Goal: Task Accomplishment & Management: Manage account settings

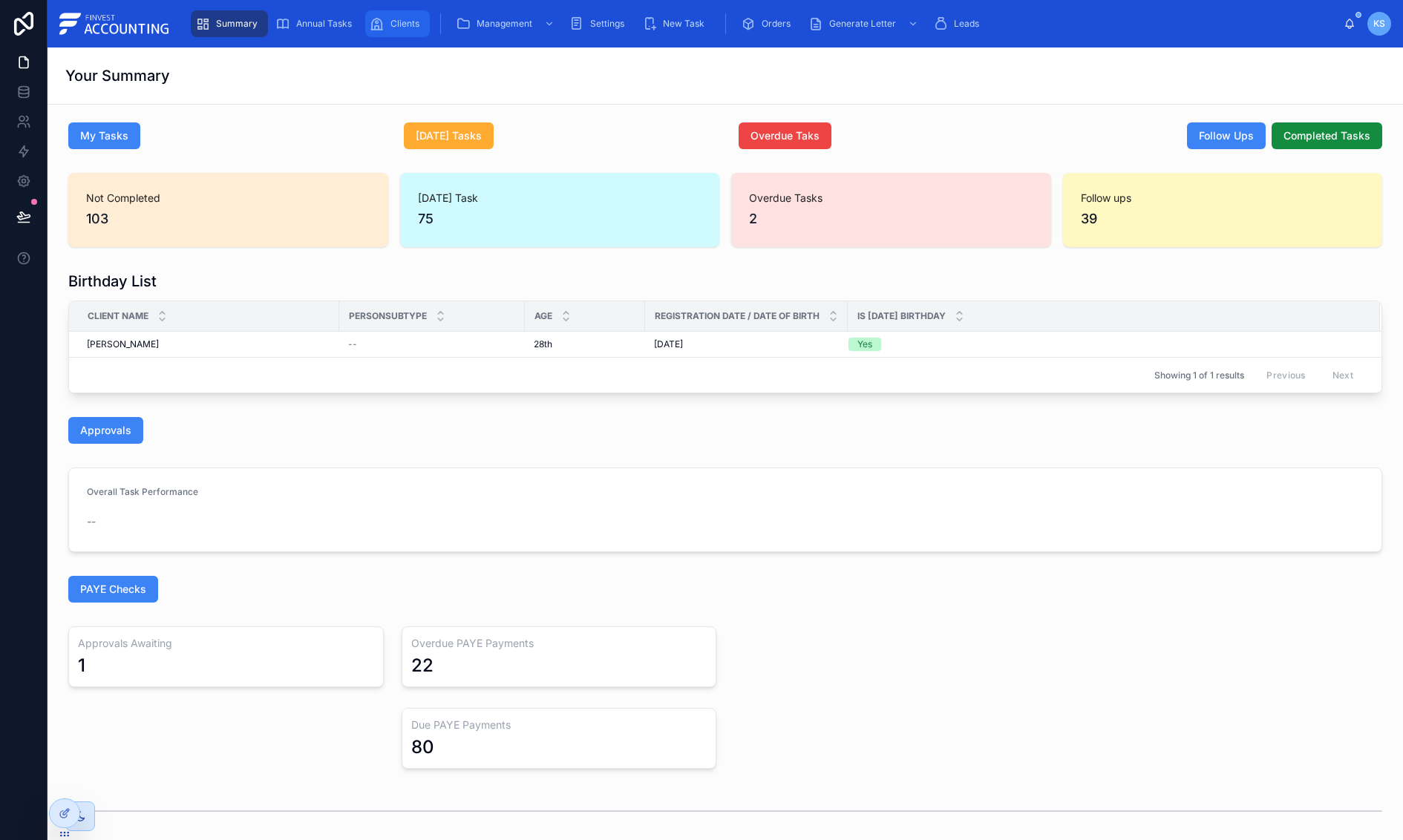
click at [386, 25] on div "Clients" at bounding box center [397, 23] width 55 height 23
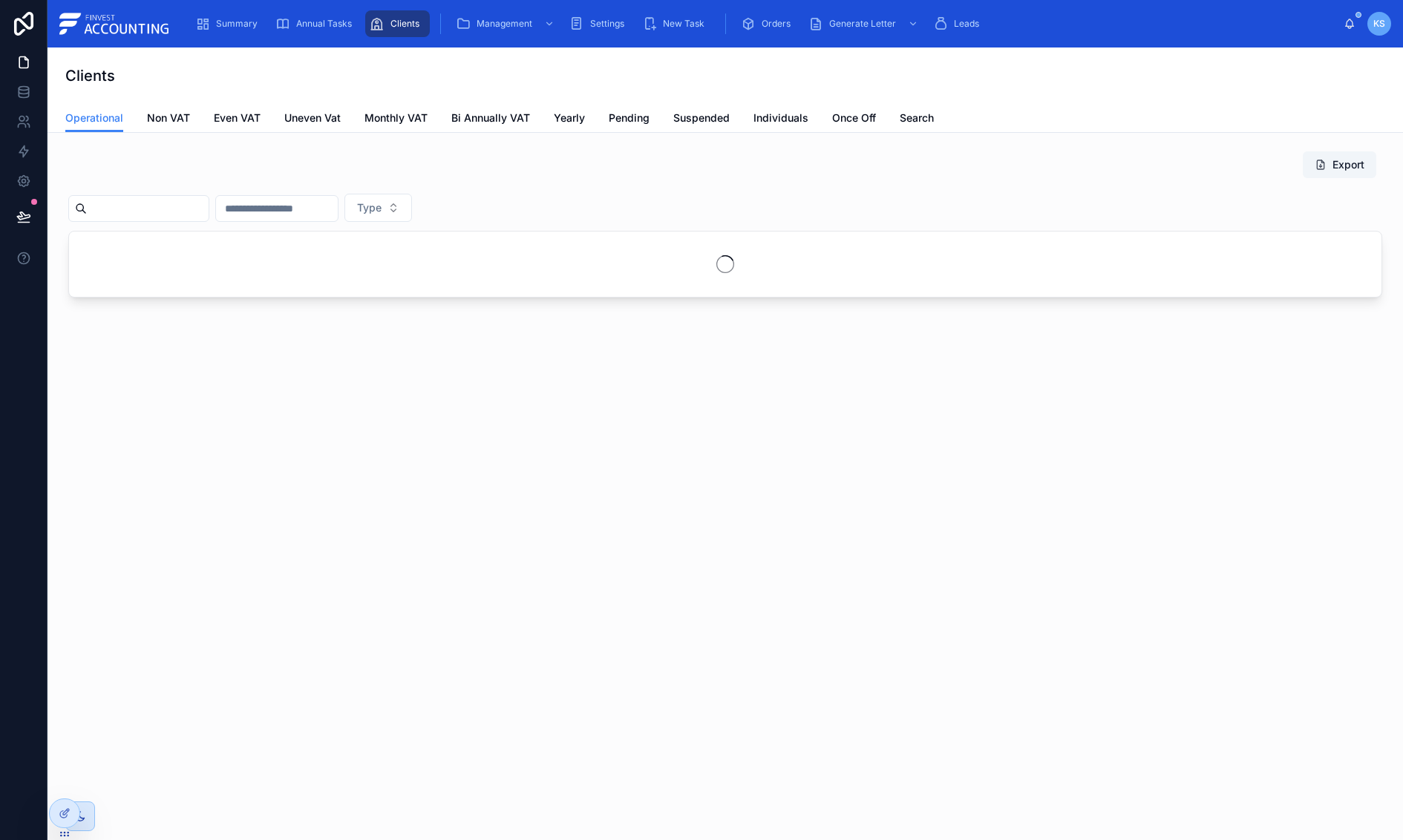
click at [137, 217] on input "text" at bounding box center [147, 208] width 122 height 21
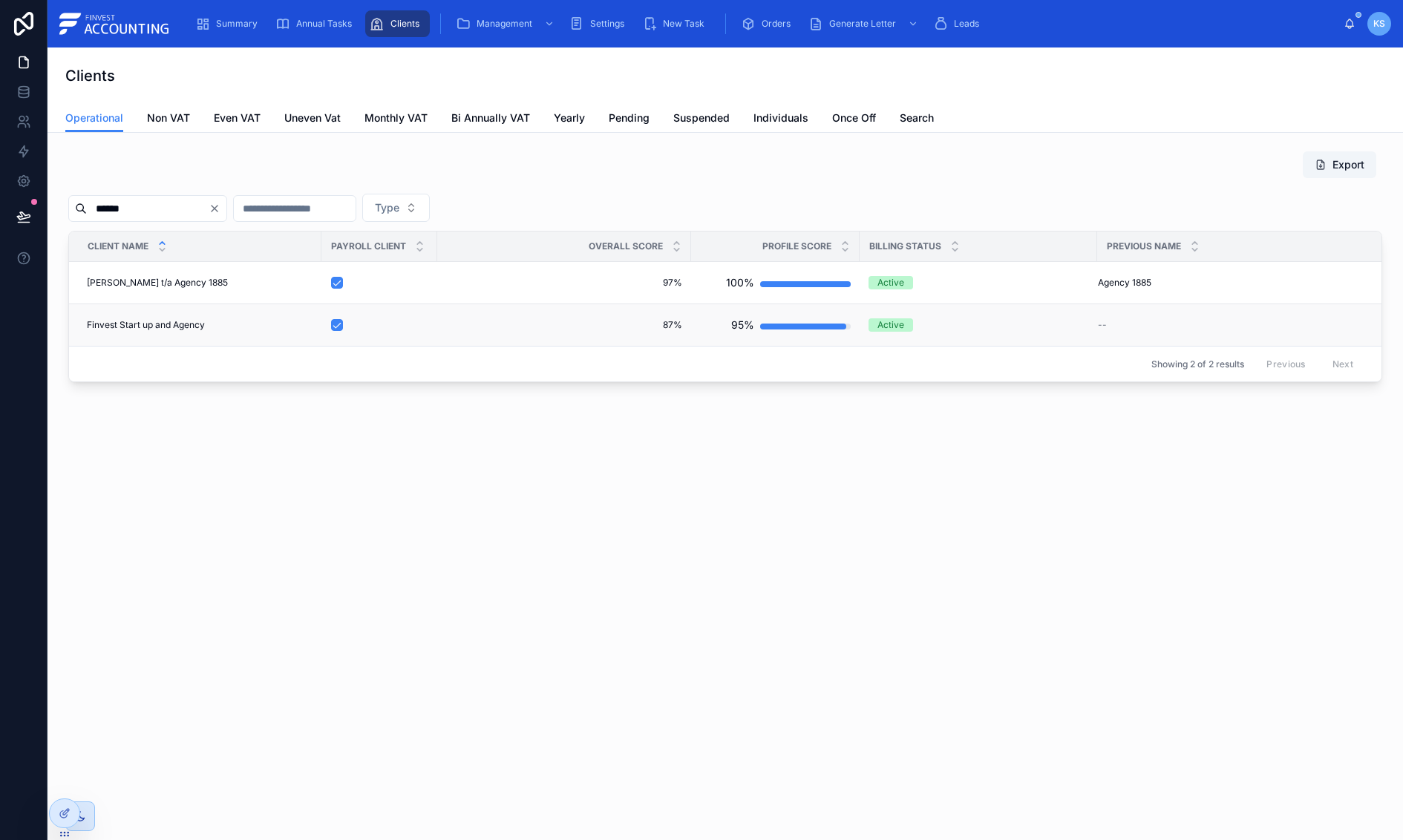
type input "******"
click at [178, 323] on span "Finvest Start up and Agency" at bounding box center [145, 325] width 118 height 12
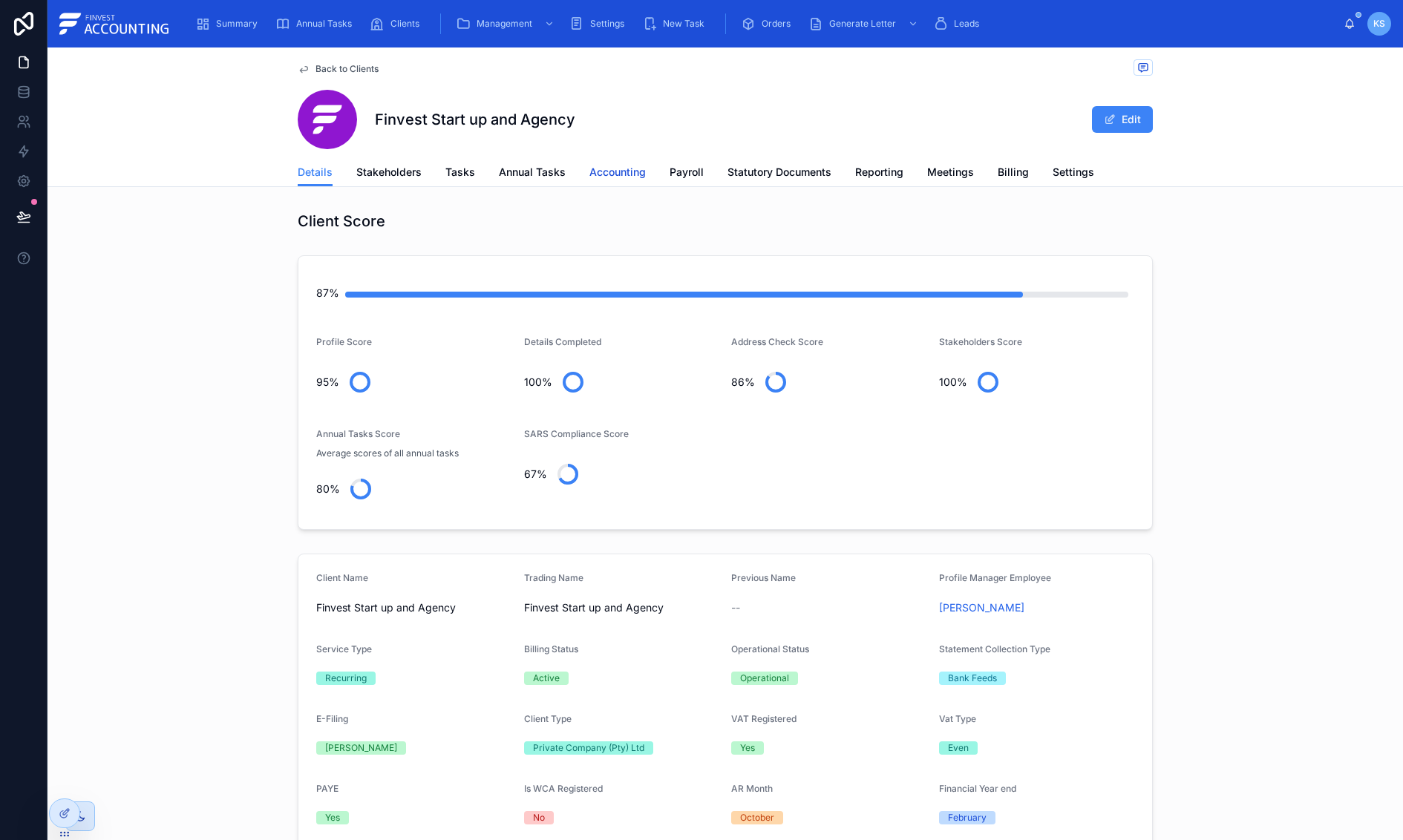
click at [621, 169] on span "Accounting" at bounding box center [617, 172] width 56 height 15
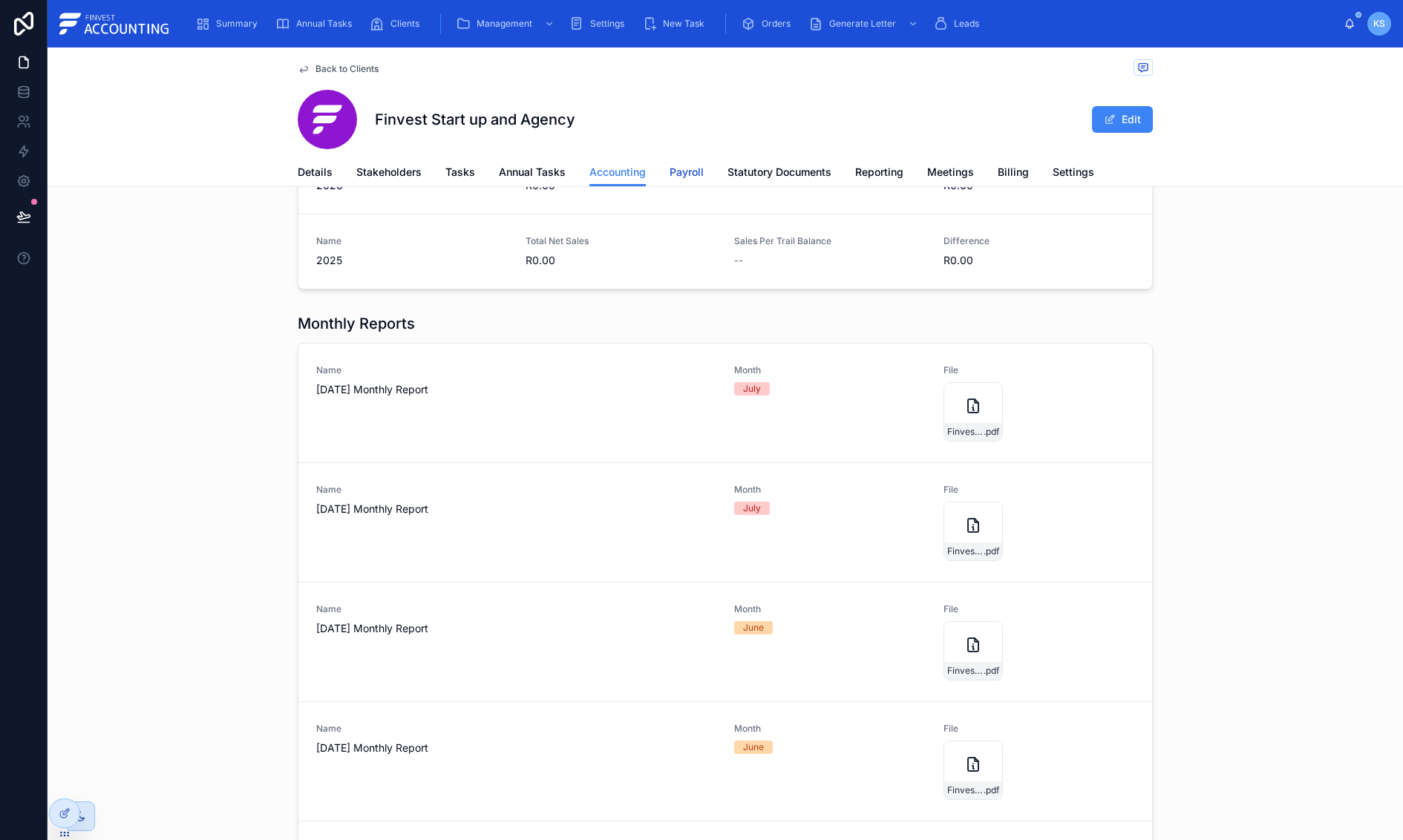
drag, startPoint x: 695, startPoint y: 179, endPoint x: 713, endPoint y: 211, distance: 36.7
click at [696, 178] on span "Payroll" at bounding box center [686, 172] width 34 height 15
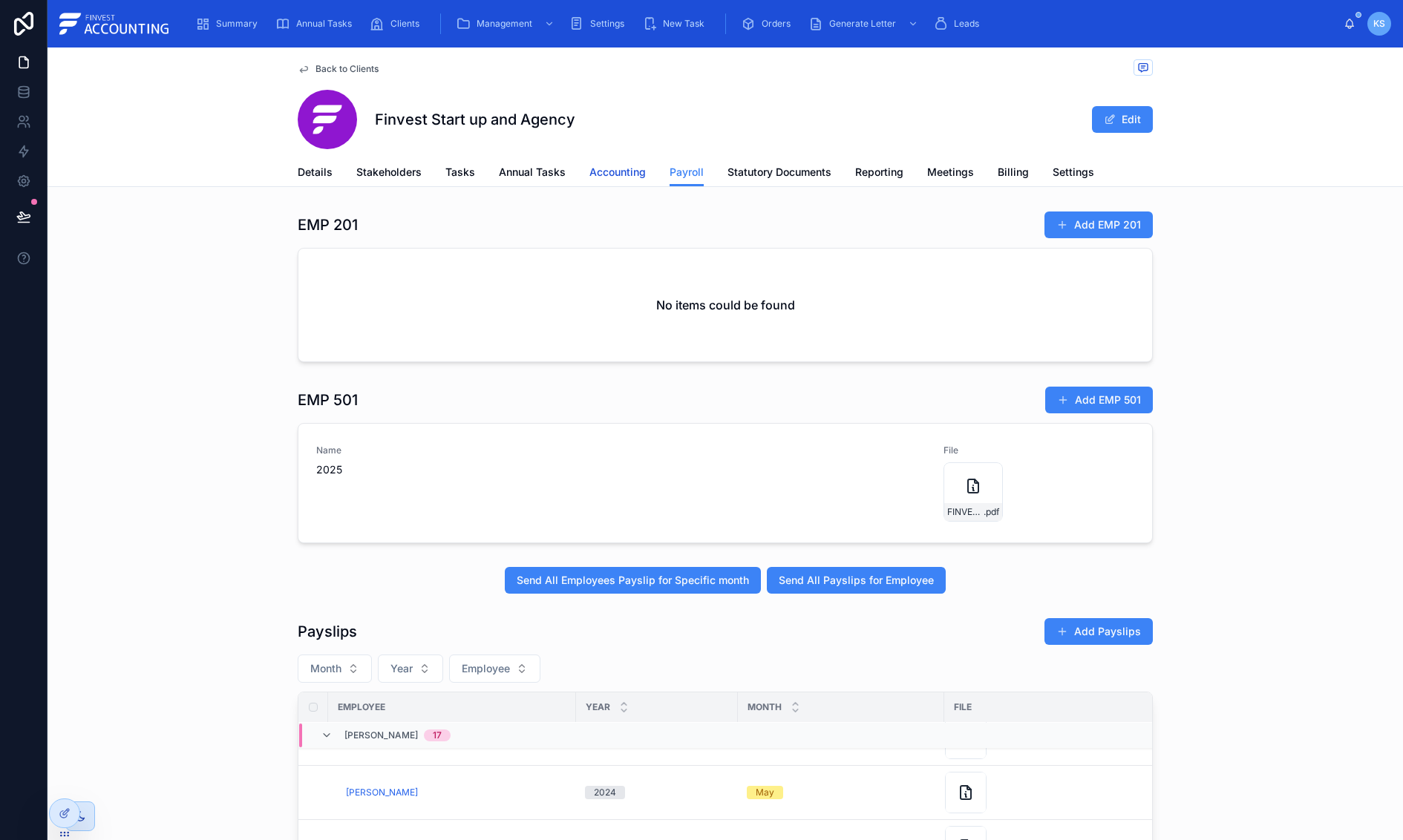
click at [610, 175] on span "Accounting" at bounding box center [617, 172] width 56 height 15
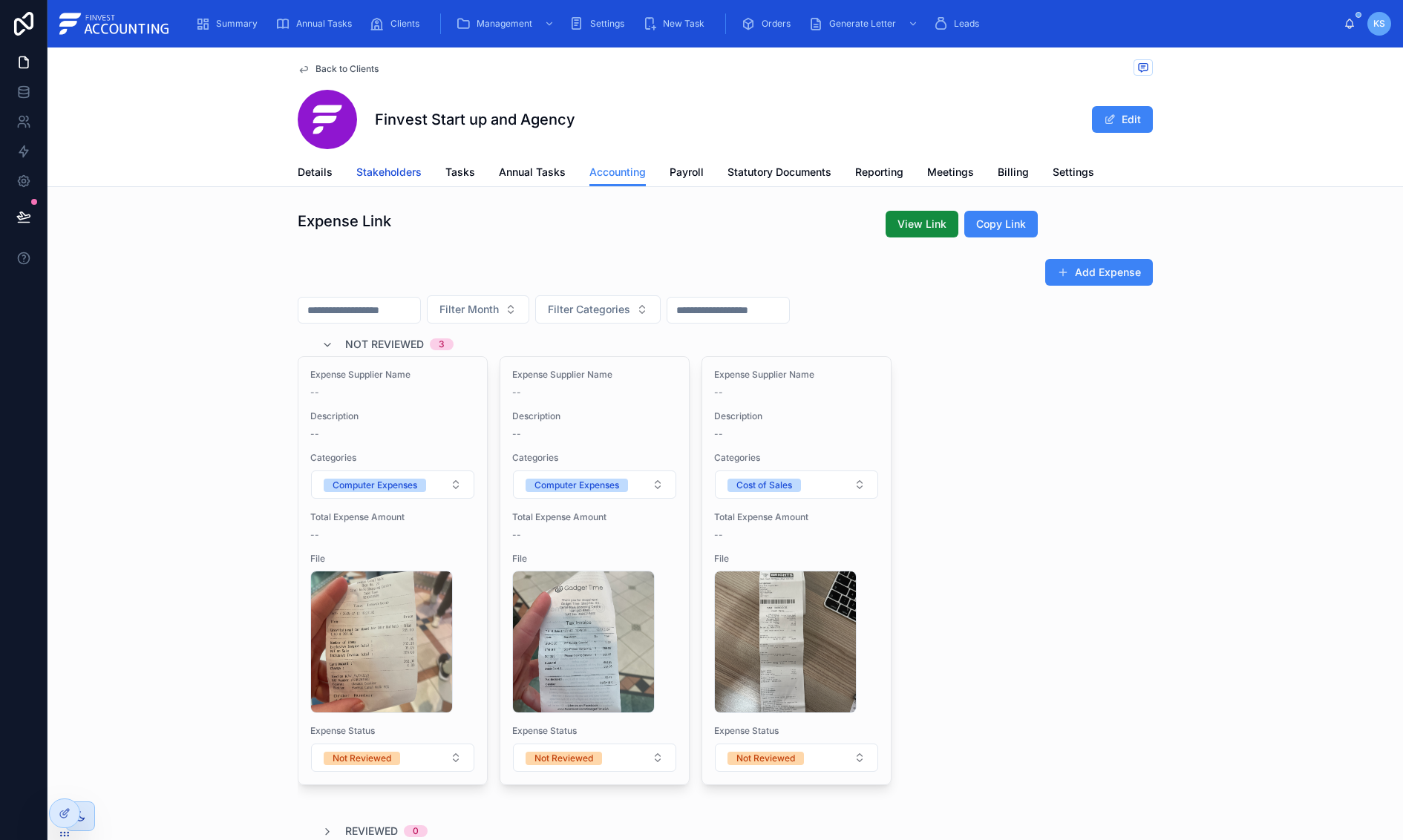
click at [400, 171] on span "Stakeholders" at bounding box center [389, 172] width 65 height 15
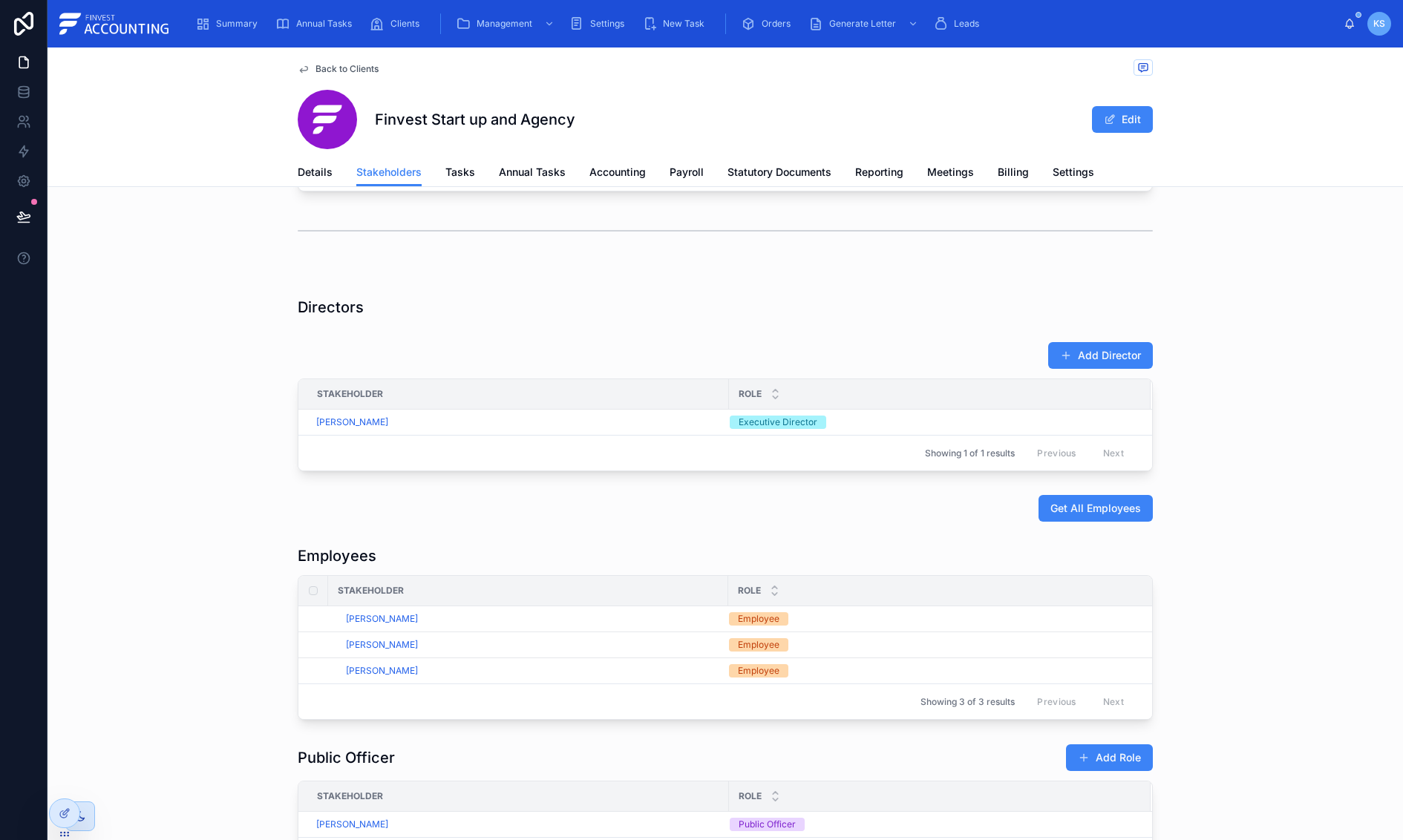
scroll to position [855, 0]
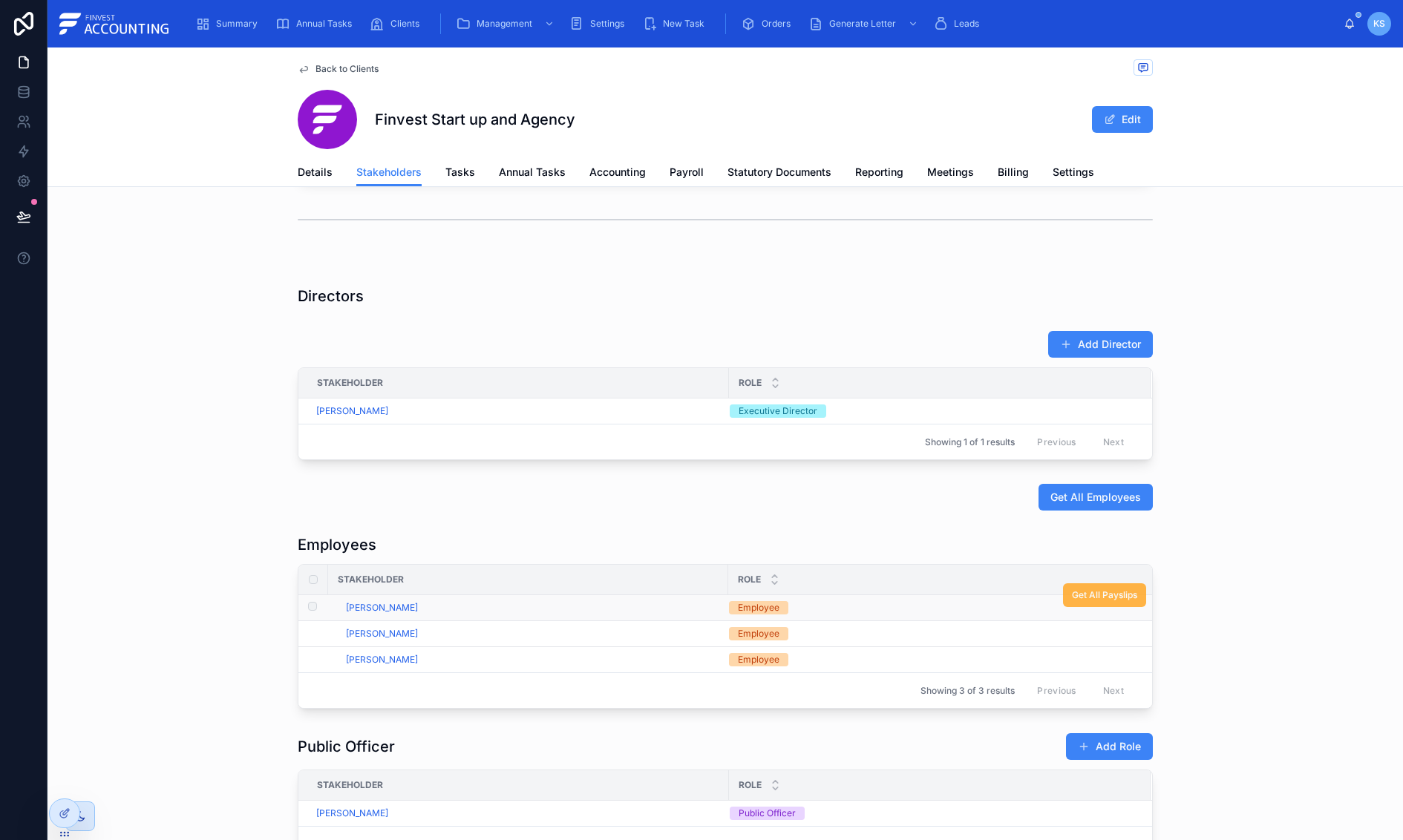
click at [1088, 596] on span "Get All Payslips" at bounding box center [1105, 595] width 65 height 12
click at [1088, 621] on span "Get All Payslips" at bounding box center [1105, 621] width 65 height 12
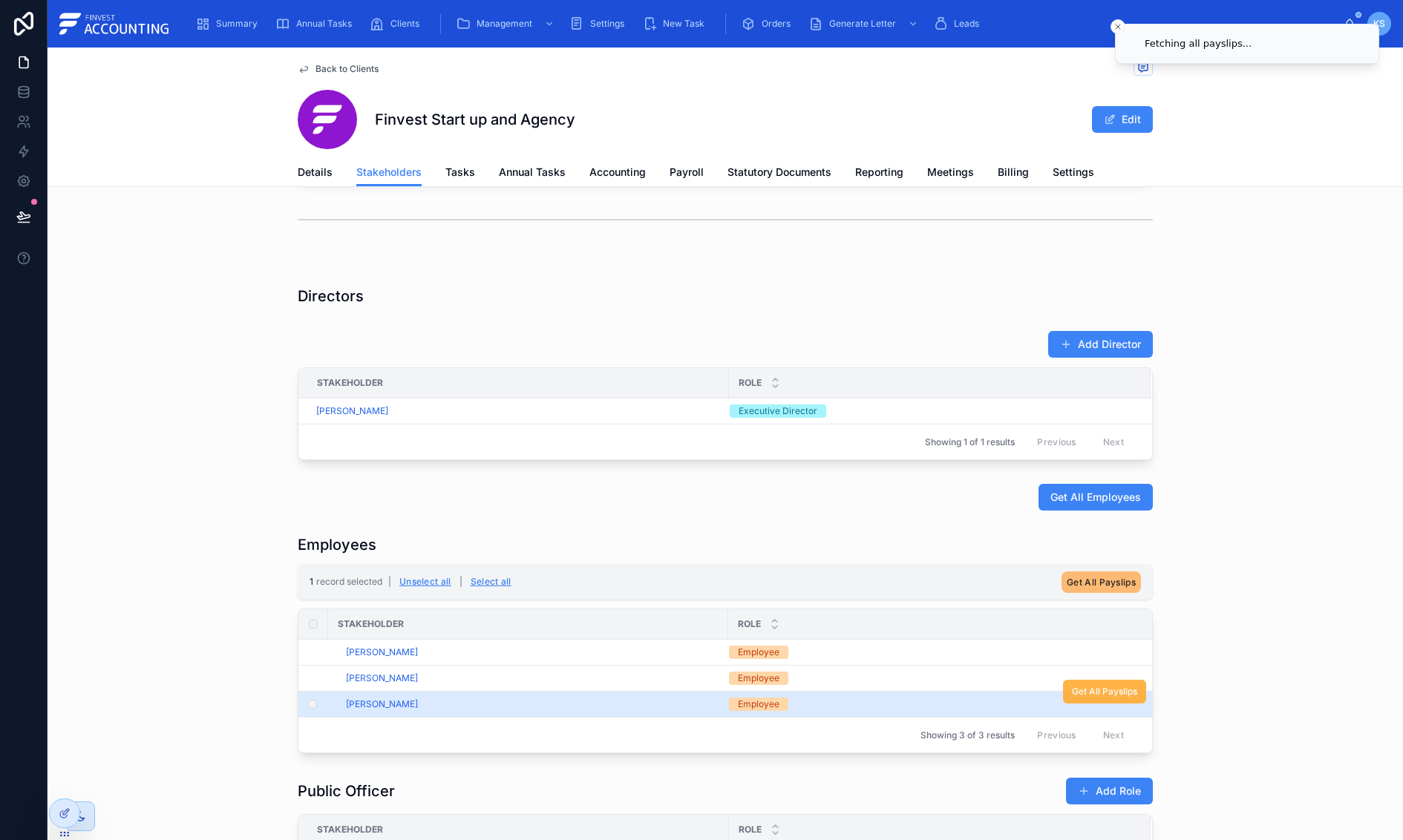
click at [1086, 695] on span "Get All Payslips" at bounding box center [1105, 691] width 65 height 12
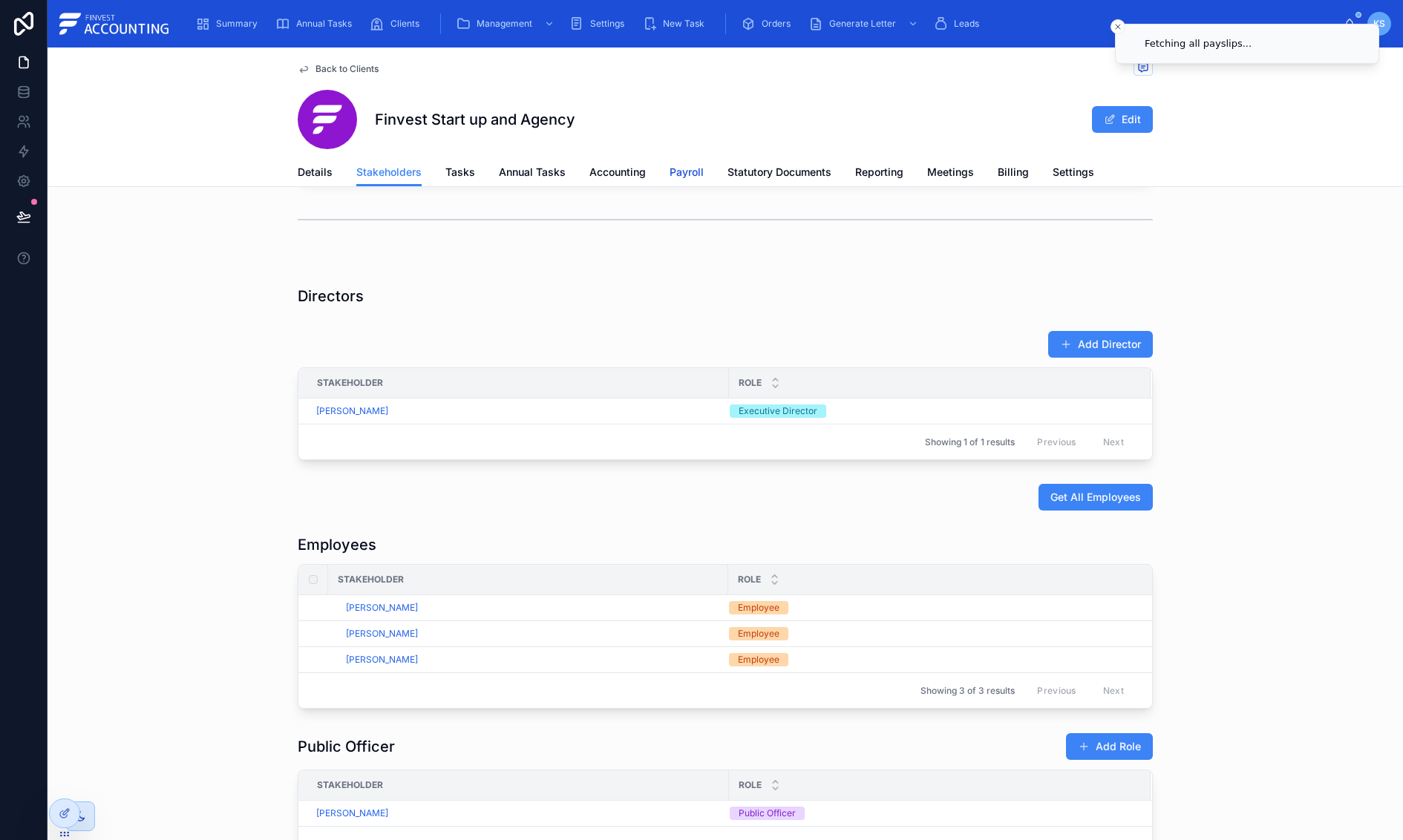
click at [694, 177] on span "Payroll" at bounding box center [686, 172] width 34 height 15
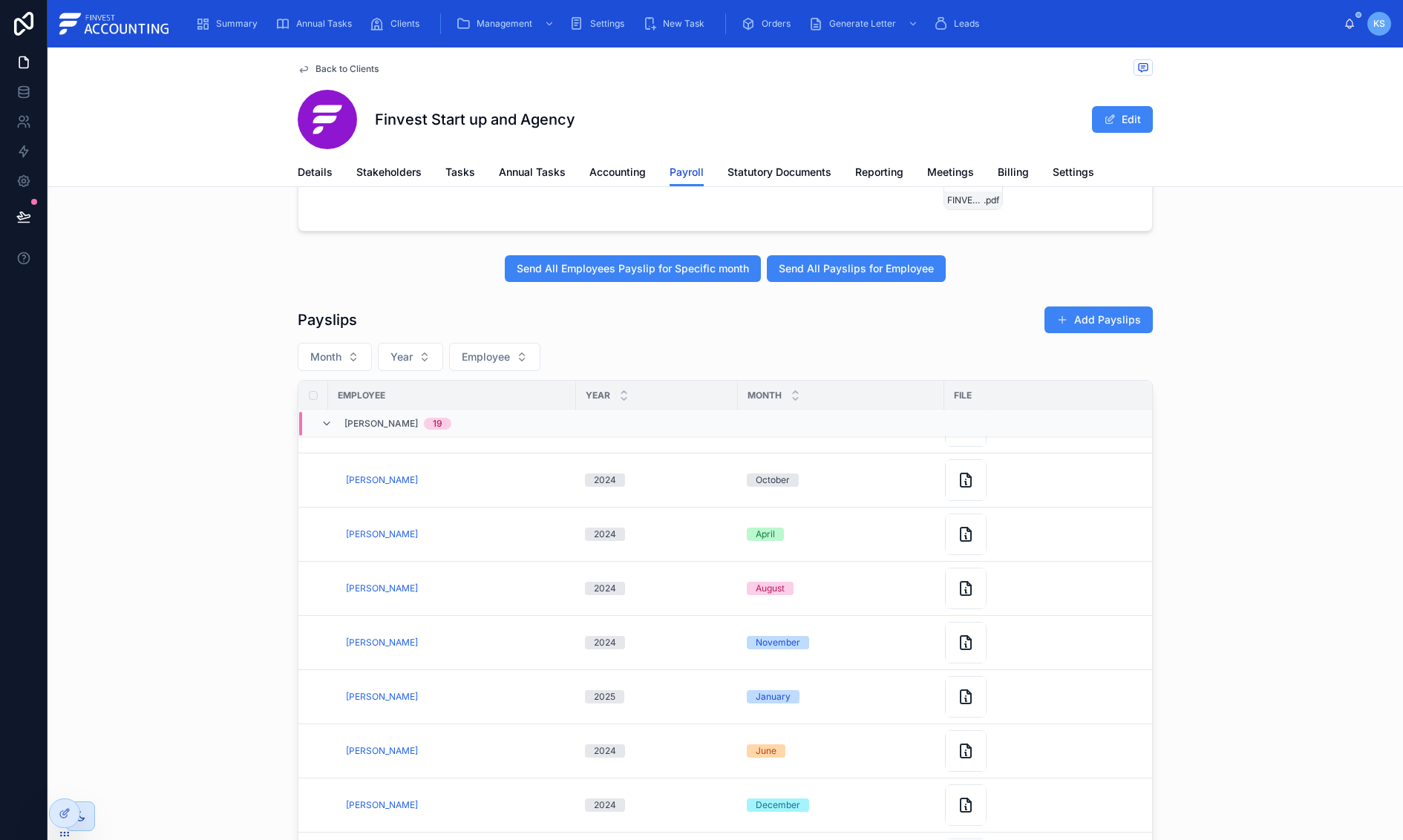
scroll to position [0, 23]
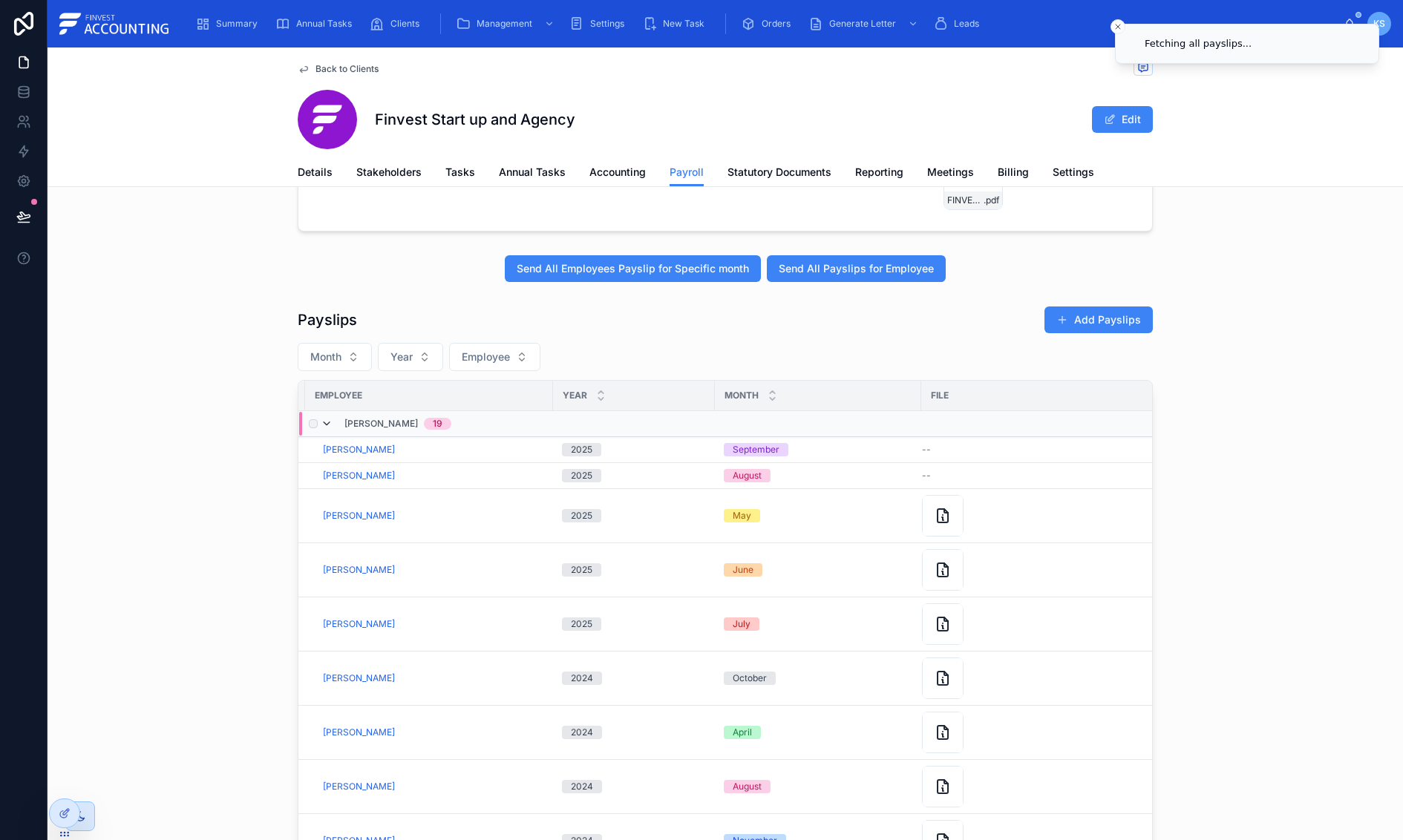
click at [329, 429] on icon at bounding box center [327, 424] width 12 height 12
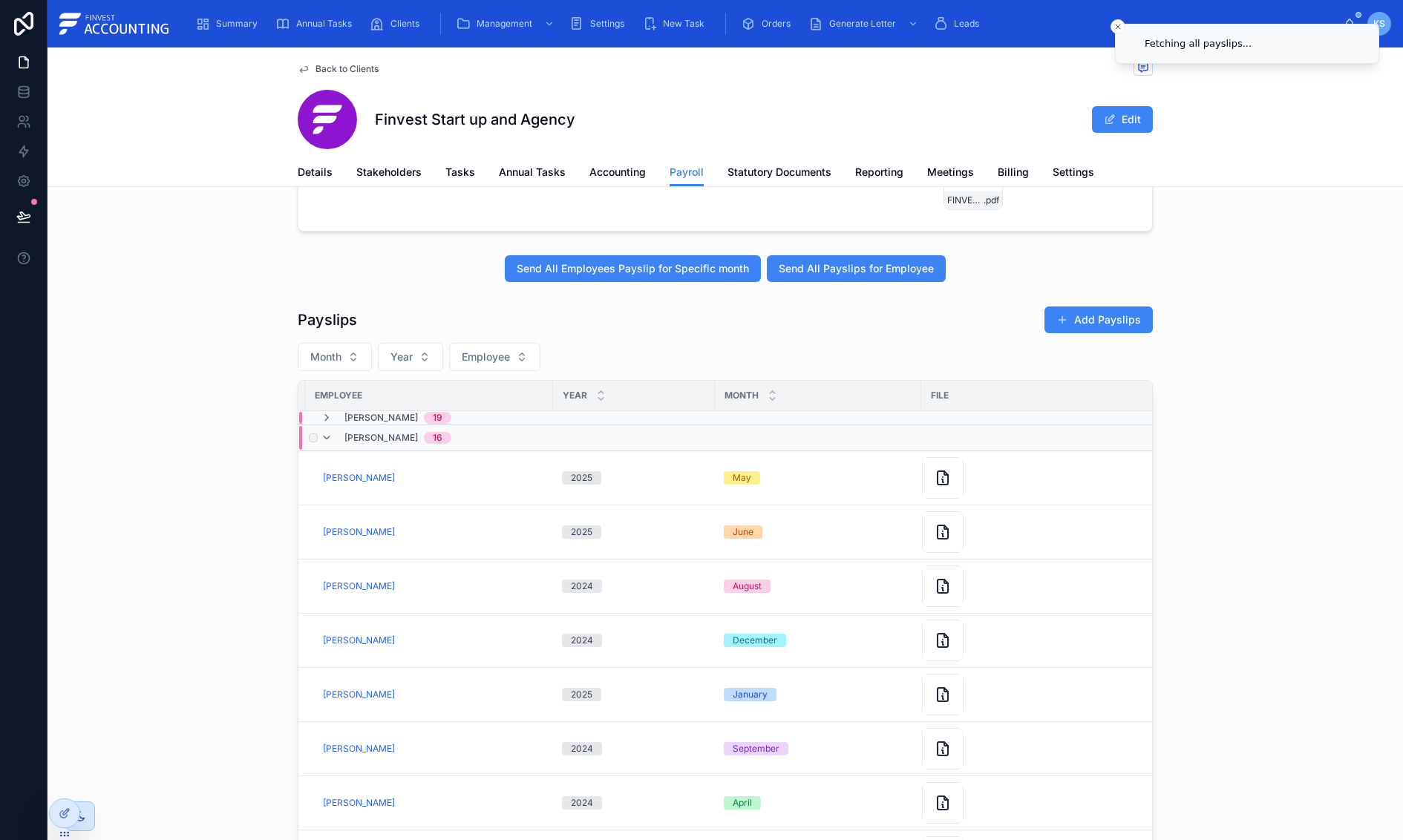
click at [332, 438] on div "Kyle Peter Siebert 16" at bounding box center [386, 437] width 131 height 23
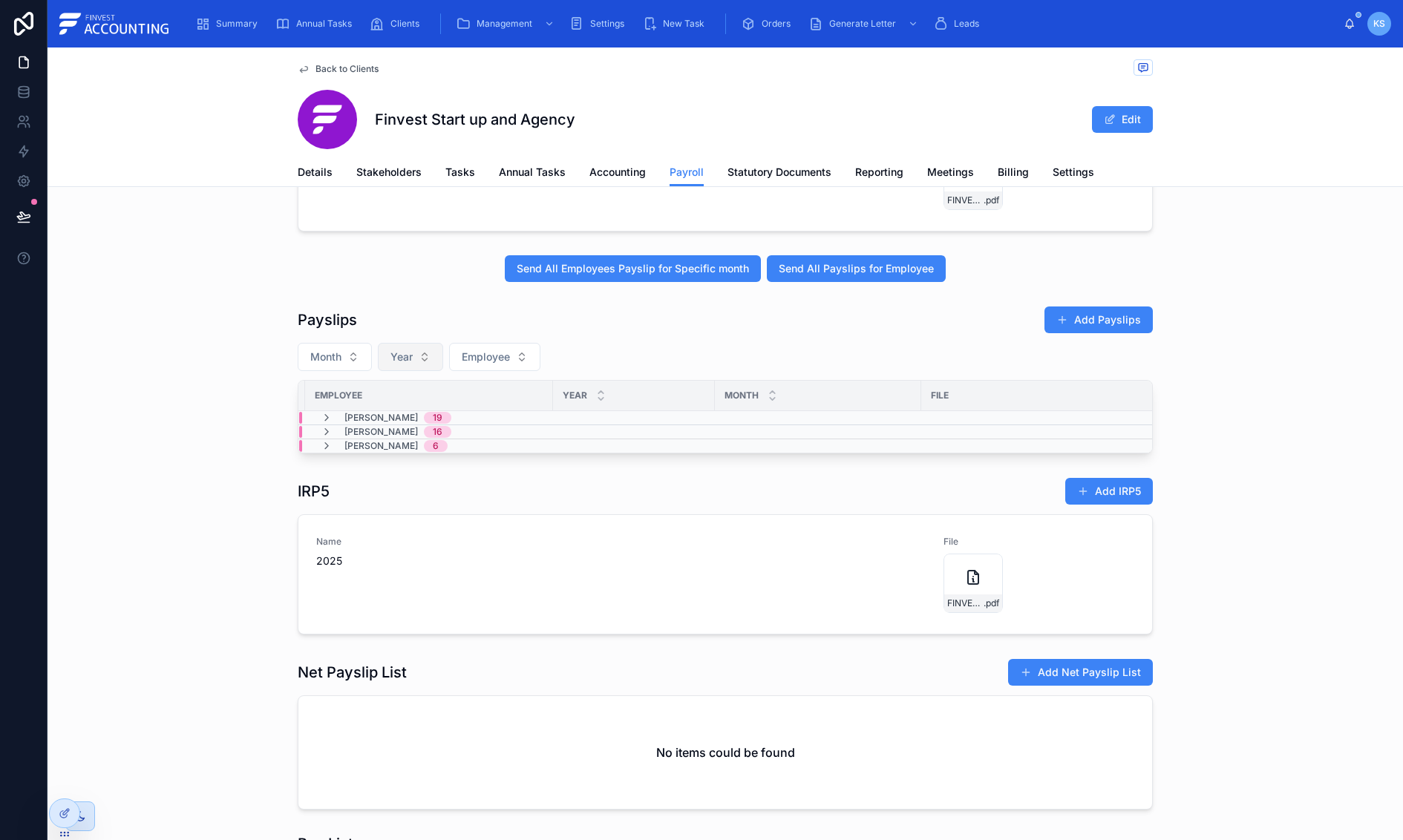
click at [405, 360] on span "Year" at bounding box center [401, 357] width 23 height 15
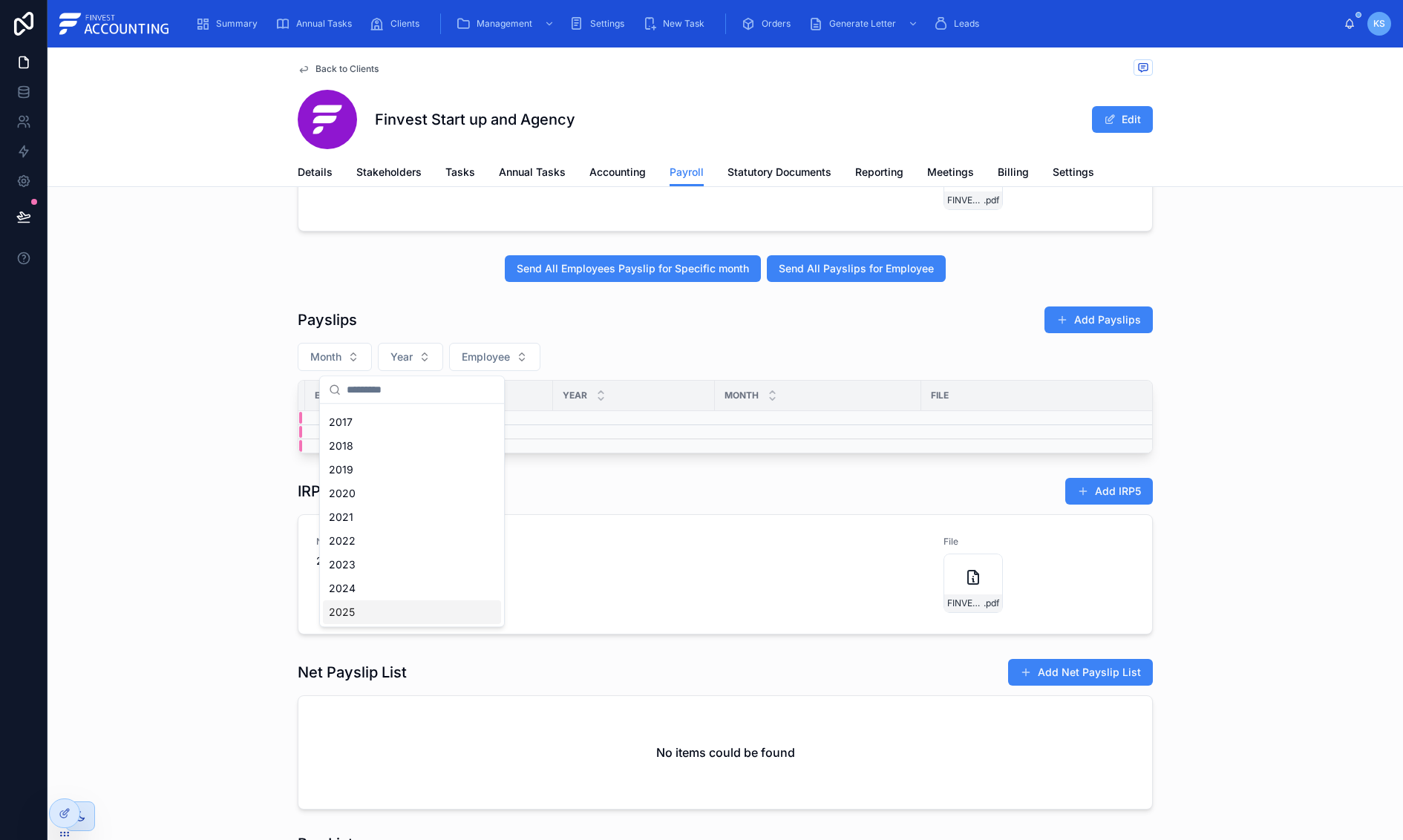
click at [382, 612] on div "2025" at bounding box center [412, 612] width 178 height 23
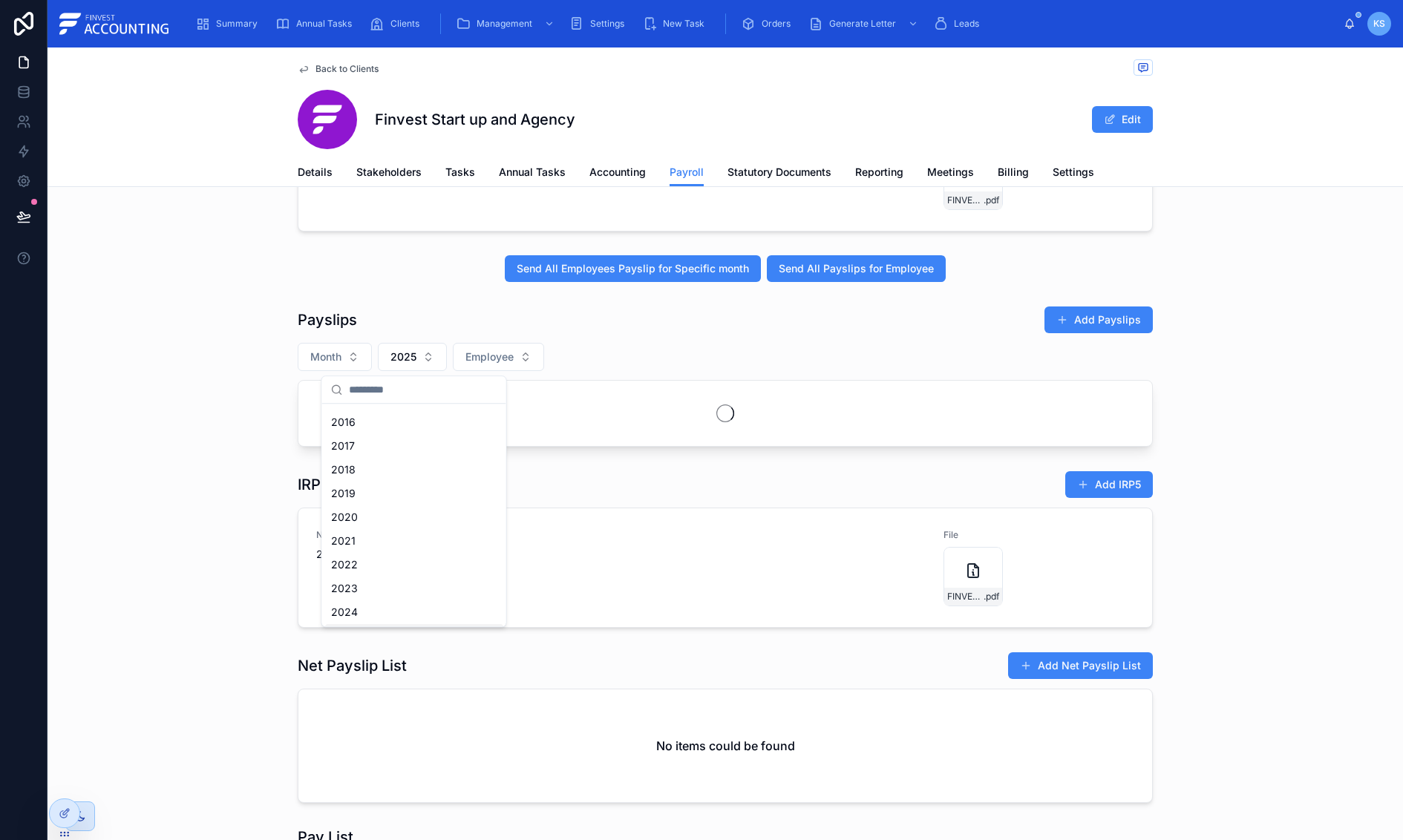
scroll to position [44, 0]
drag, startPoint x: 339, startPoint y: 358, endPoint x: 343, endPoint y: 366, distance: 8.9
click at [339, 358] on span "Month" at bounding box center [326, 357] width 31 height 15
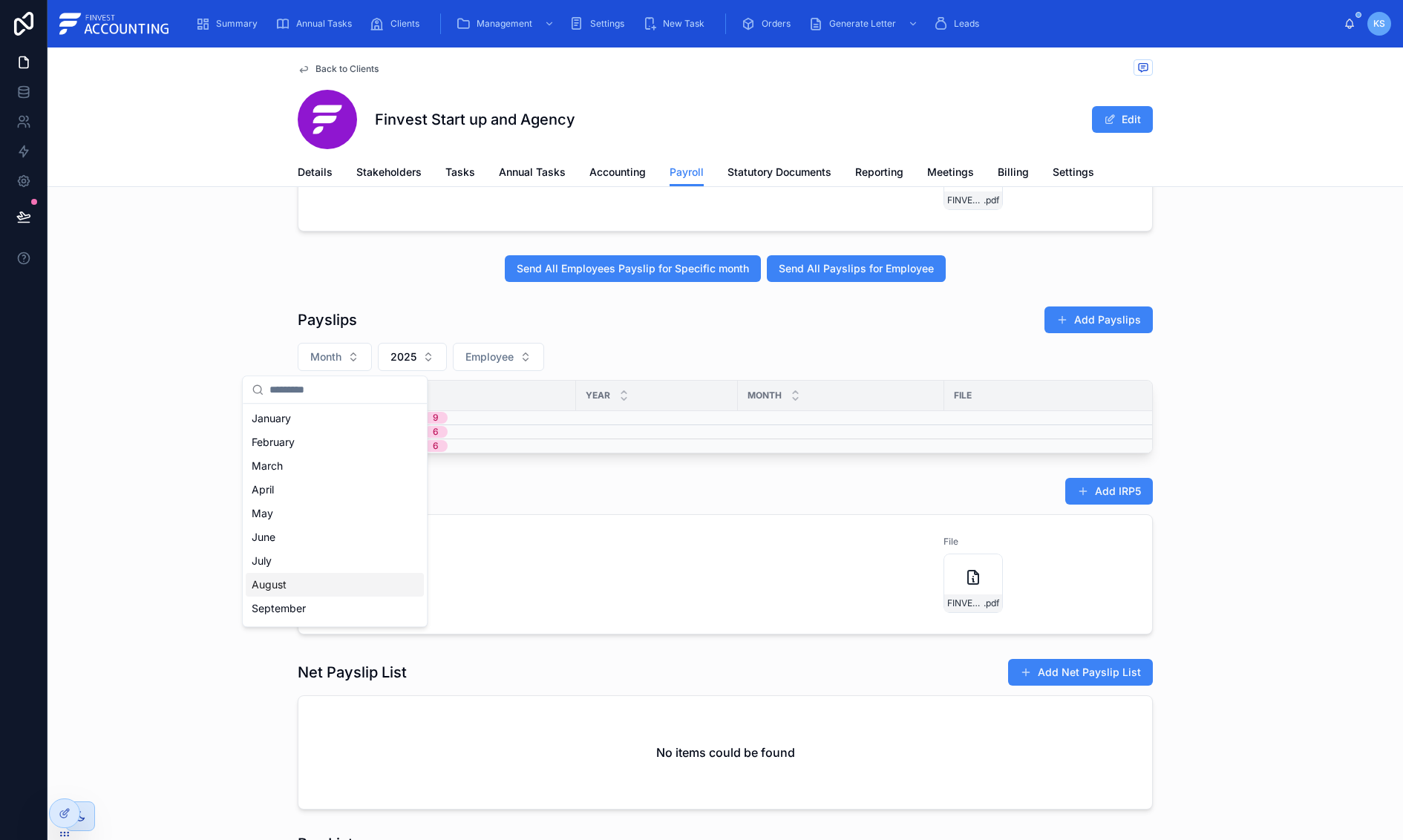
click at [332, 577] on div "August" at bounding box center [335, 585] width 178 height 23
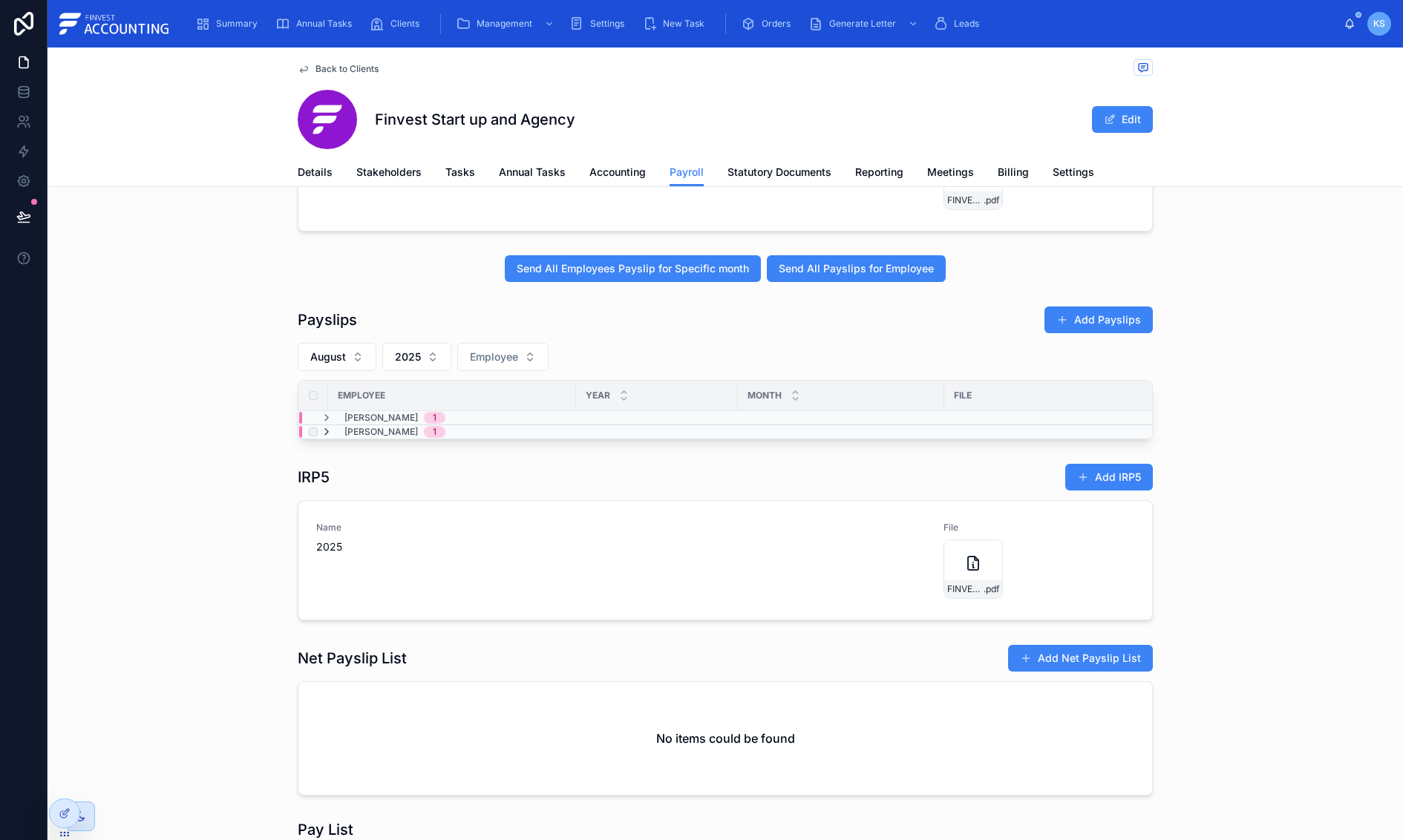
click at [330, 436] on icon at bounding box center [327, 431] width 12 height 12
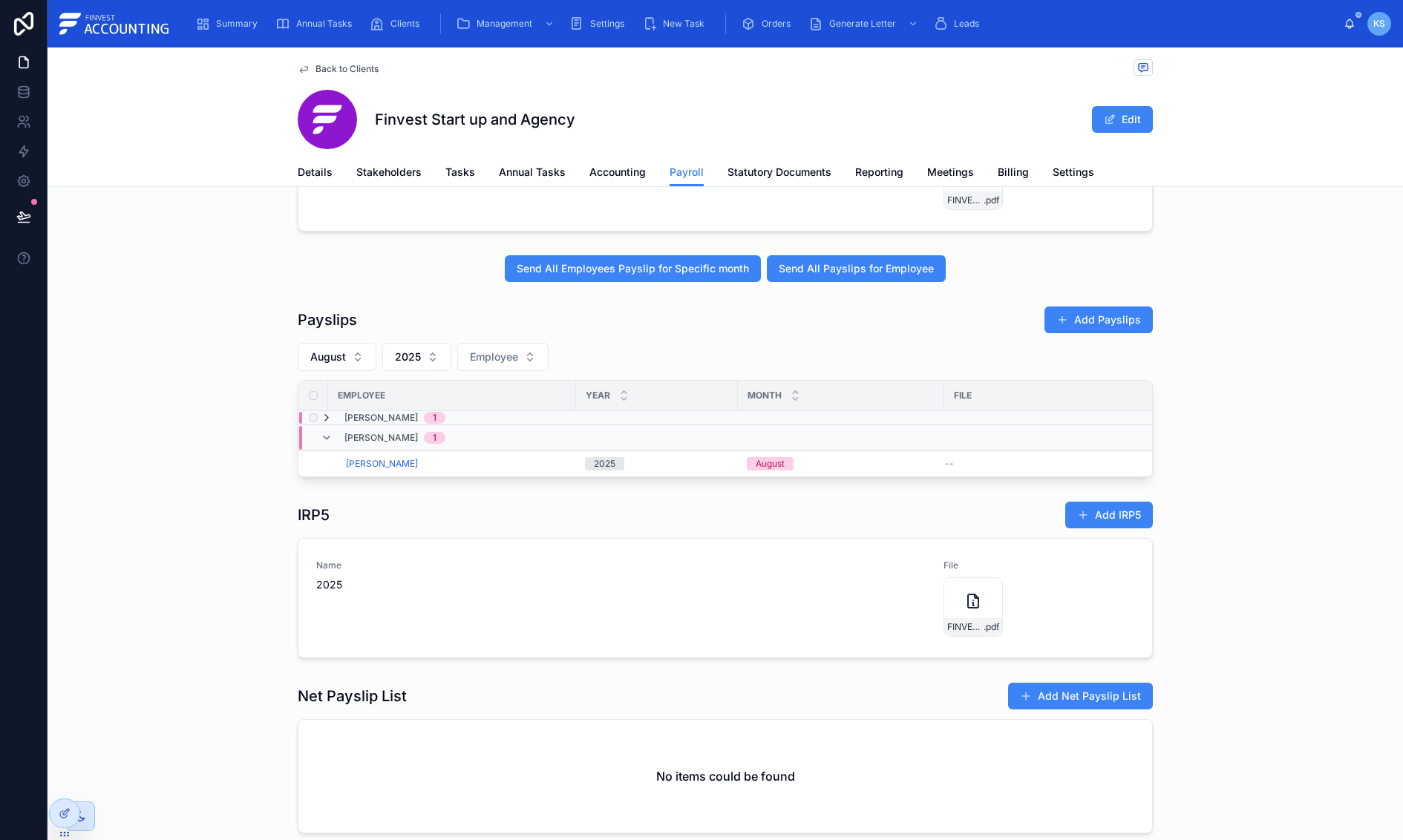
click at [329, 419] on icon at bounding box center [327, 418] width 12 height 12
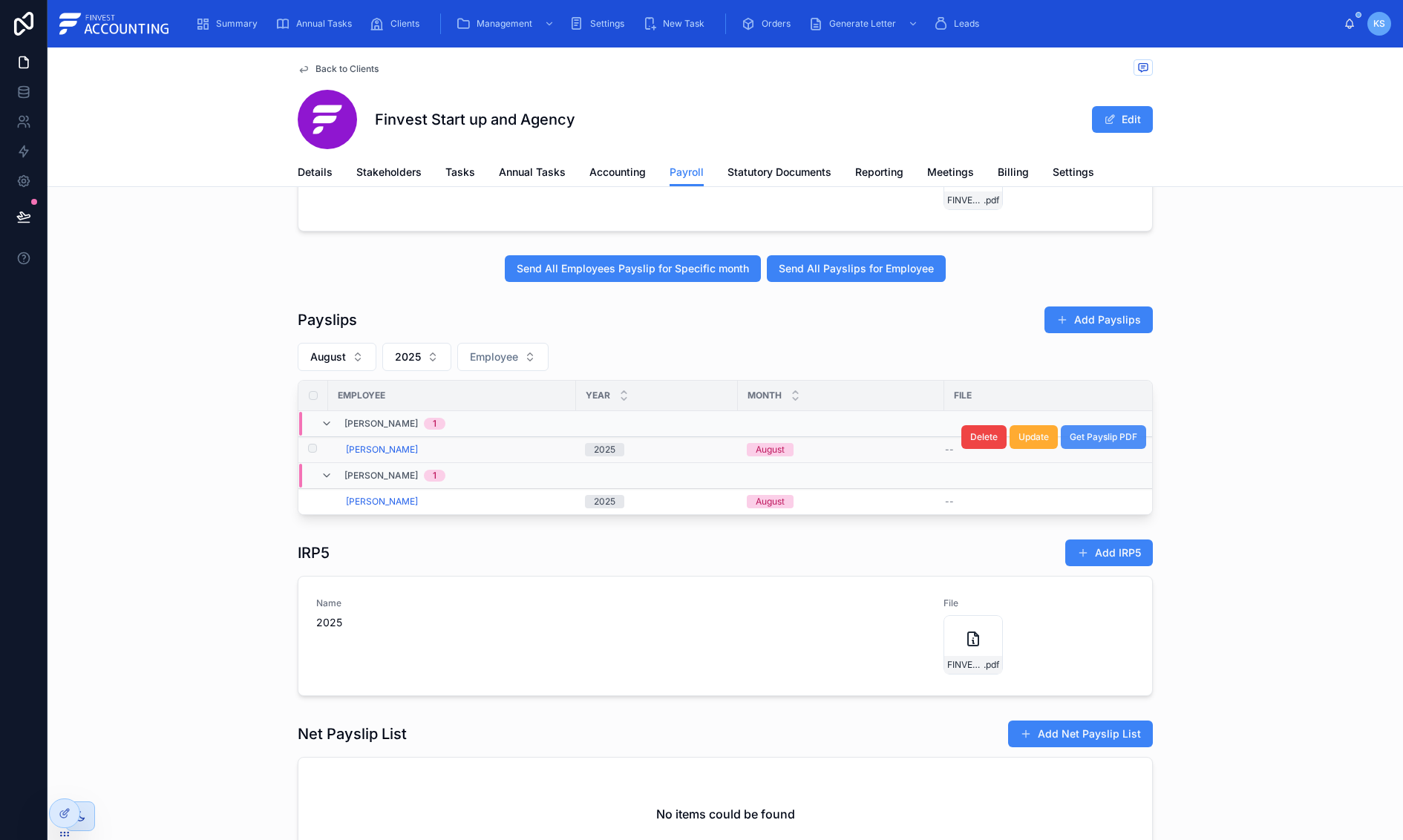
click at [1094, 440] on span "Get Payslip PDF" at bounding box center [1103, 437] width 67 height 12
click at [1091, 495] on span "Get Payslip PDF" at bounding box center [1103, 489] width 67 height 12
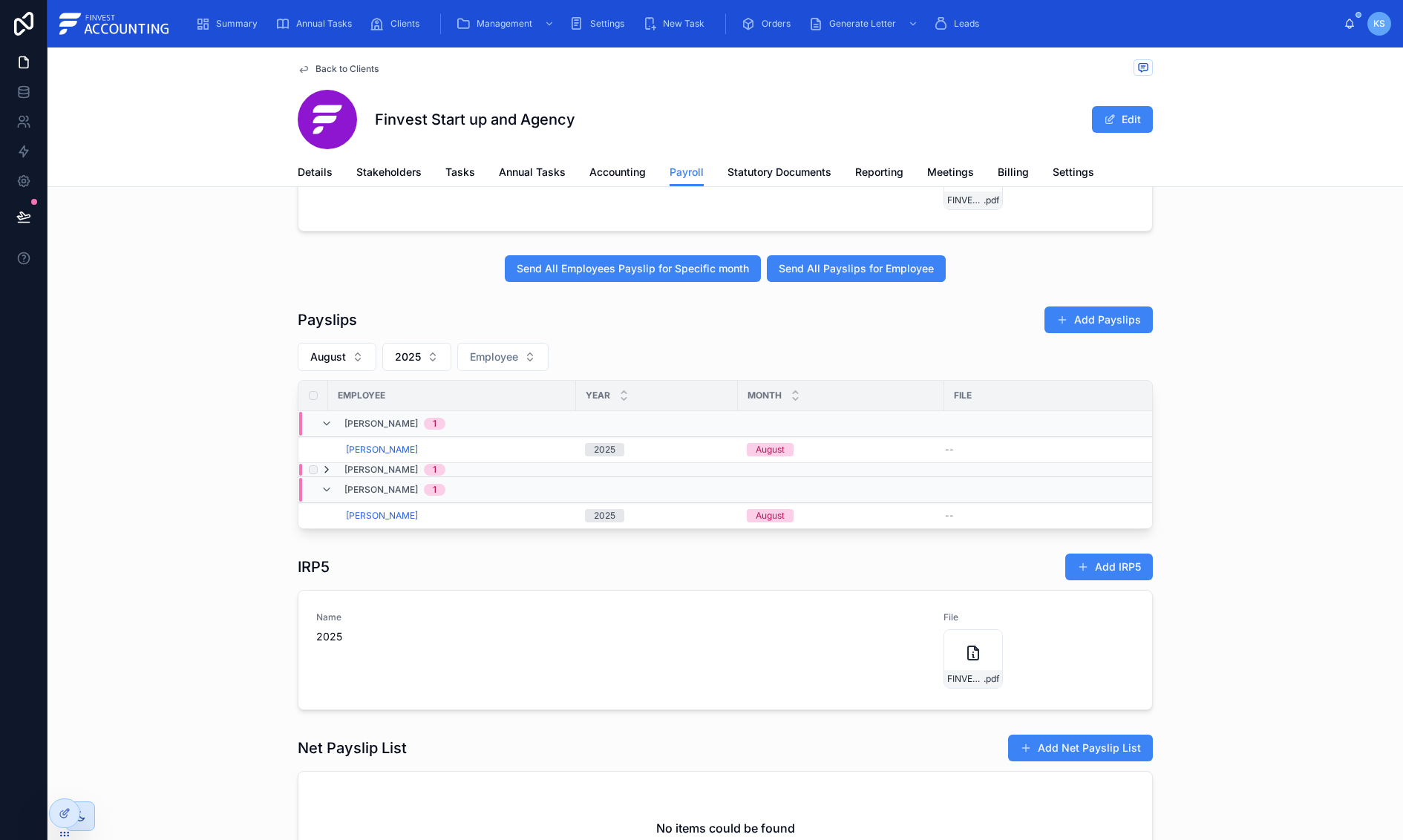
click at [327, 468] on icon at bounding box center [327, 470] width 12 height 12
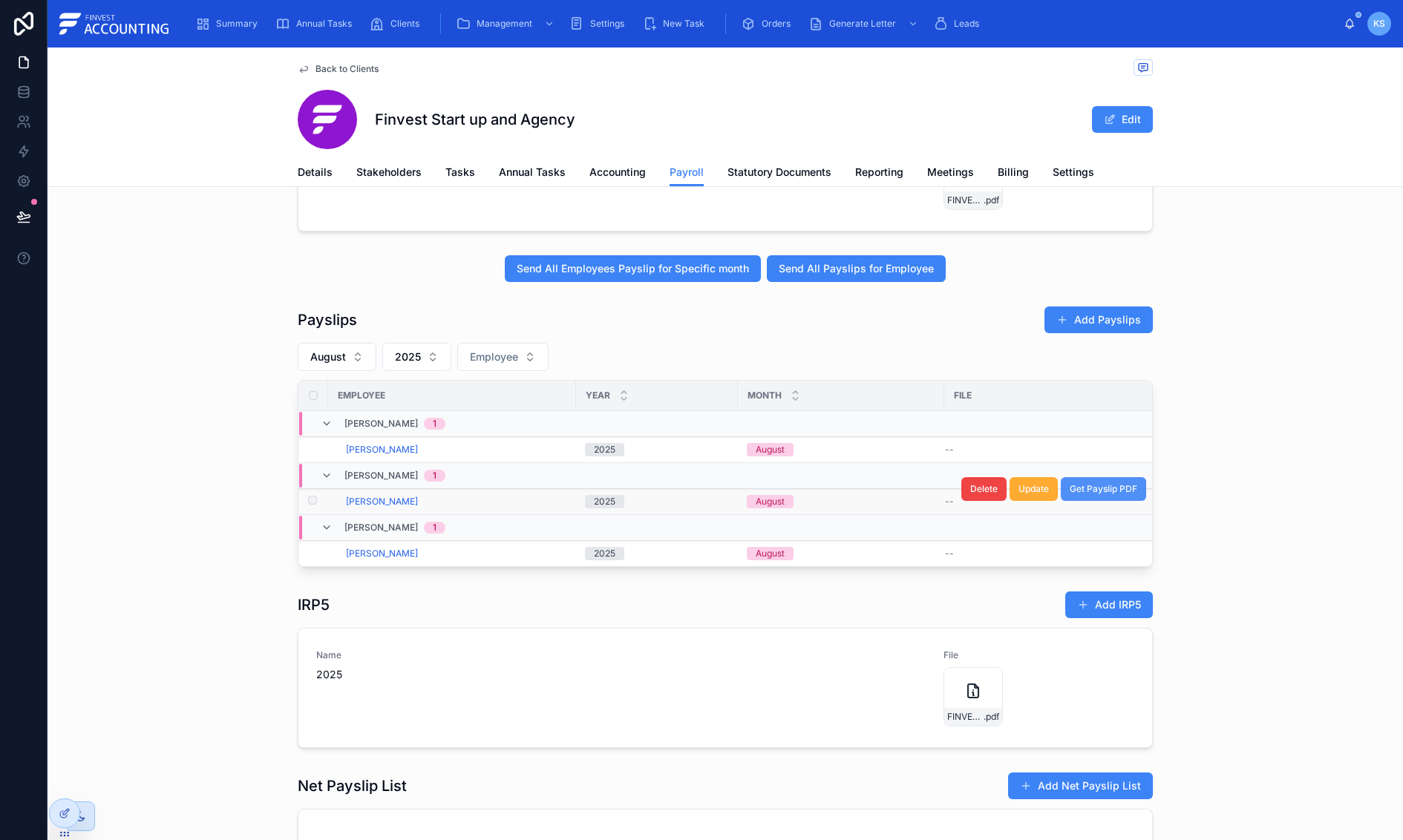
click at [1104, 490] on span "Get Payslip PDF" at bounding box center [1103, 489] width 67 height 12
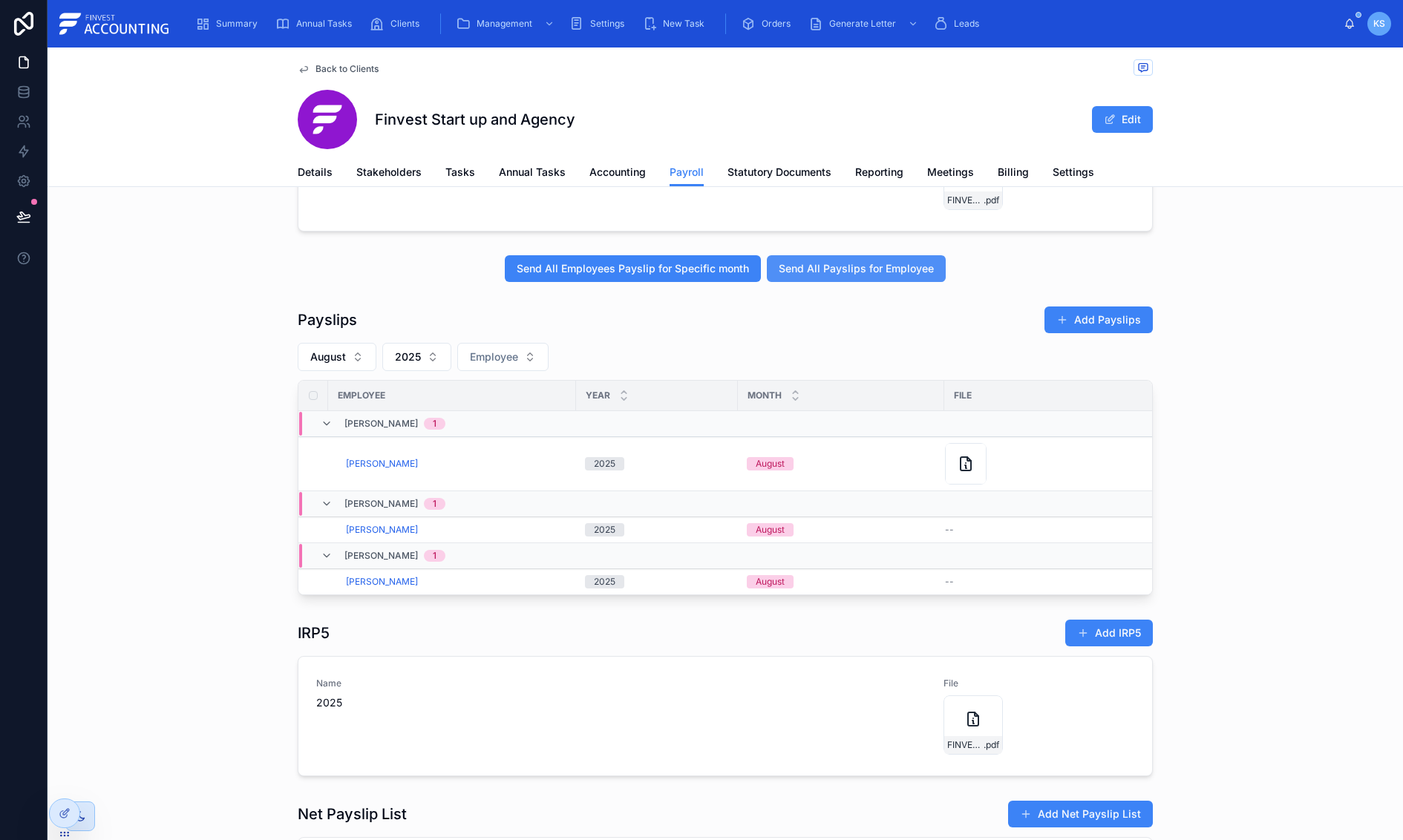
click at [824, 279] on button "Send All Payslips for Employee" at bounding box center [856, 269] width 179 height 27
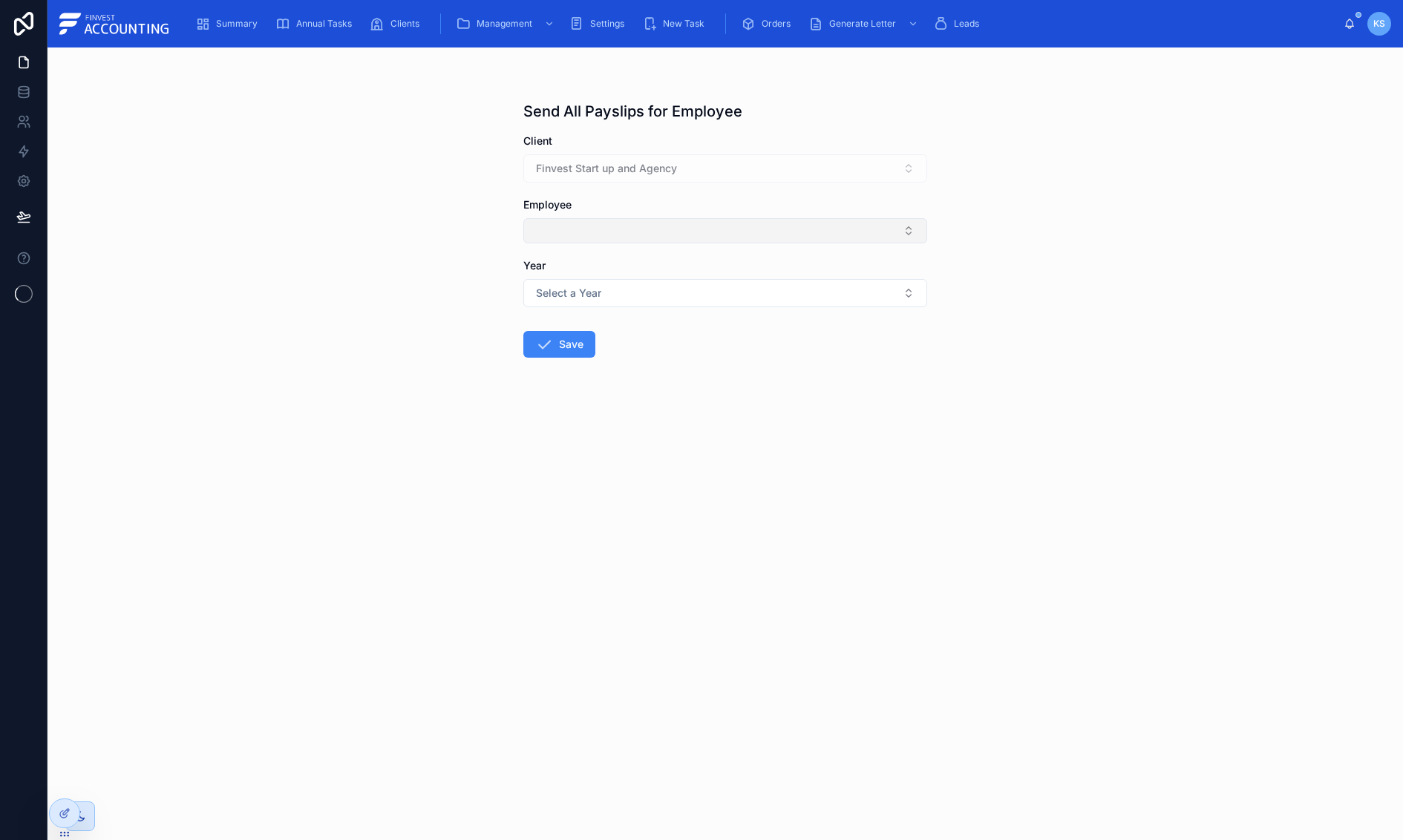
click at [746, 233] on button "Select Button" at bounding box center [725, 231] width 404 height 25
click at [750, 227] on button "Select Button" at bounding box center [725, 231] width 404 height 25
click at [712, 195] on form "Client Finvest Start up and Agency Employee Year Select a Year Save" at bounding box center [725, 293] width 404 height 319
click at [391, 27] on span "Clients" at bounding box center [405, 23] width 29 height 12
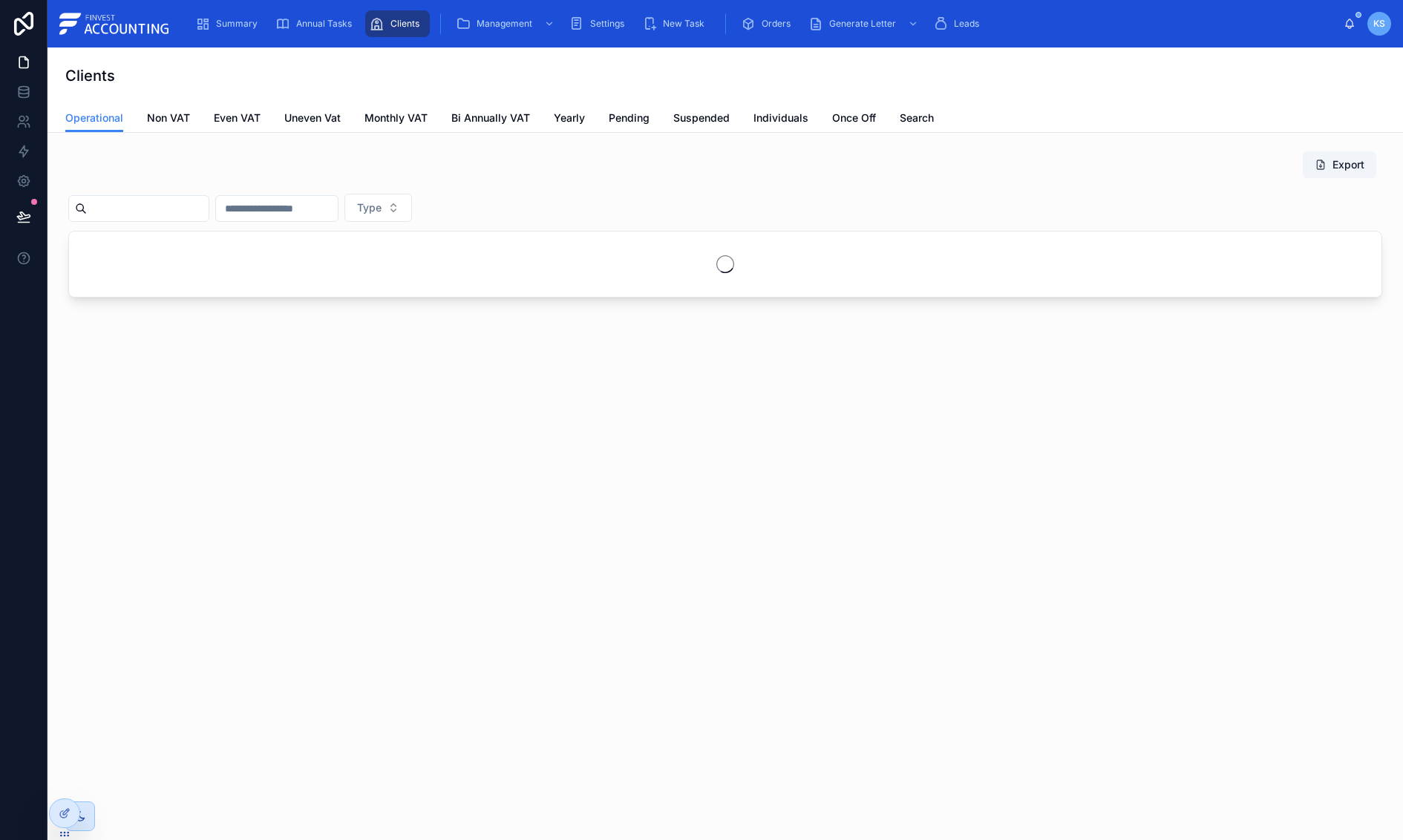
click at [165, 215] on input "text" at bounding box center [147, 208] width 122 height 21
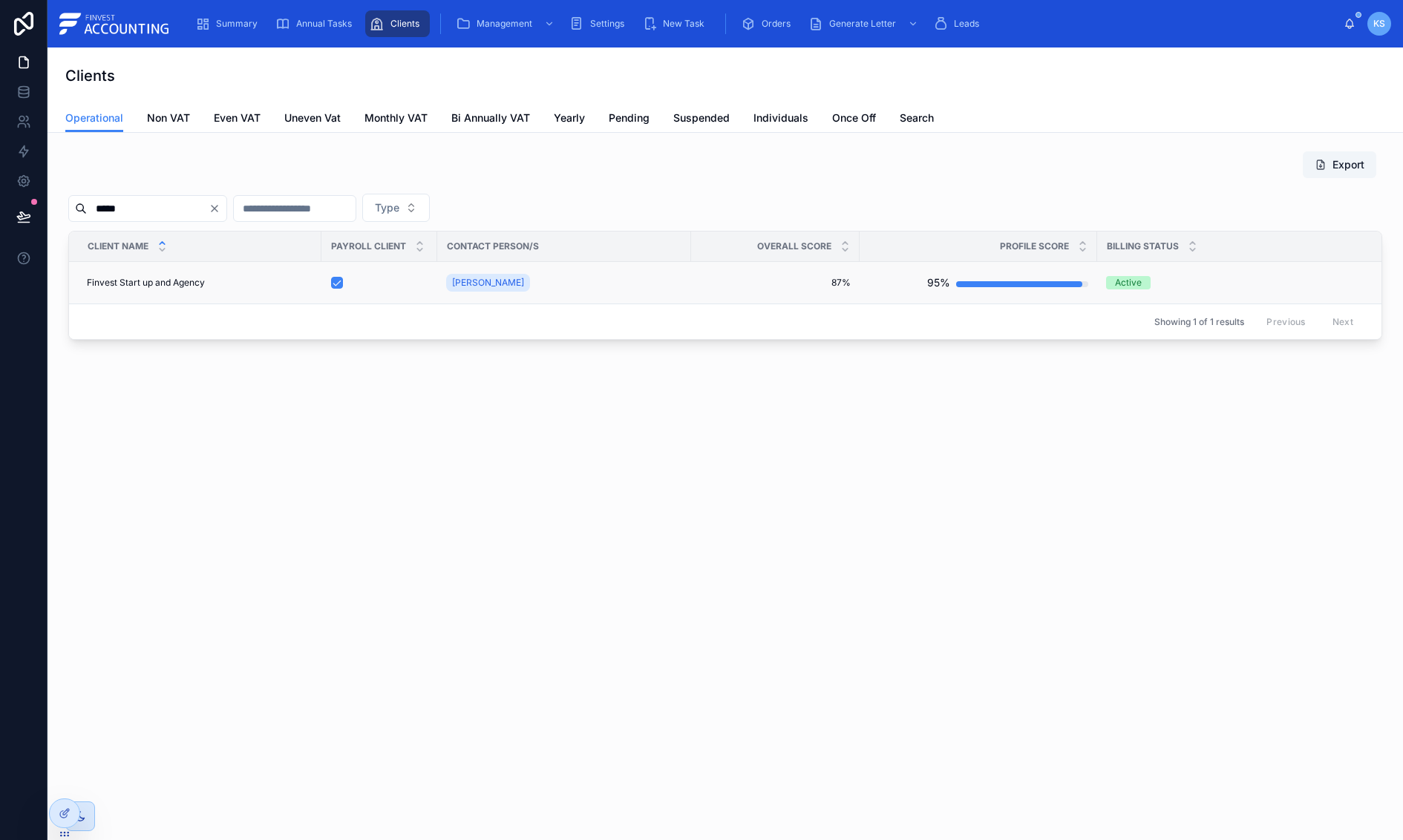
type input "*****"
click at [143, 285] on span "Finvest Start up and Agency" at bounding box center [145, 283] width 118 height 12
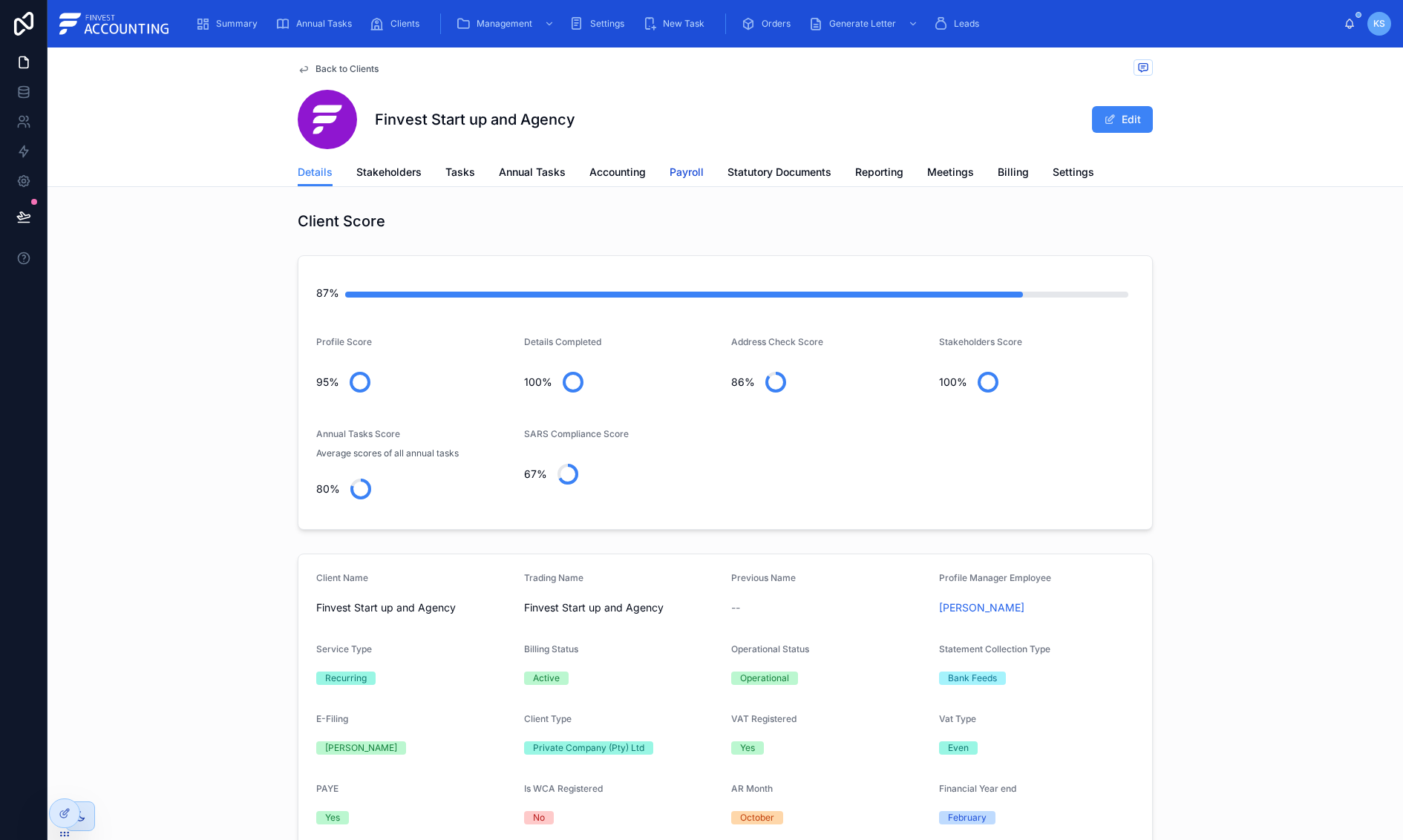
click at [681, 175] on span "Payroll" at bounding box center [686, 172] width 34 height 15
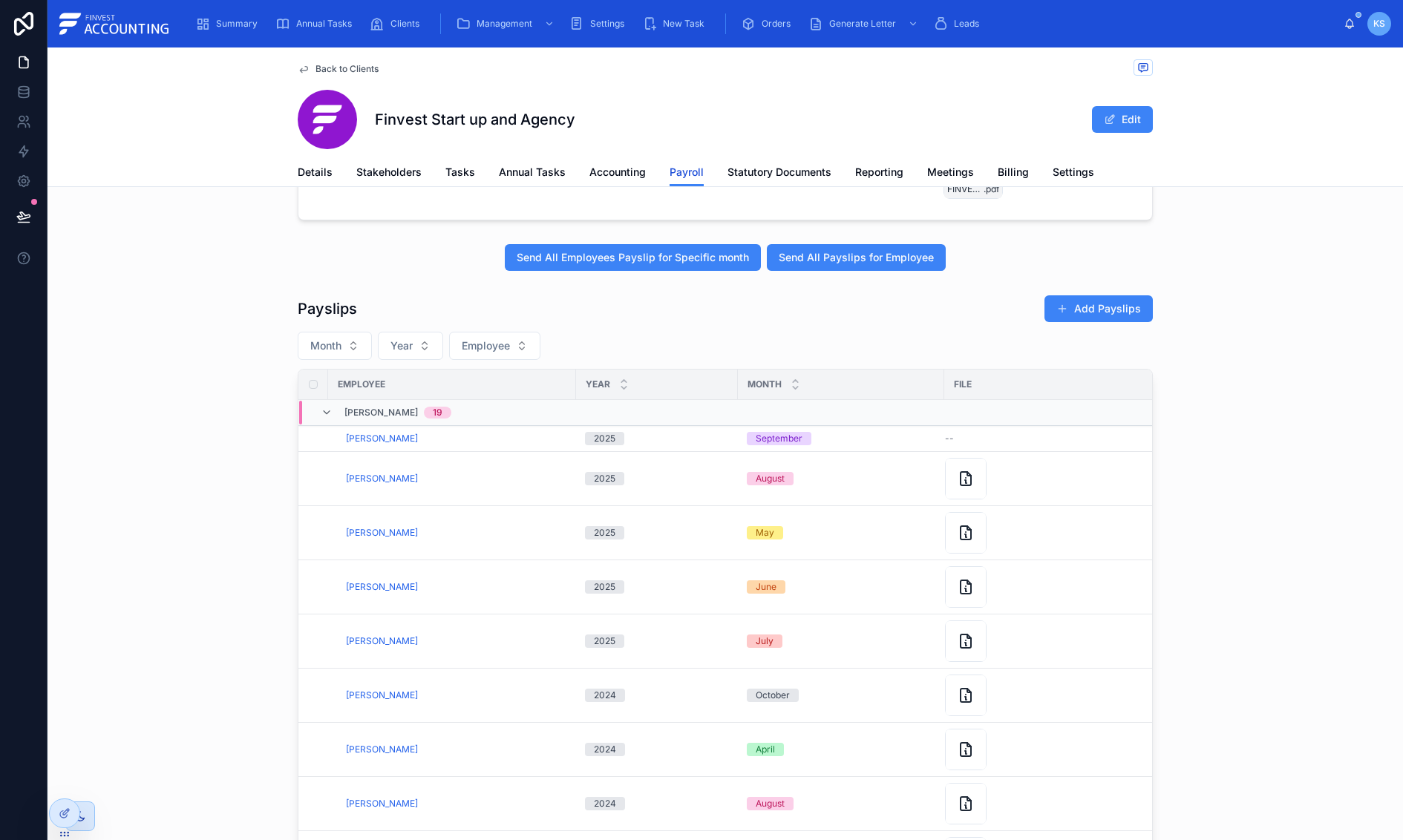
scroll to position [323, 0]
drag, startPoint x: 403, startPoint y: 347, endPoint x: 411, endPoint y: 361, distance: 16.1
click at [402, 348] on span "Year" at bounding box center [401, 345] width 23 height 15
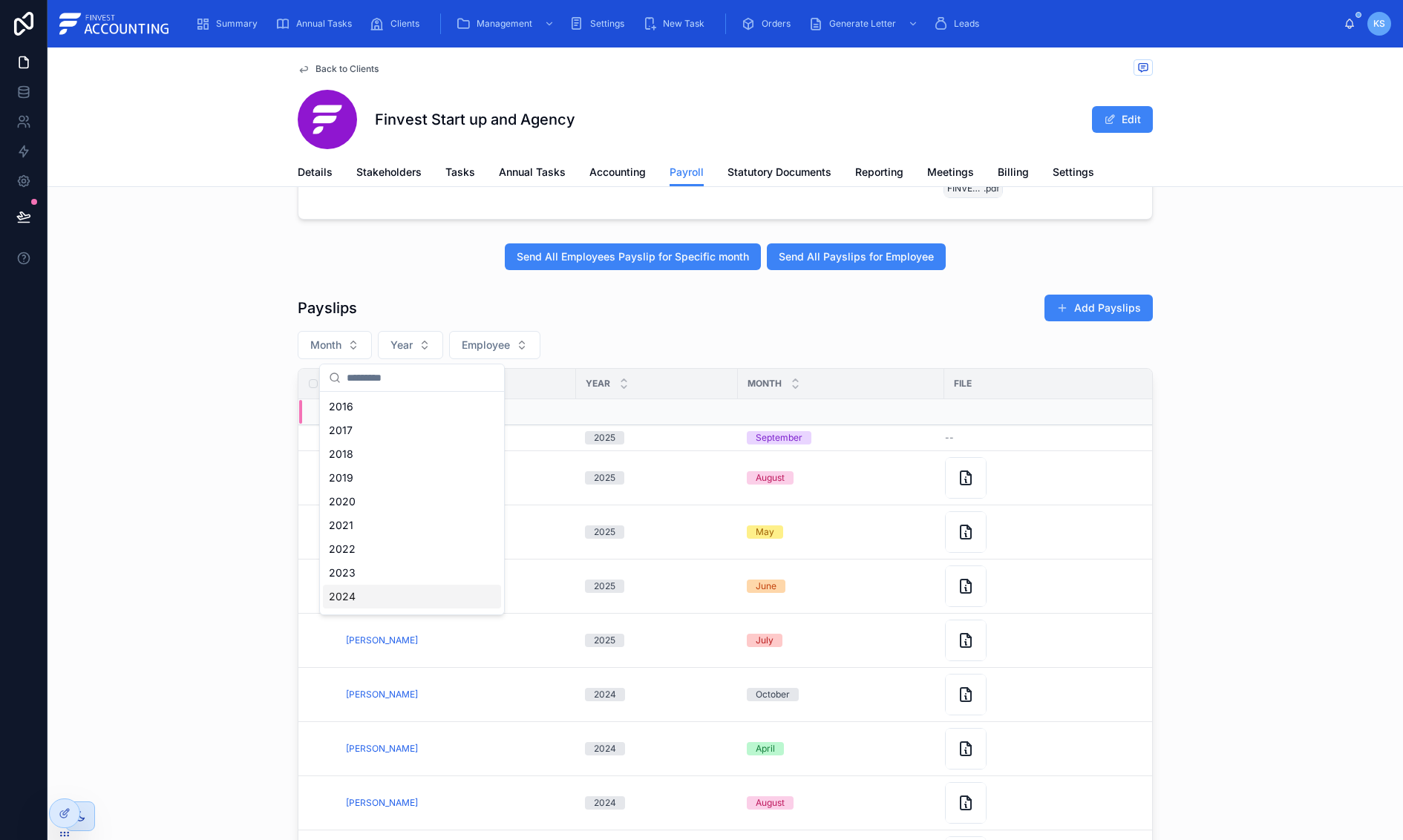
scroll to position [20, 0]
drag, startPoint x: 412, startPoint y: 592, endPoint x: 400, endPoint y: 561, distance: 33.2
click at [412, 592] on div "2025" at bounding box center [412, 600] width 178 height 23
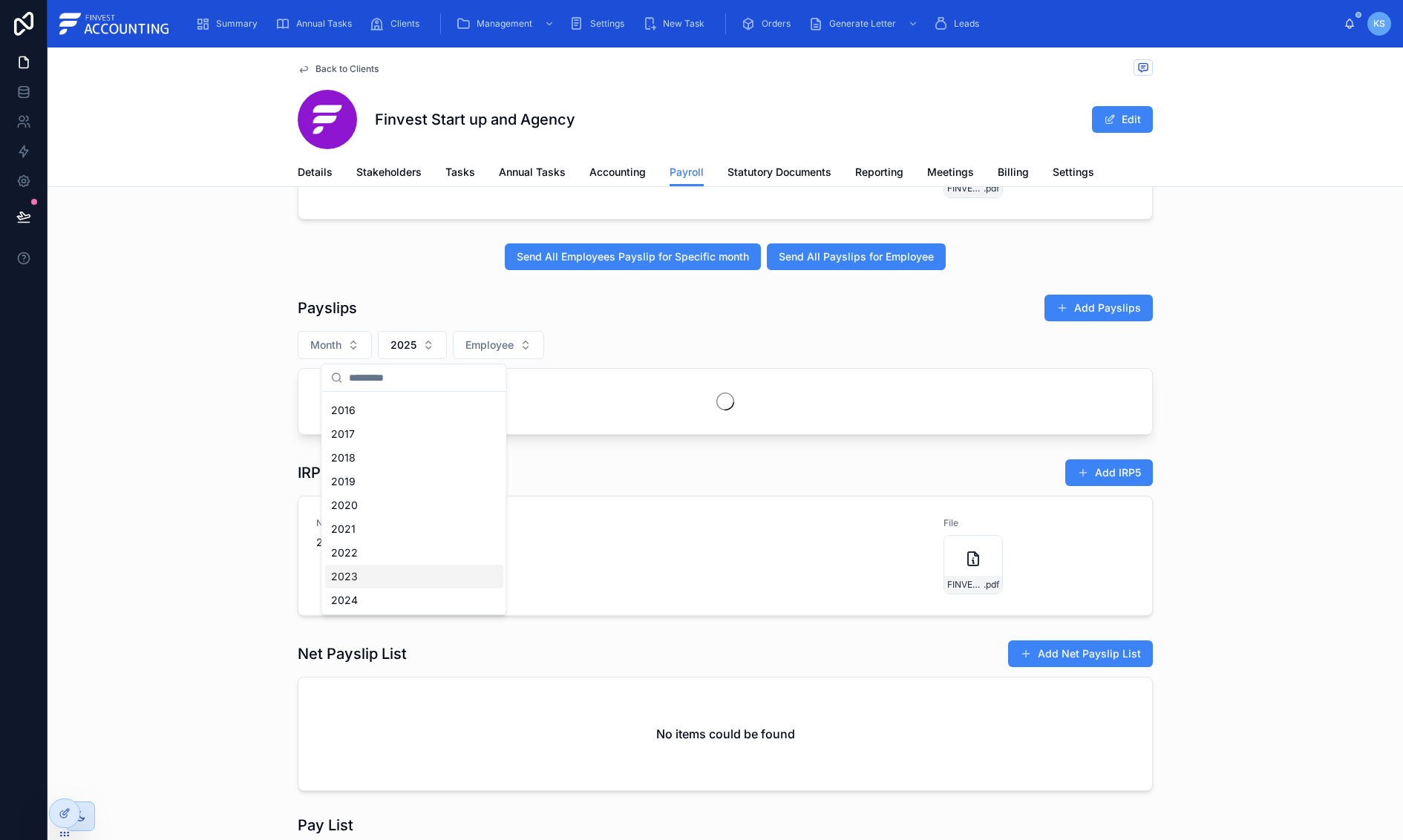
scroll to position [44, 0]
click at [355, 347] on button "Month" at bounding box center [335, 345] width 74 height 29
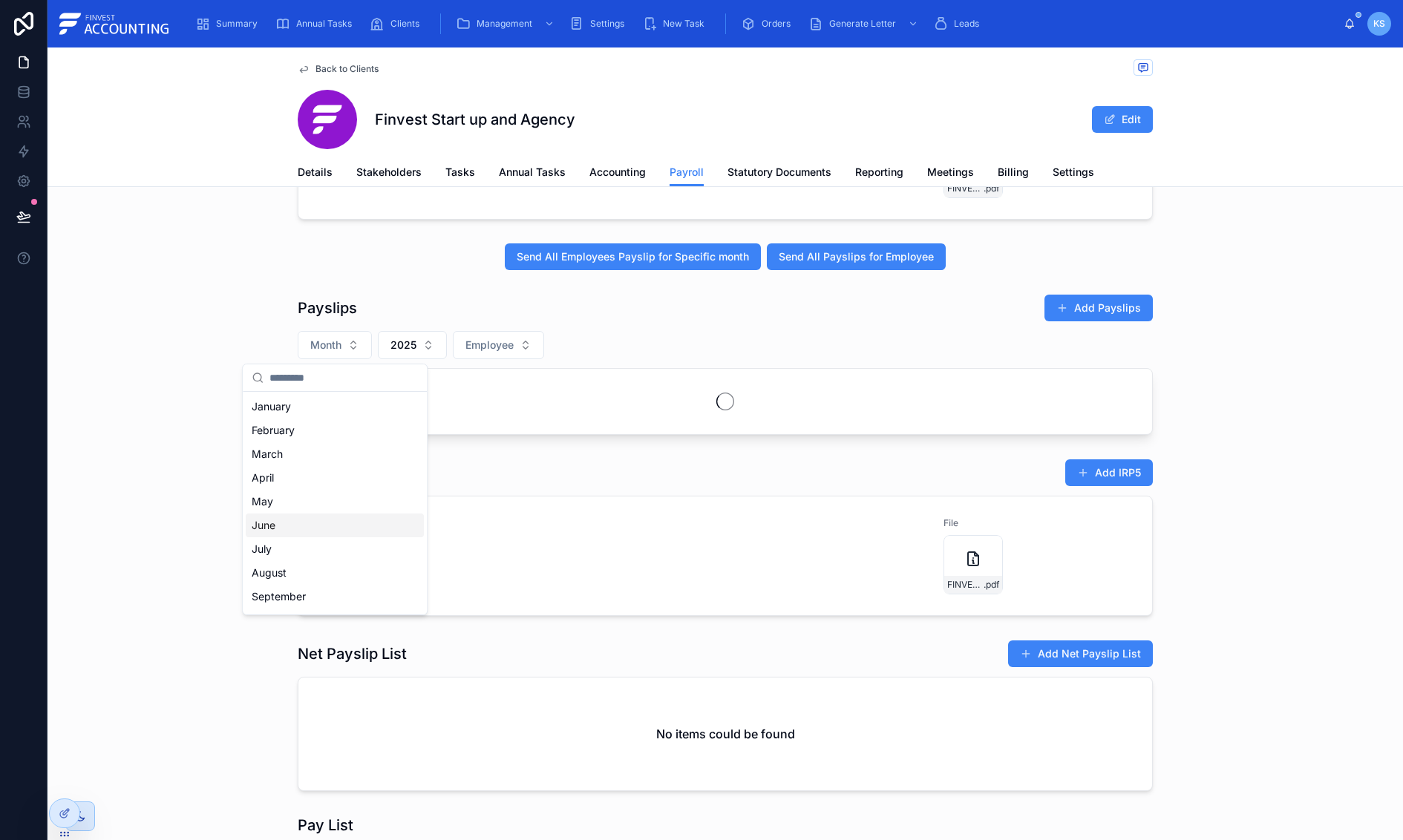
click at [367, 569] on div "August" at bounding box center [335, 572] width 178 height 23
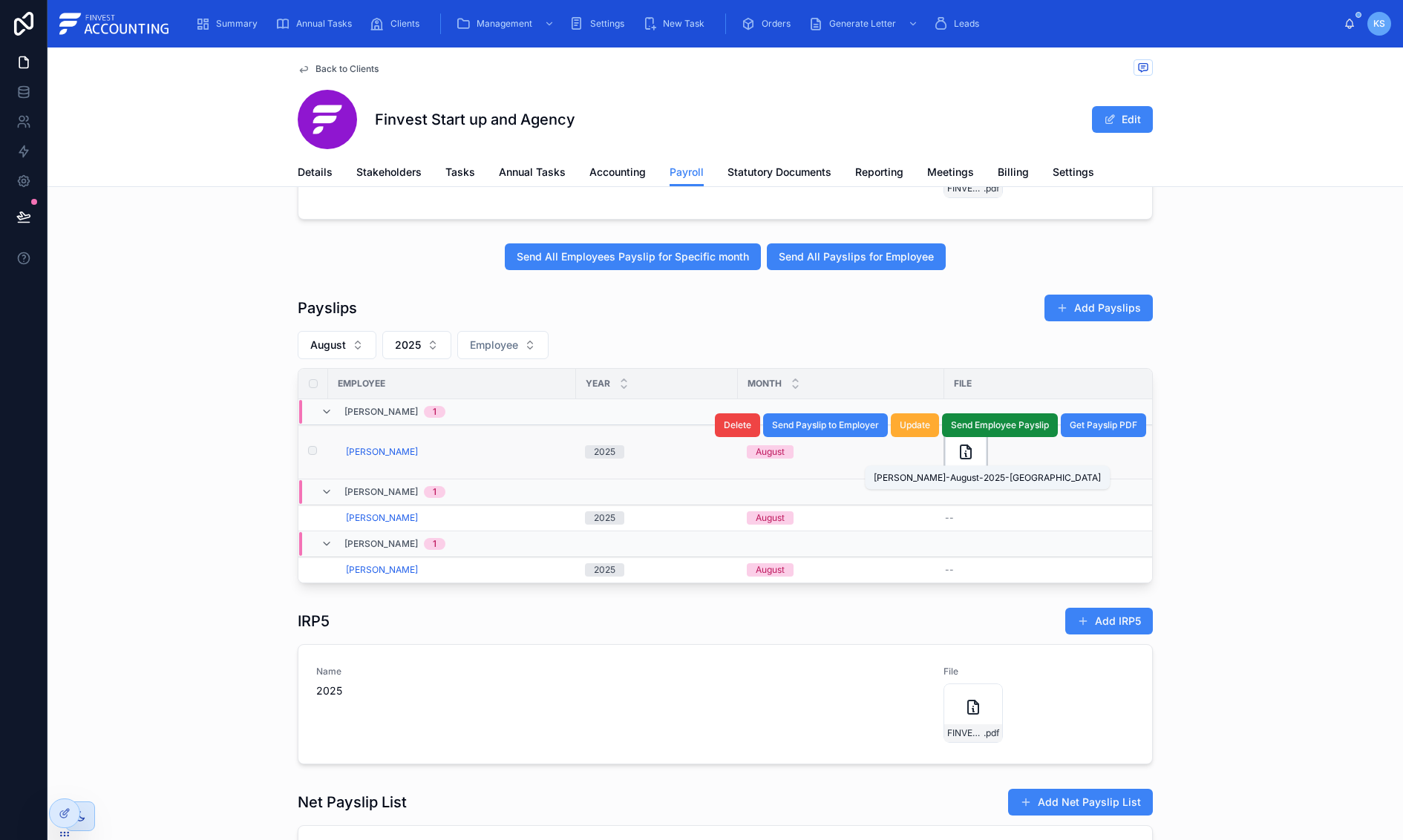
click at [961, 455] on icon at bounding box center [966, 451] width 10 height 13
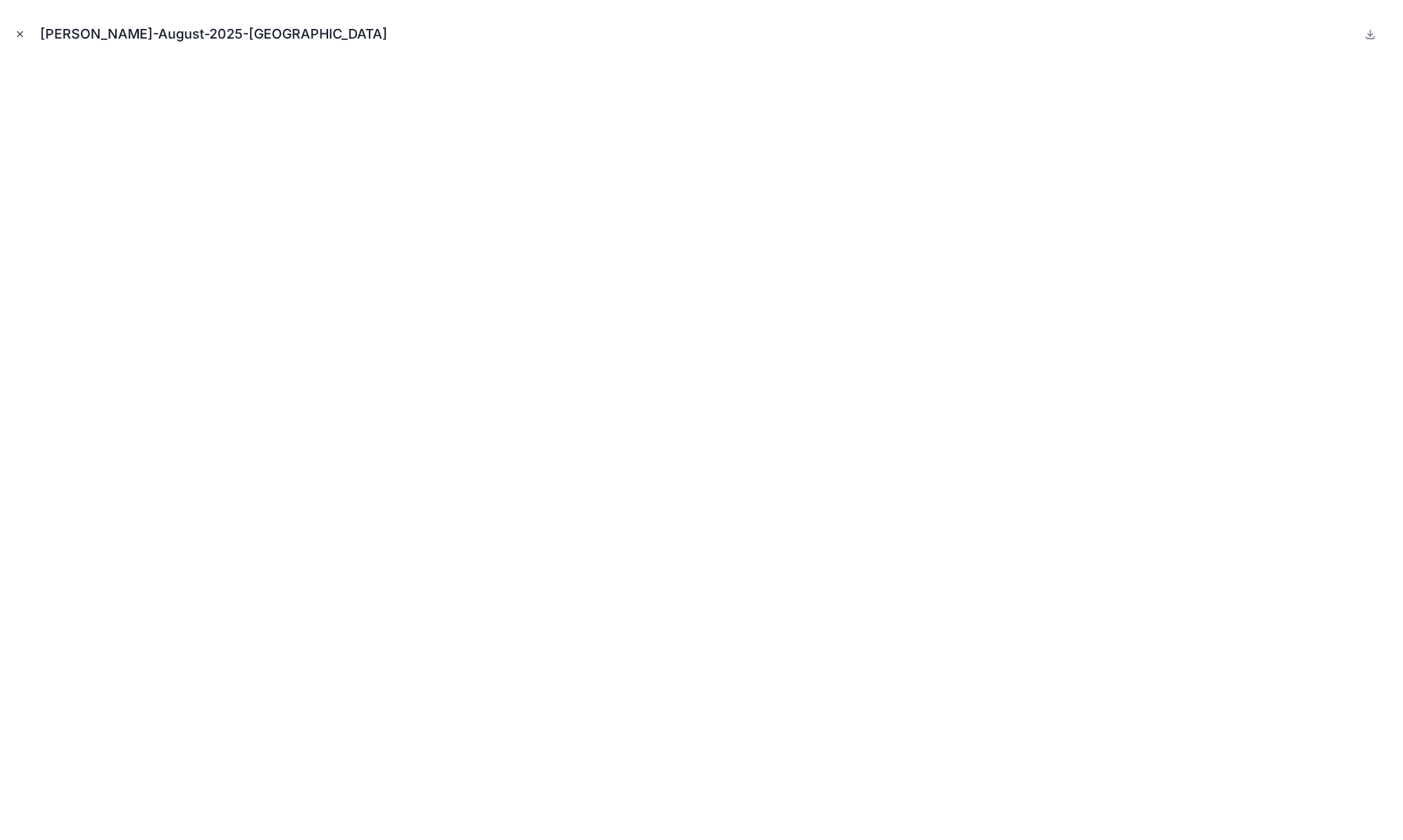
click at [23, 32] on icon "Close modal" at bounding box center [20, 34] width 5 height 5
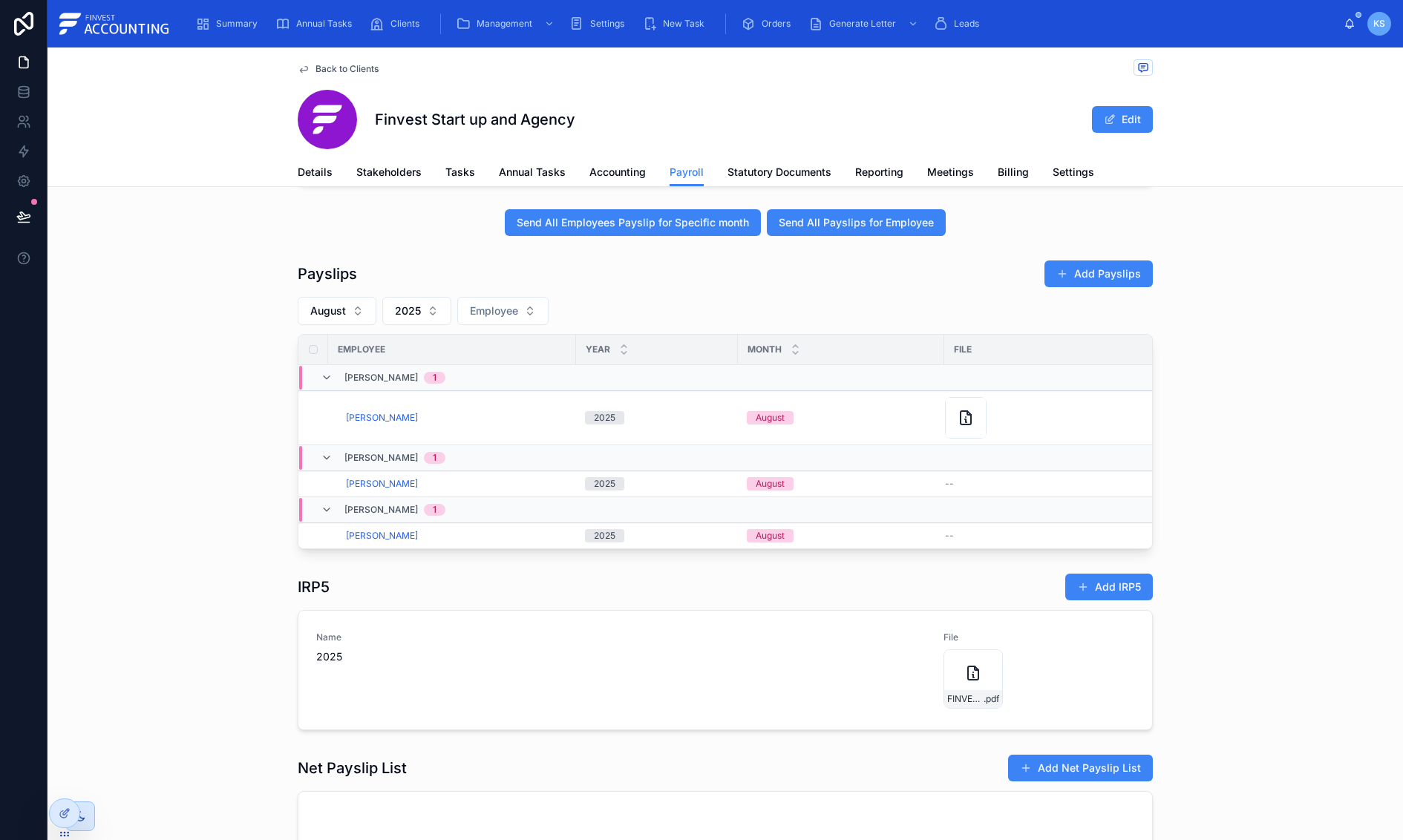
scroll to position [383, 0]
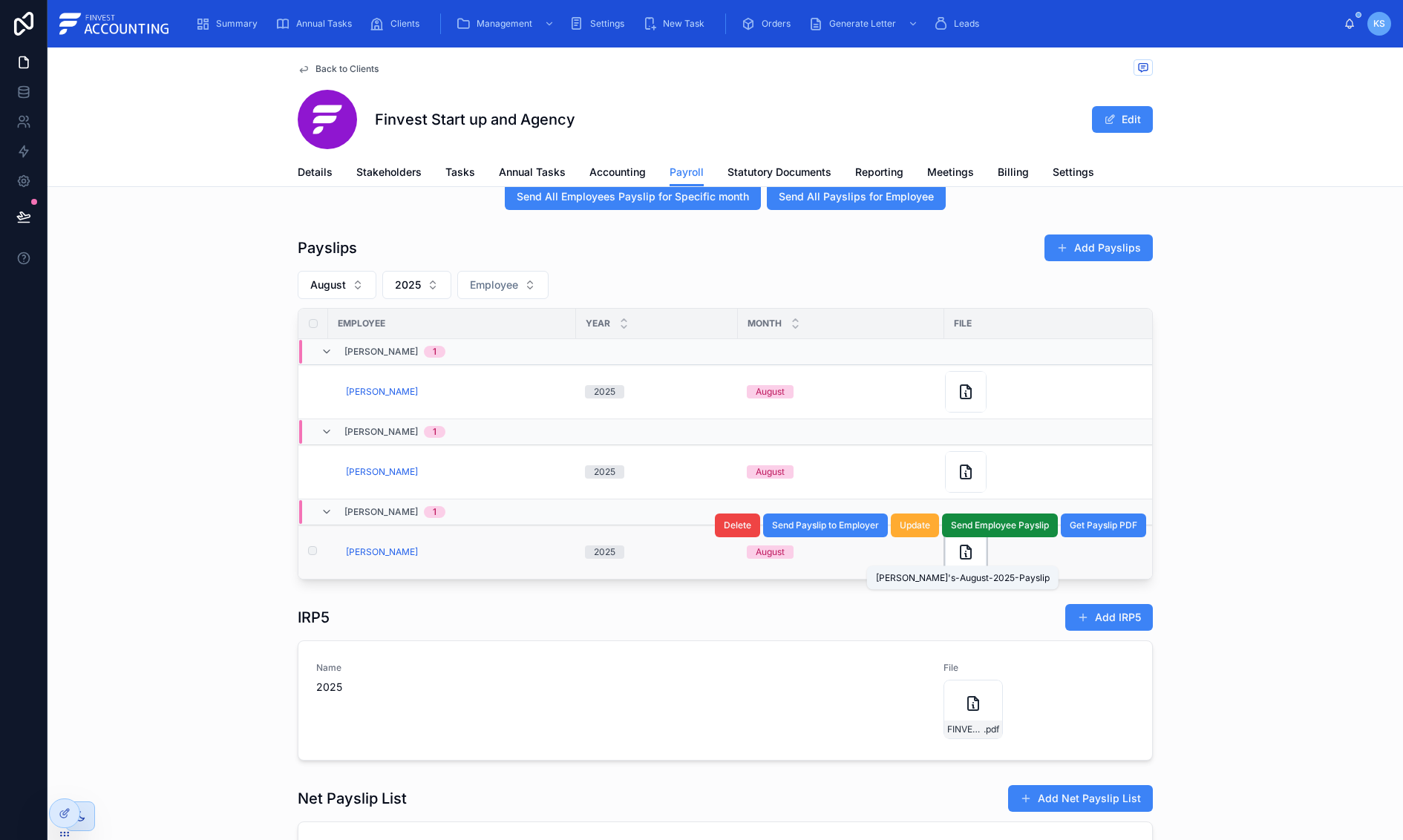
click at [964, 560] on icon at bounding box center [966, 551] width 18 height 18
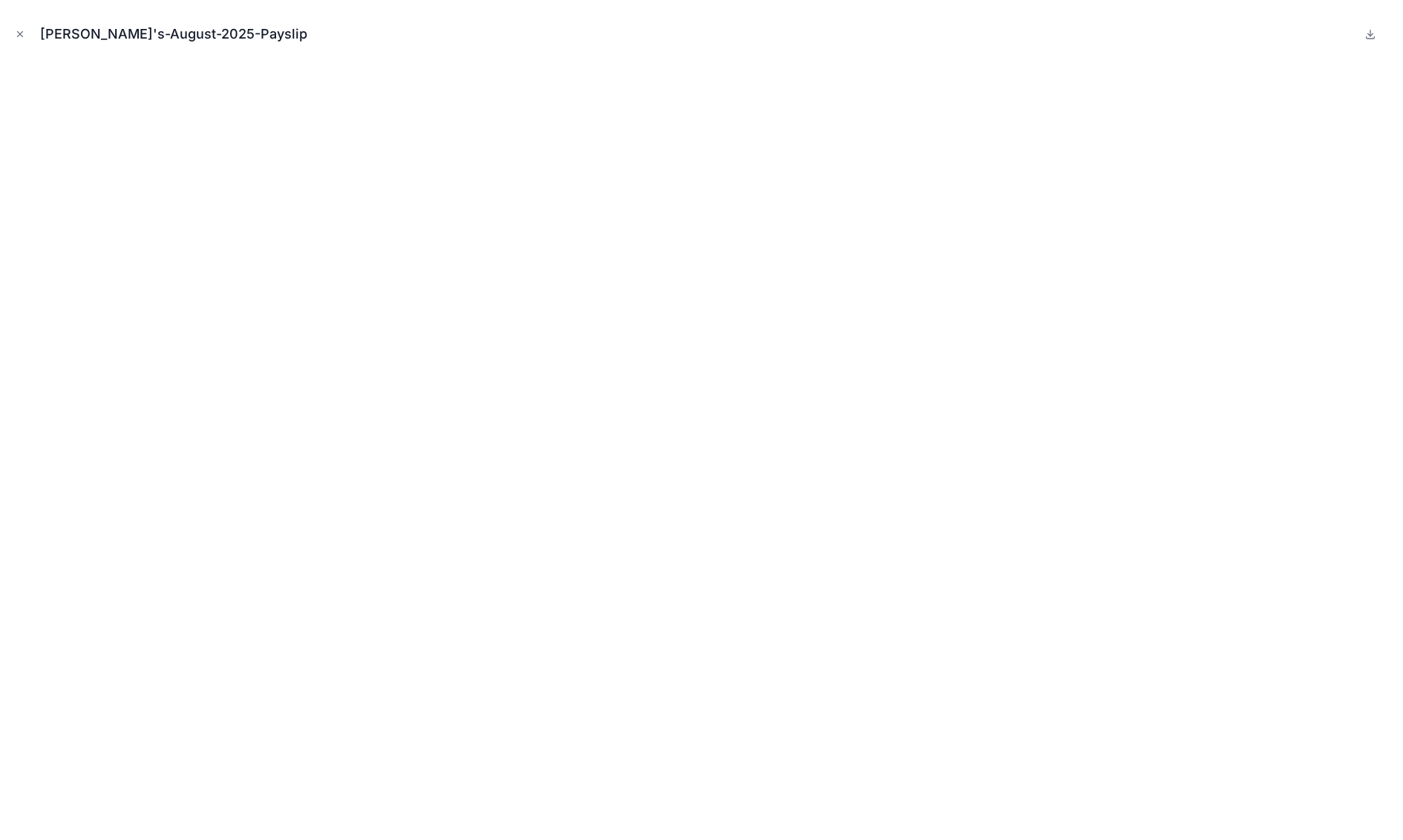
drag, startPoint x: 21, startPoint y: 33, endPoint x: 43, endPoint y: 49, distance: 27.2
click at [22, 33] on icon "Close modal" at bounding box center [20, 34] width 5 height 5
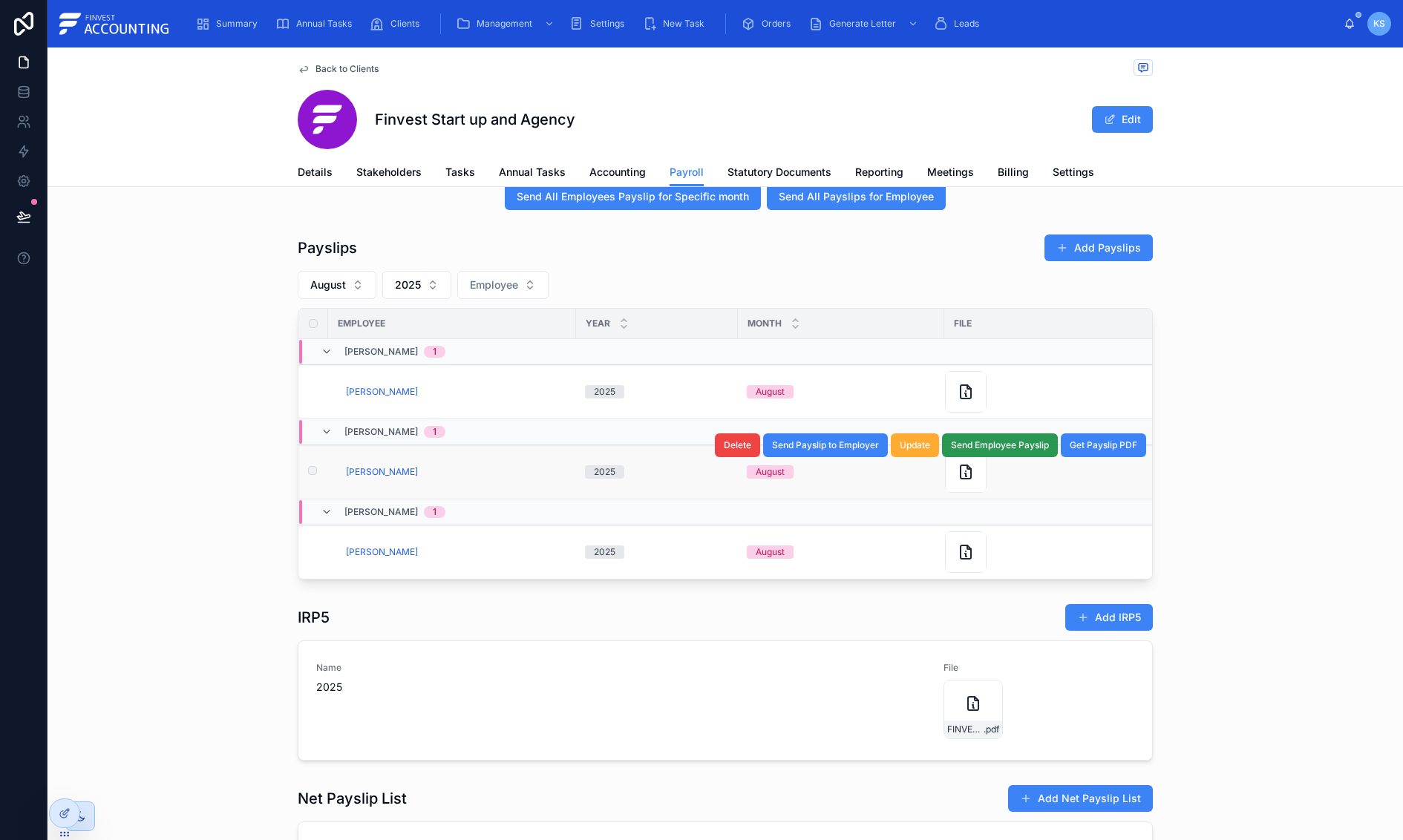
click at [1007, 451] on span "Send Employee Payslip" at bounding box center [1000, 445] width 98 height 12
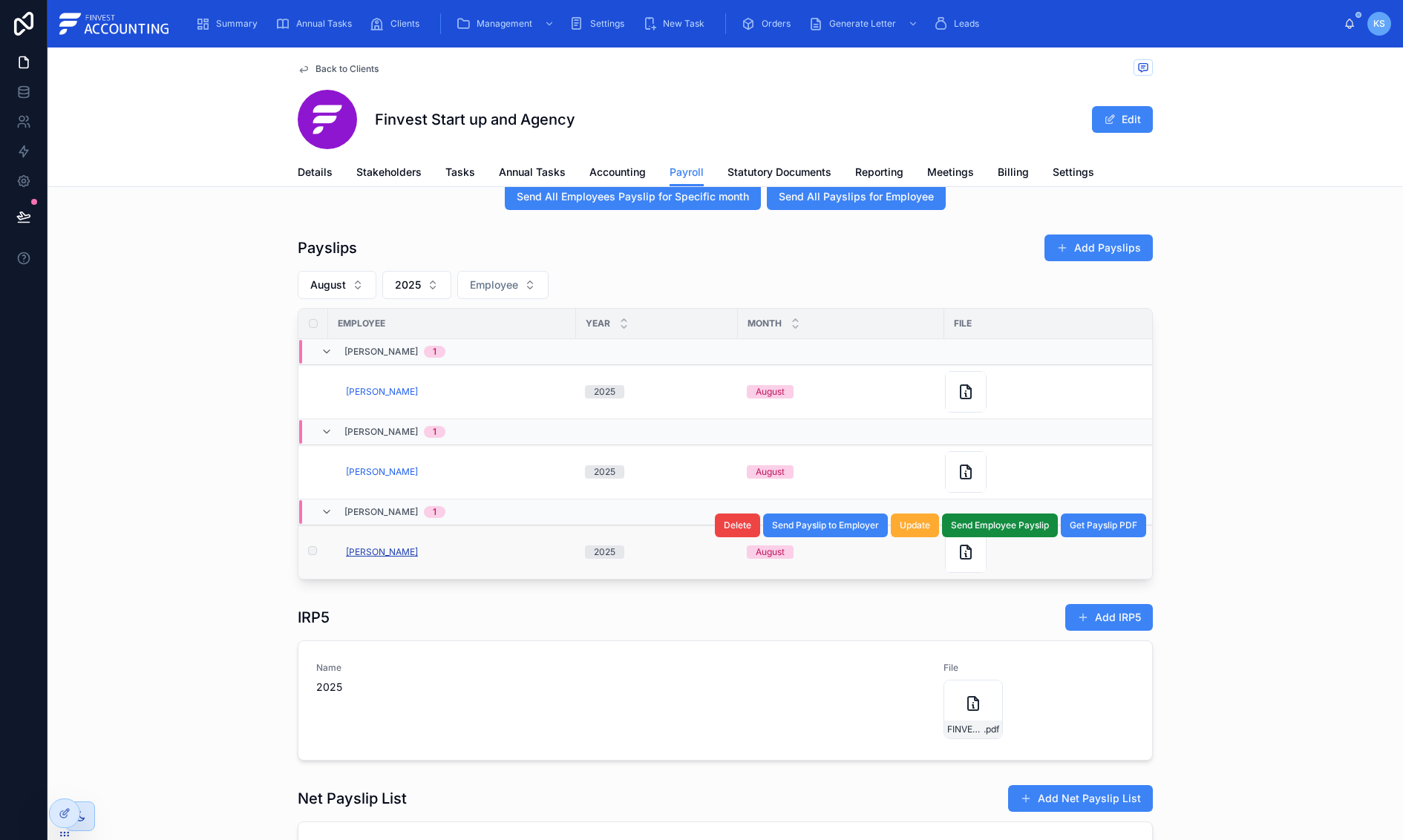
click at [385, 553] on span "[PERSON_NAME]" at bounding box center [382, 552] width 72 height 12
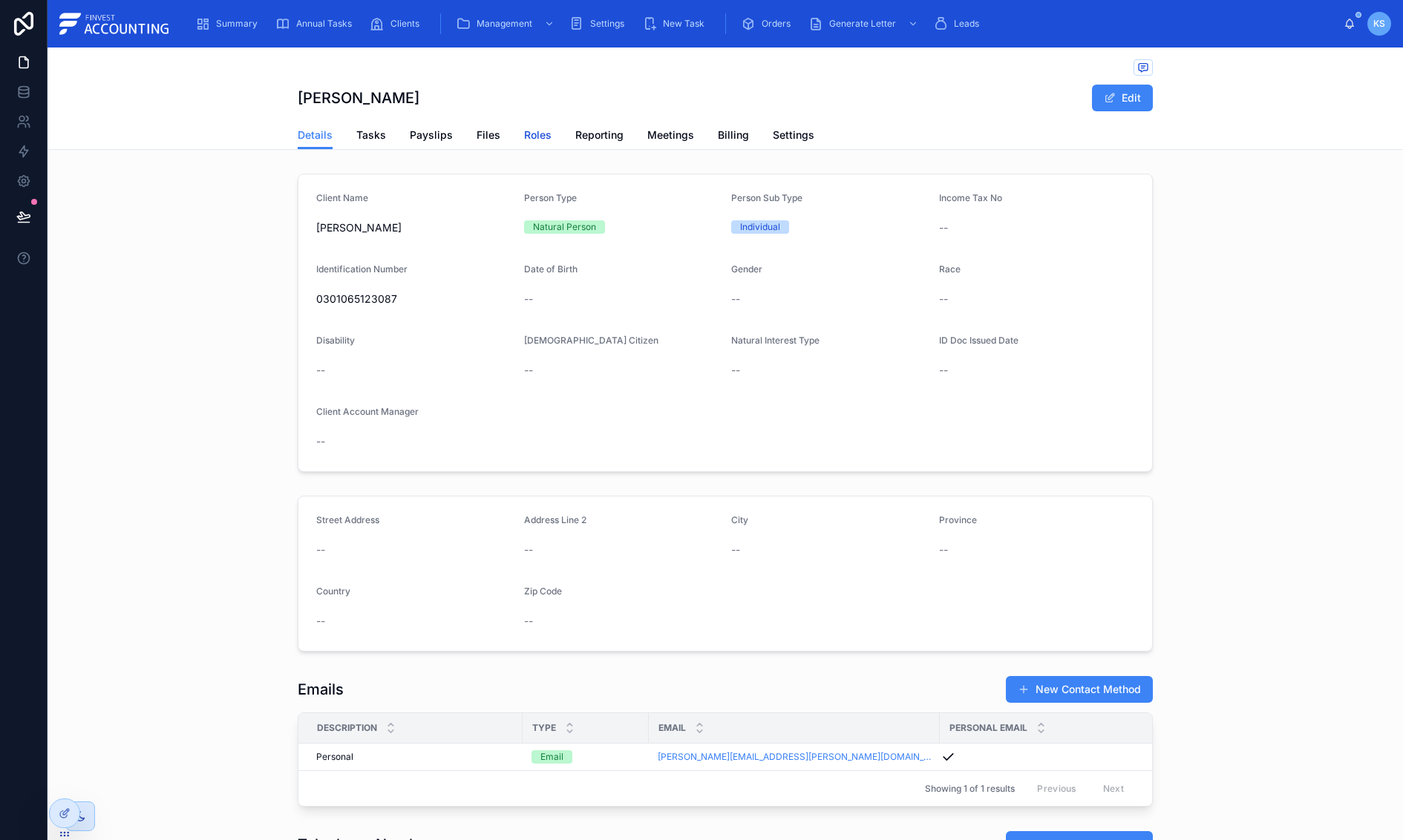
click at [528, 131] on span "Roles" at bounding box center [537, 135] width 28 height 15
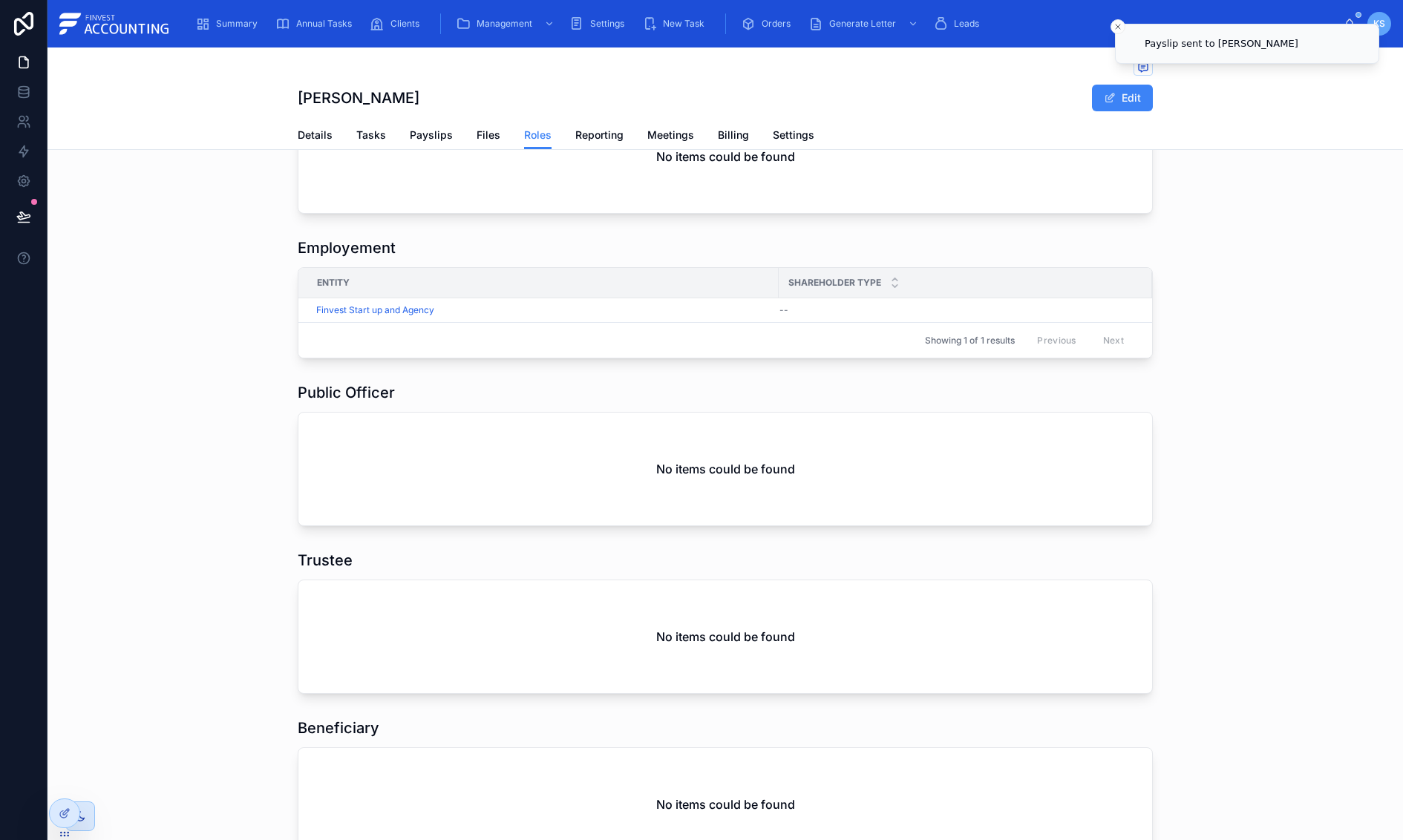
scroll to position [625, 0]
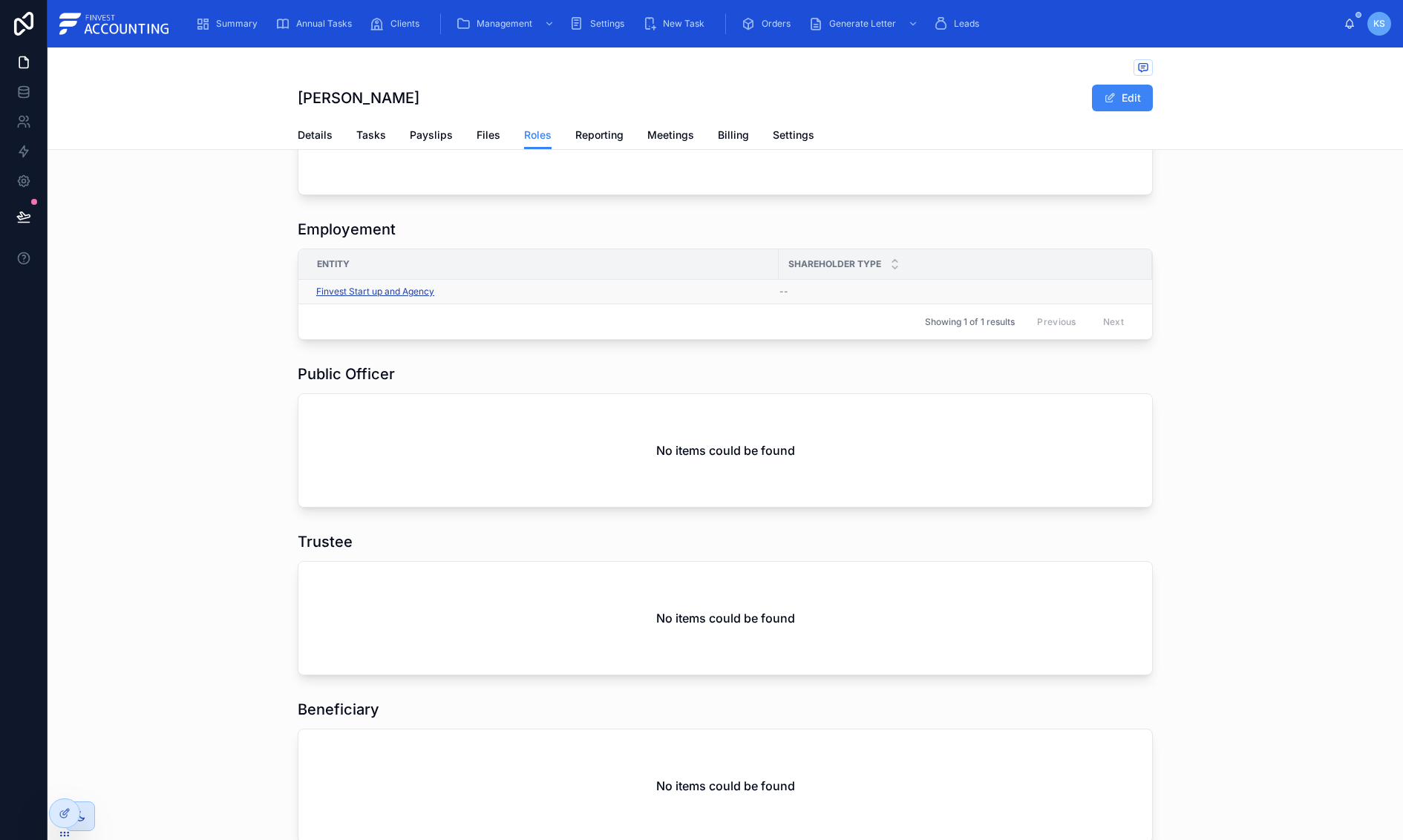
click at [370, 291] on span "Finvest Start up and Agency" at bounding box center [375, 291] width 118 height 12
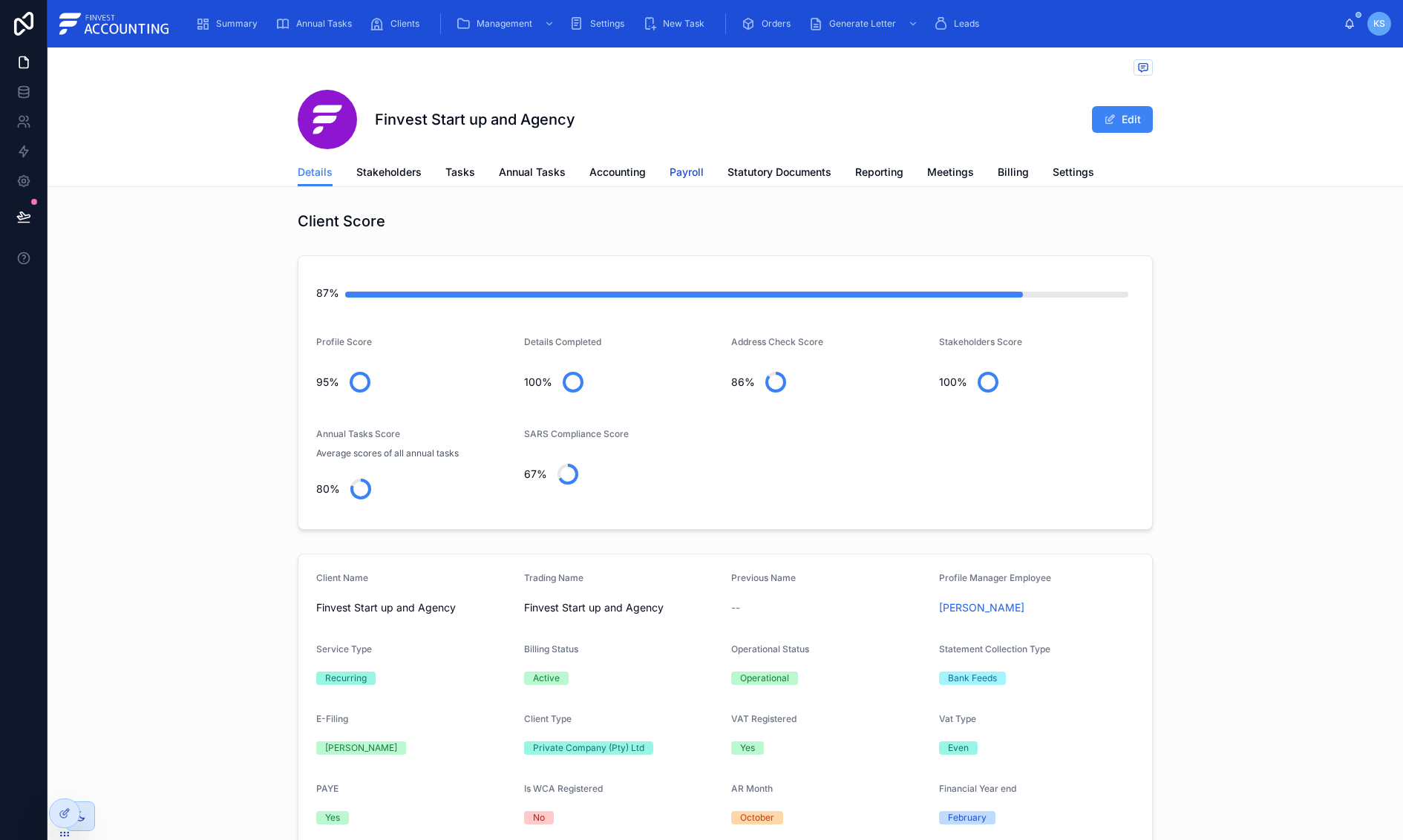
click at [669, 175] on span "Payroll" at bounding box center [686, 172] width 34 height 15
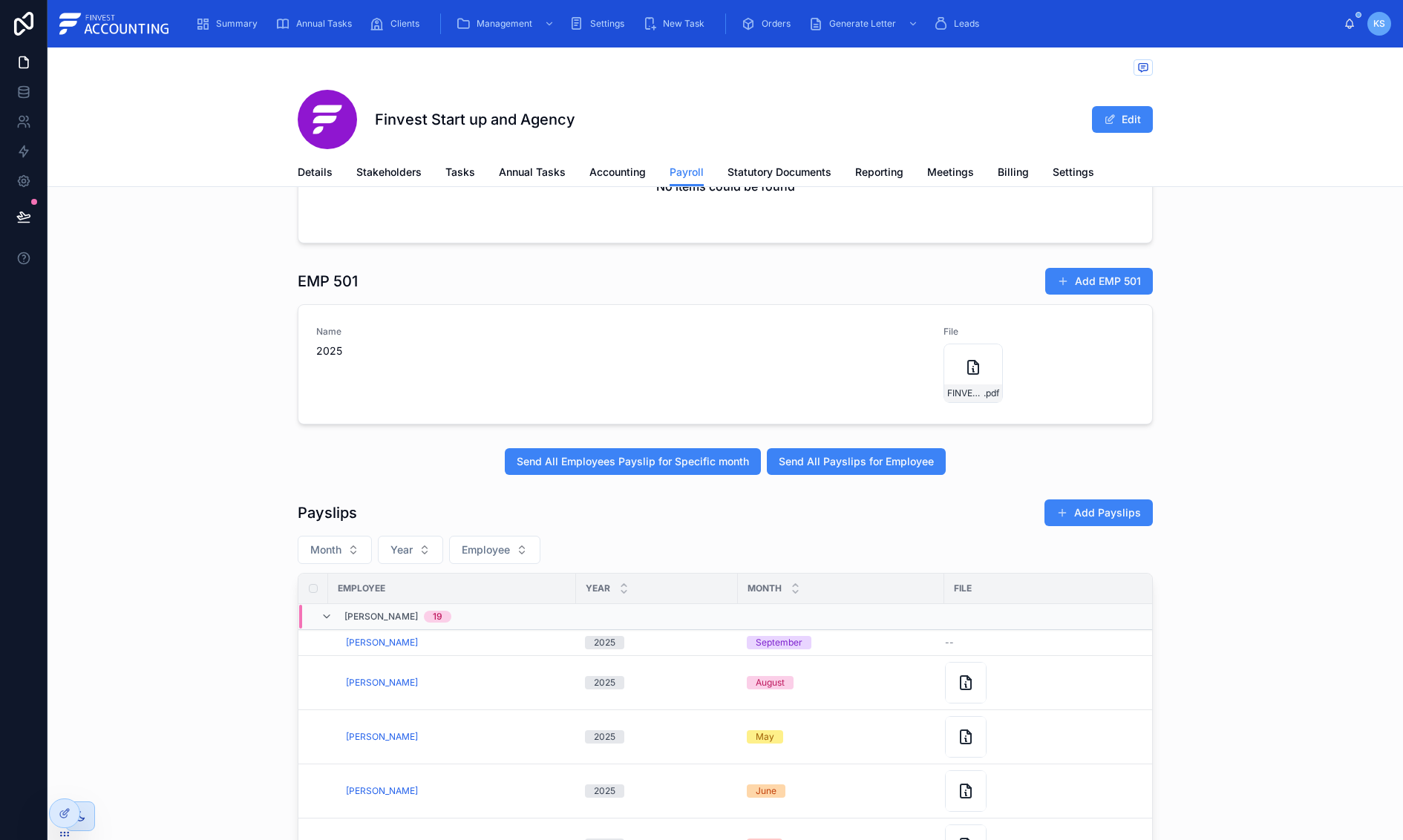
scroll to position [117, 0]
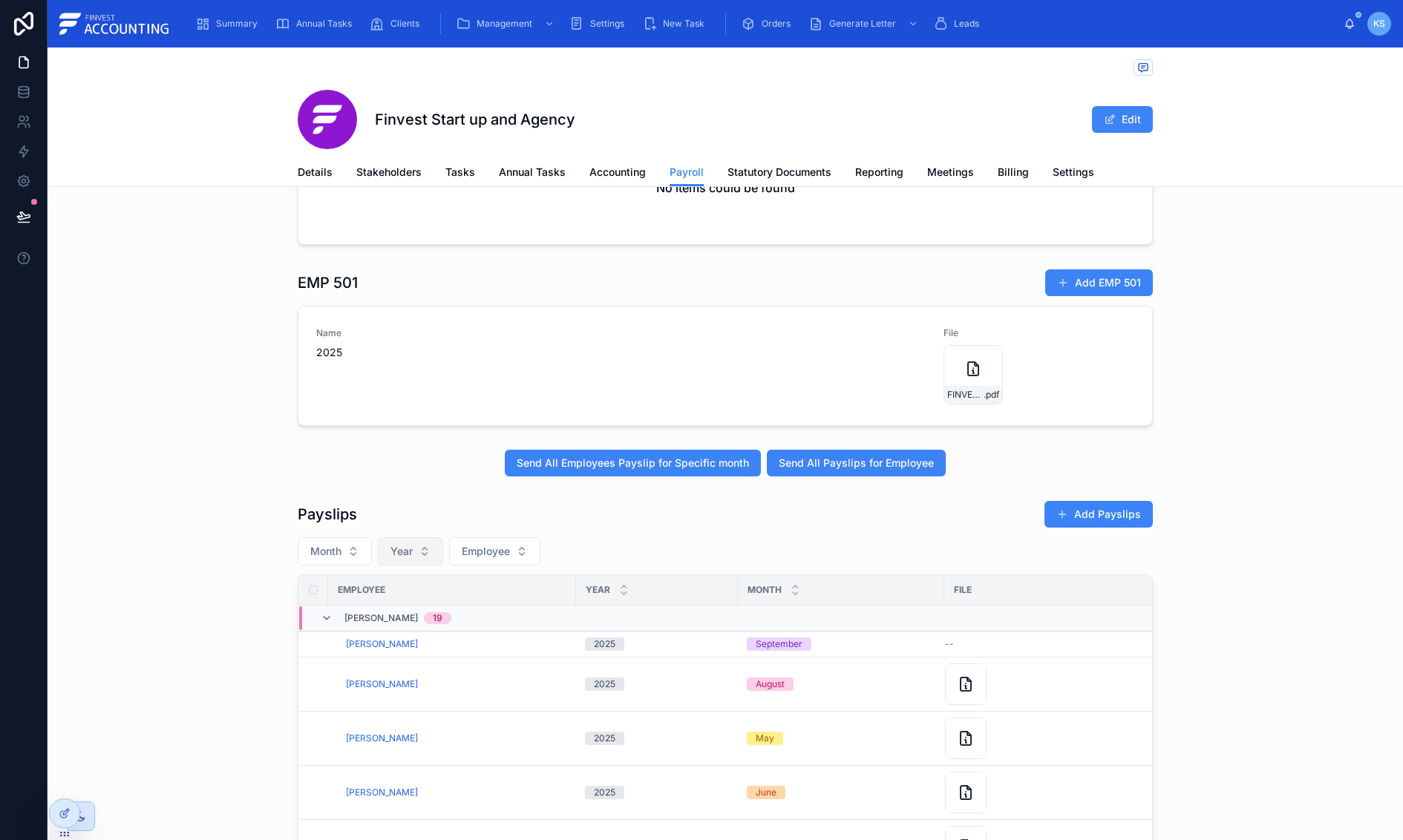
click at [410, 556] on span "Year" at bounding box center [401, 551] width 23 height 15
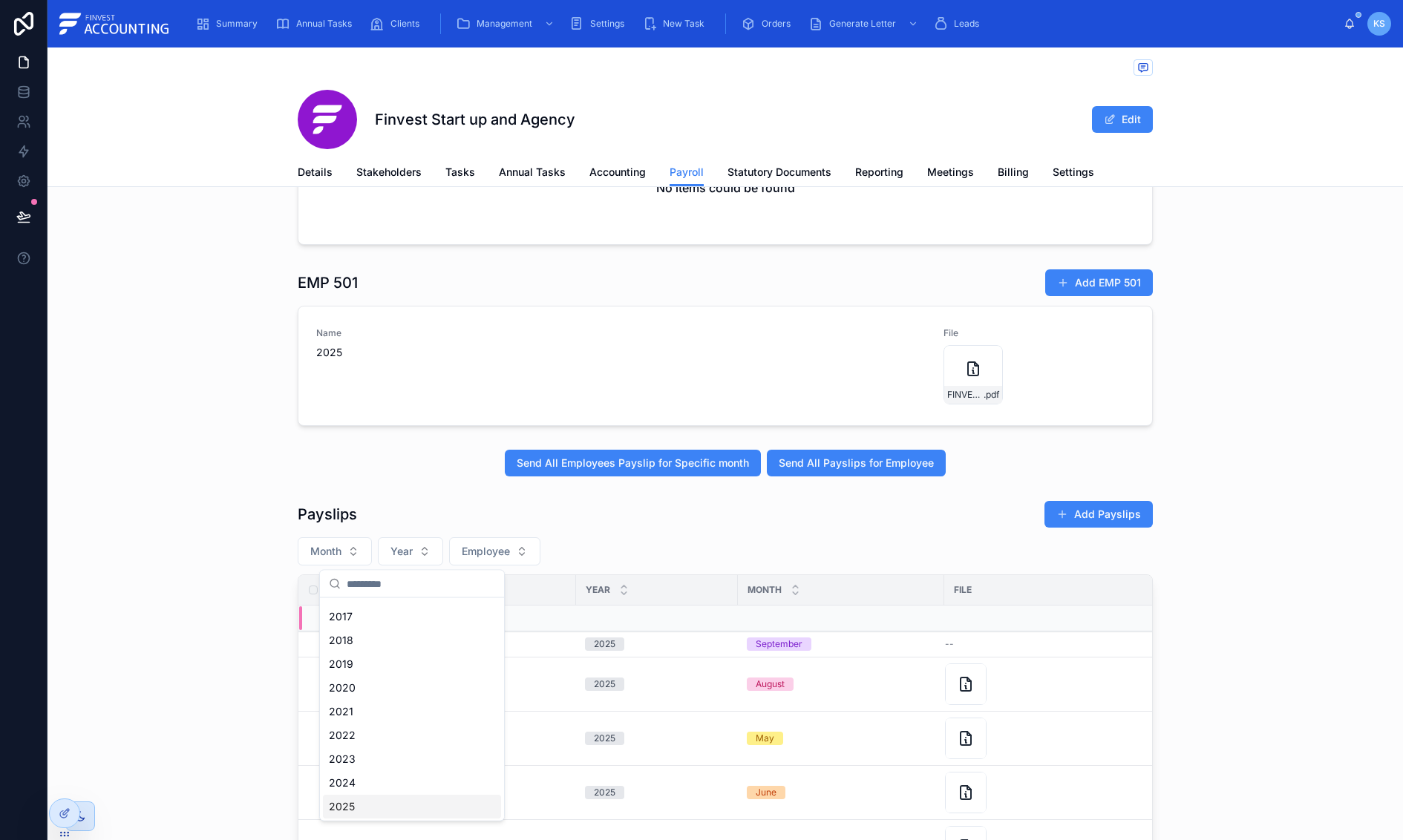
drag, startPoint x: 364, startPoint y: 806, endPoint x: 349, endPoint y: 571, distance: 235.5
click at [365, 806] on div "2025" at bounding box center [412, 806] width 178 height 23
click at [343, 548] on button "Month" at bounding box center [335, 551] width 74 height 29
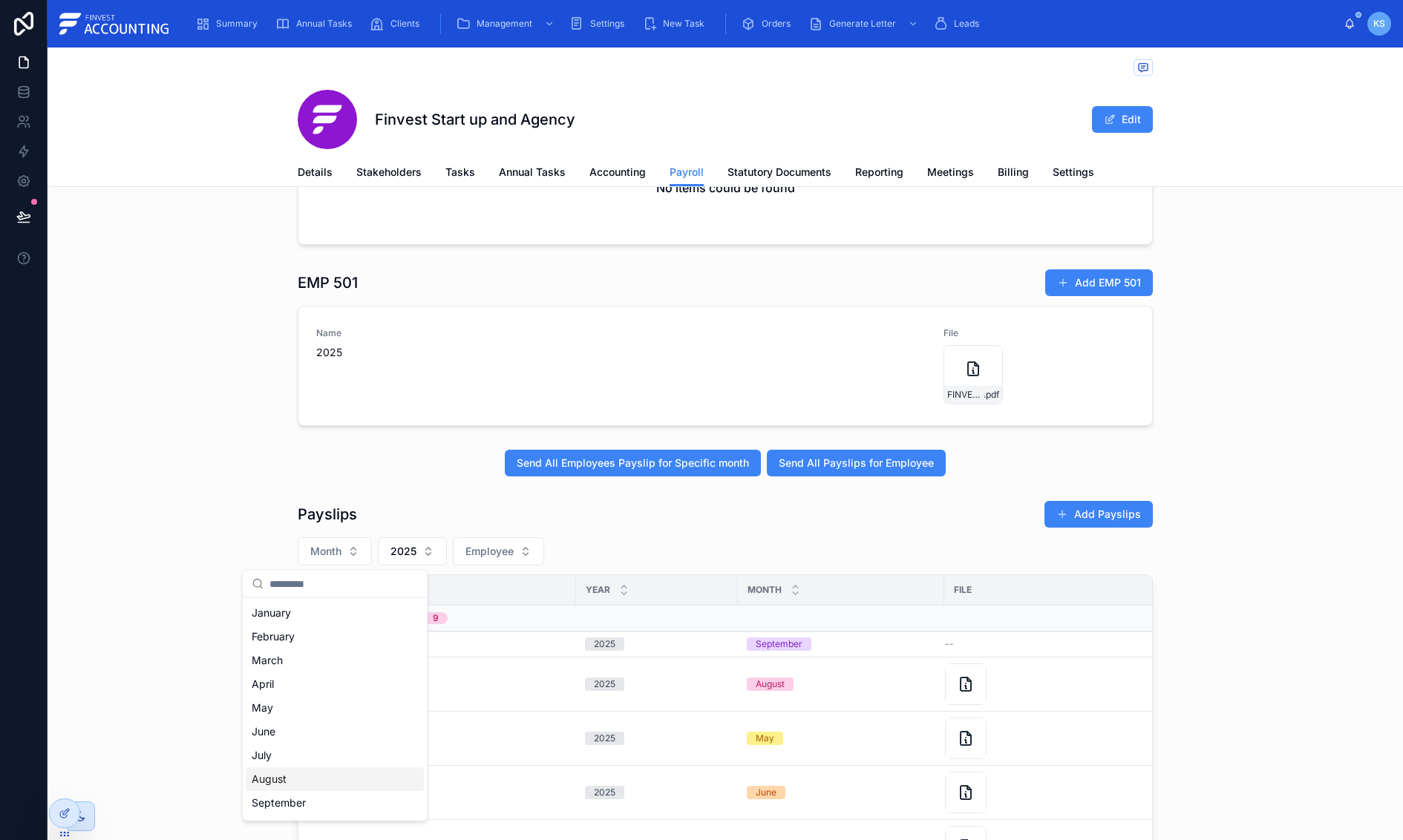
click at [289, 780] on div "August" at bounding box center [335, 779] width 178 height 23
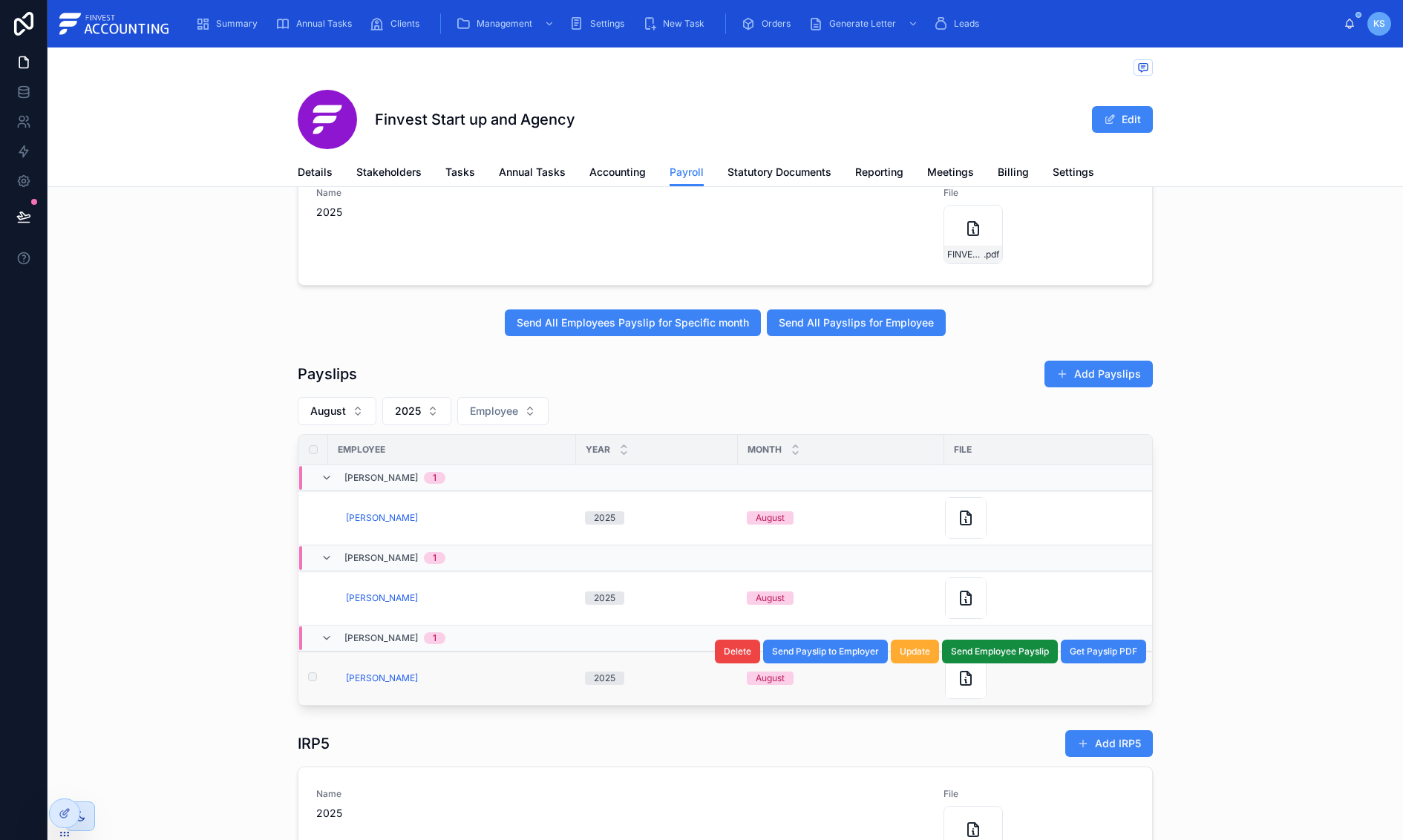
scroll to position [261, 0]
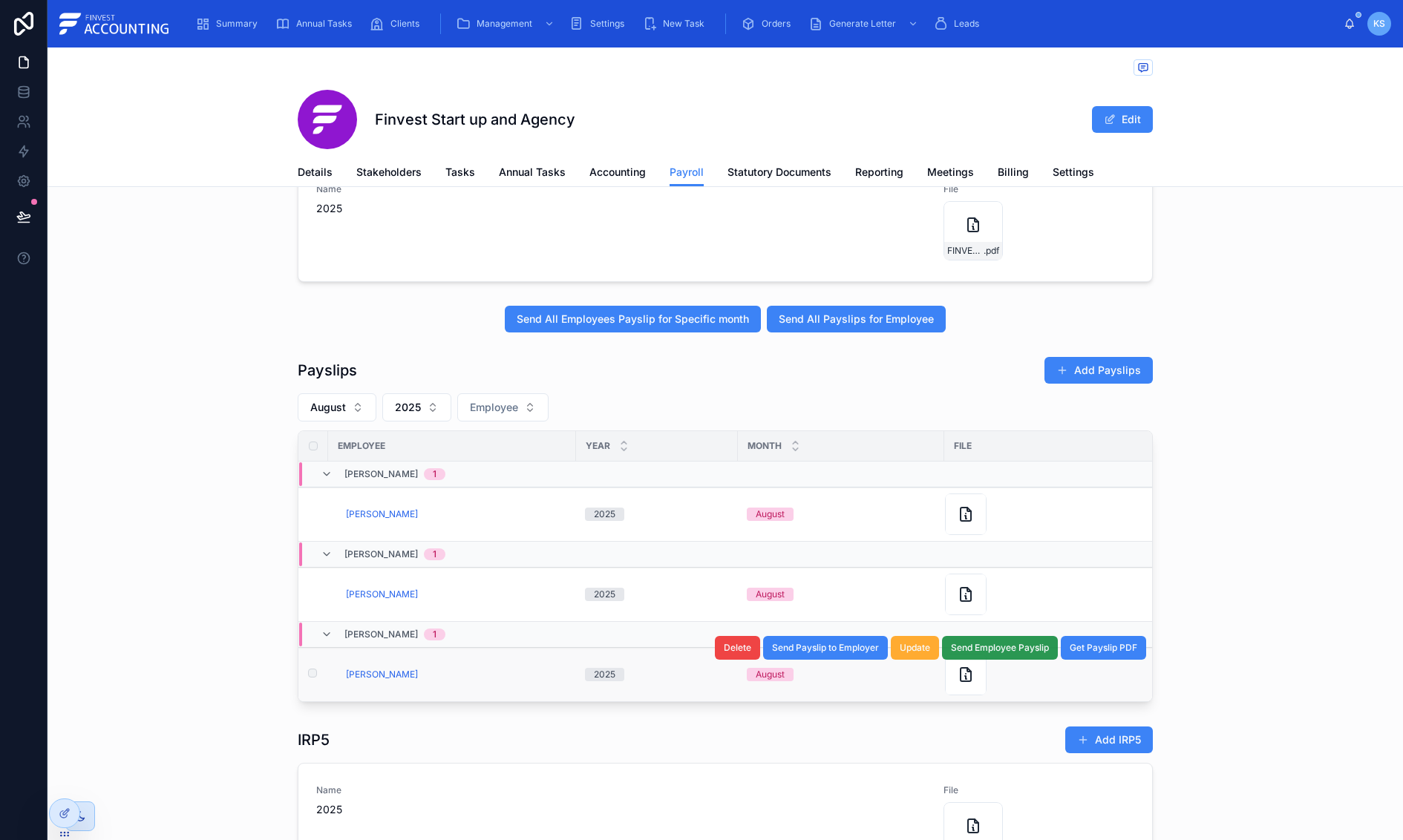
click at [1022, 653] on span "Send Employee Payslip" at bounding box center [1000, 648] width 98 height 12
click at [966, 679] on icon at bounding box center [966, 677] width 2 height 3
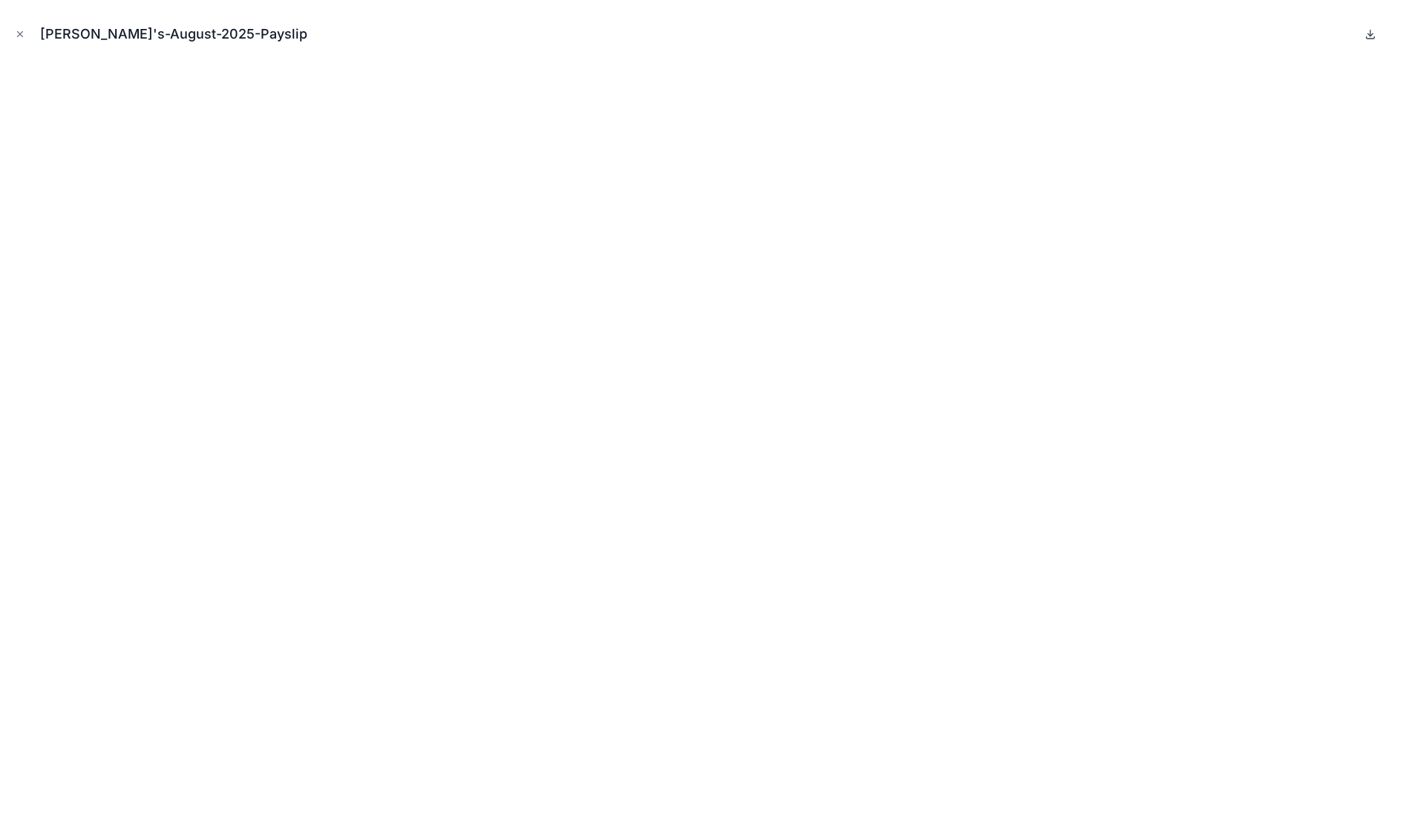
click at [1369, 36] on icon at bounding box center [1370, 34] width 12 height 12
click at [23, 32] on icon "Close modal" at bounding box center [20, 34] width 5 height 5
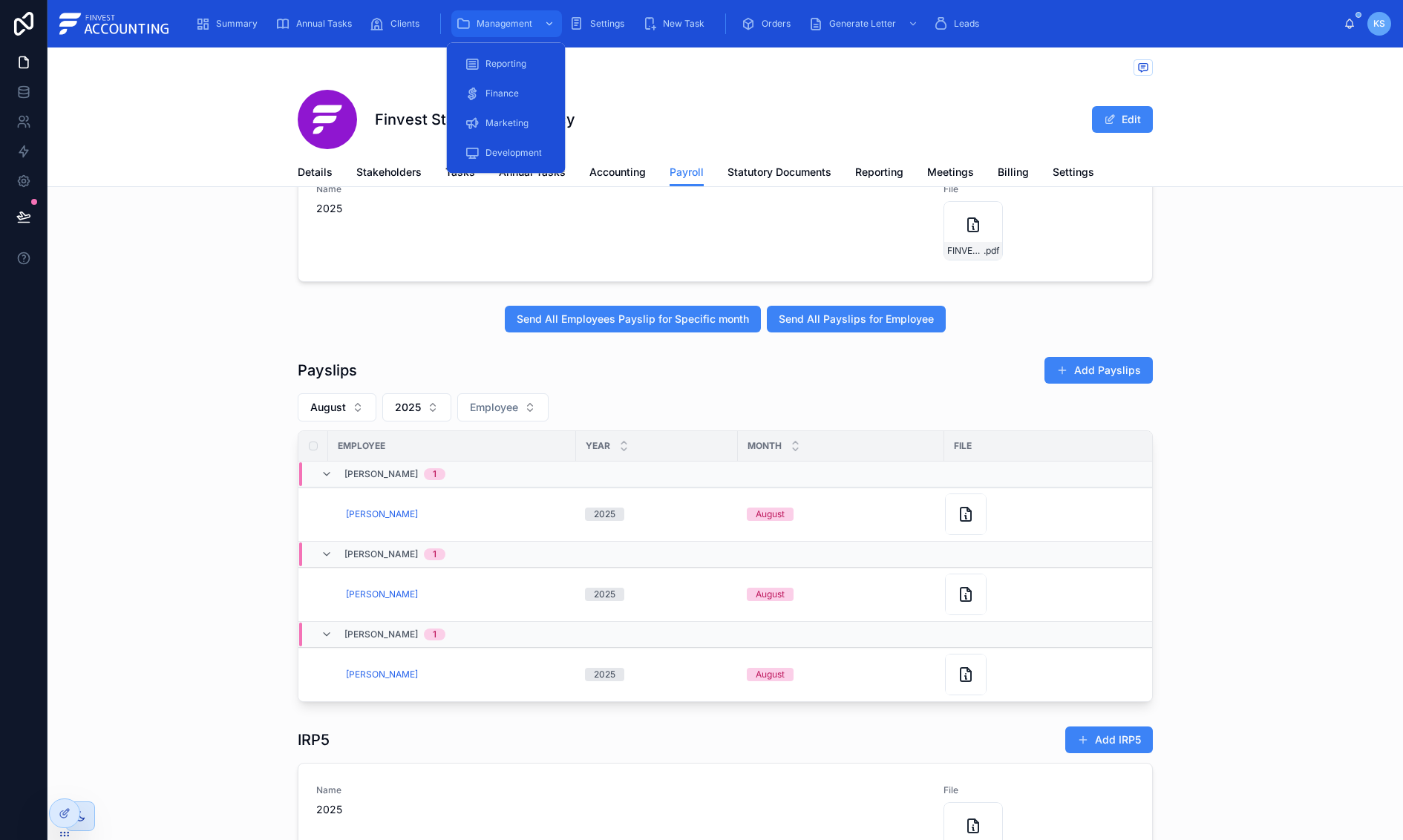
click at [495, 19] on span "Management" at bounding box center [505, 23] width 55 height 12
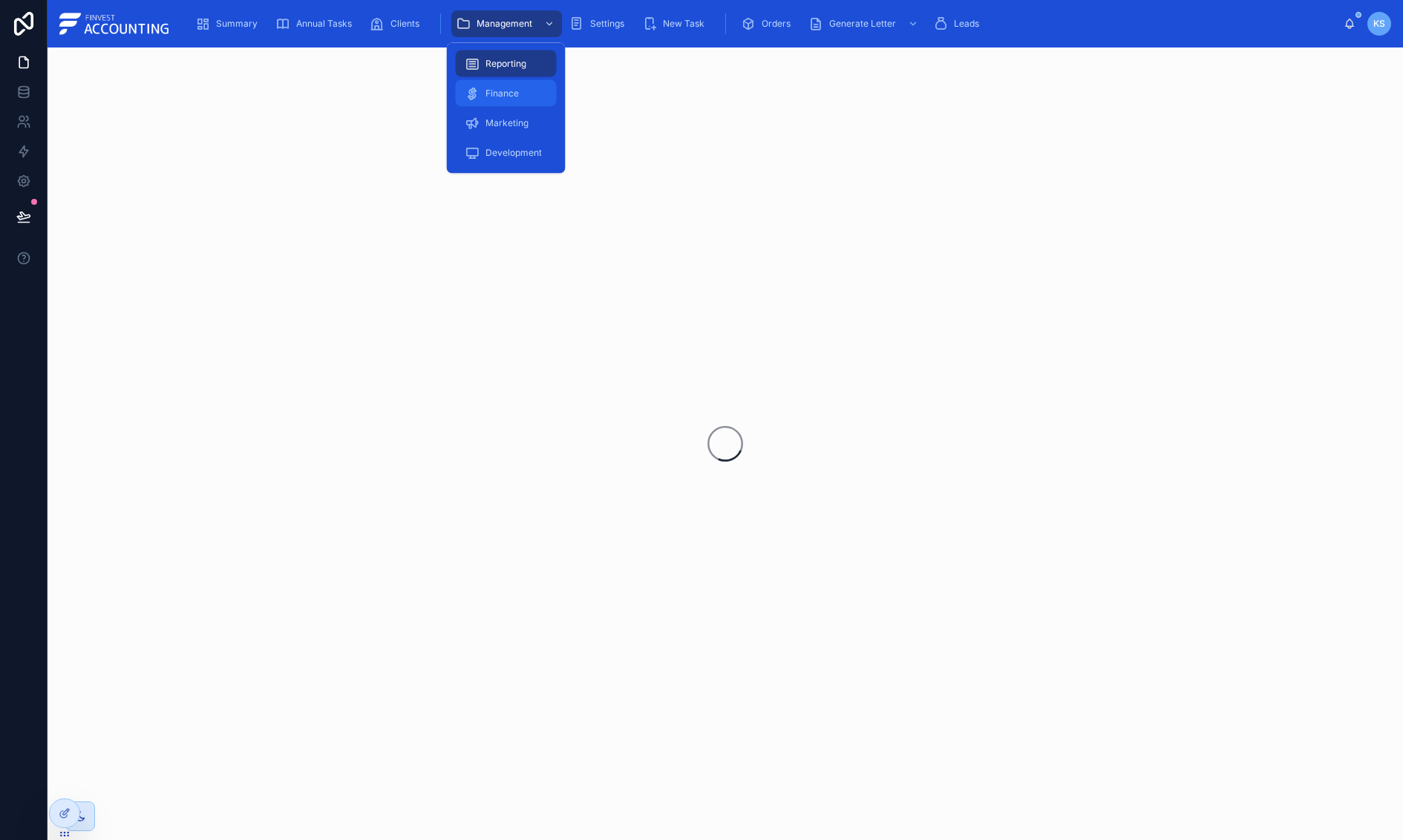
drag, startPoint x: 505, startPoint y: 99, endPoint x: 555, endPoint y: 112, distance: 51.7
click at [505, 98] on div "Finance" at bounding box center [505, 93] width 83 height 23
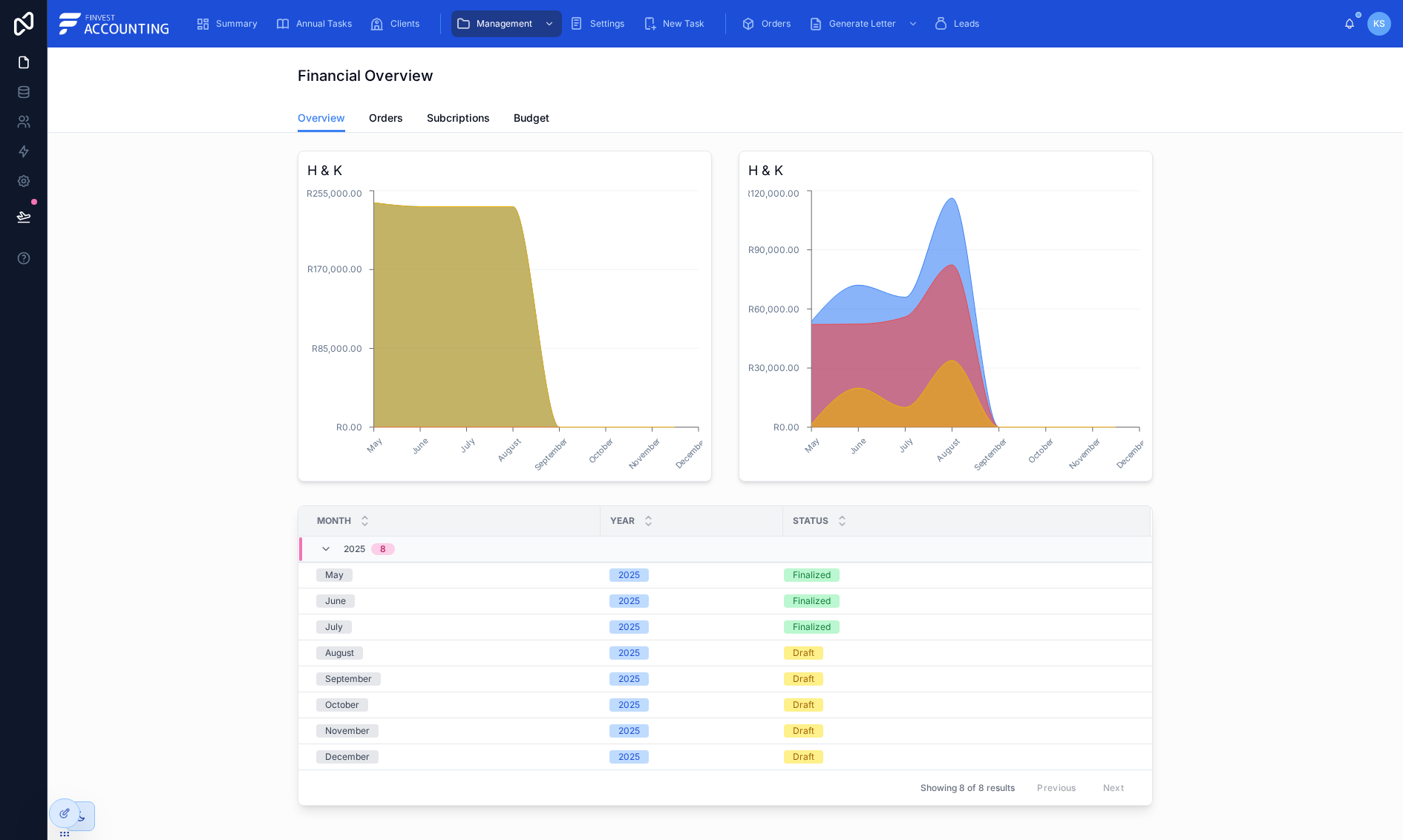
click at [714, 650] on div "2025" at bounding box center [692, 653] width 165 height 13
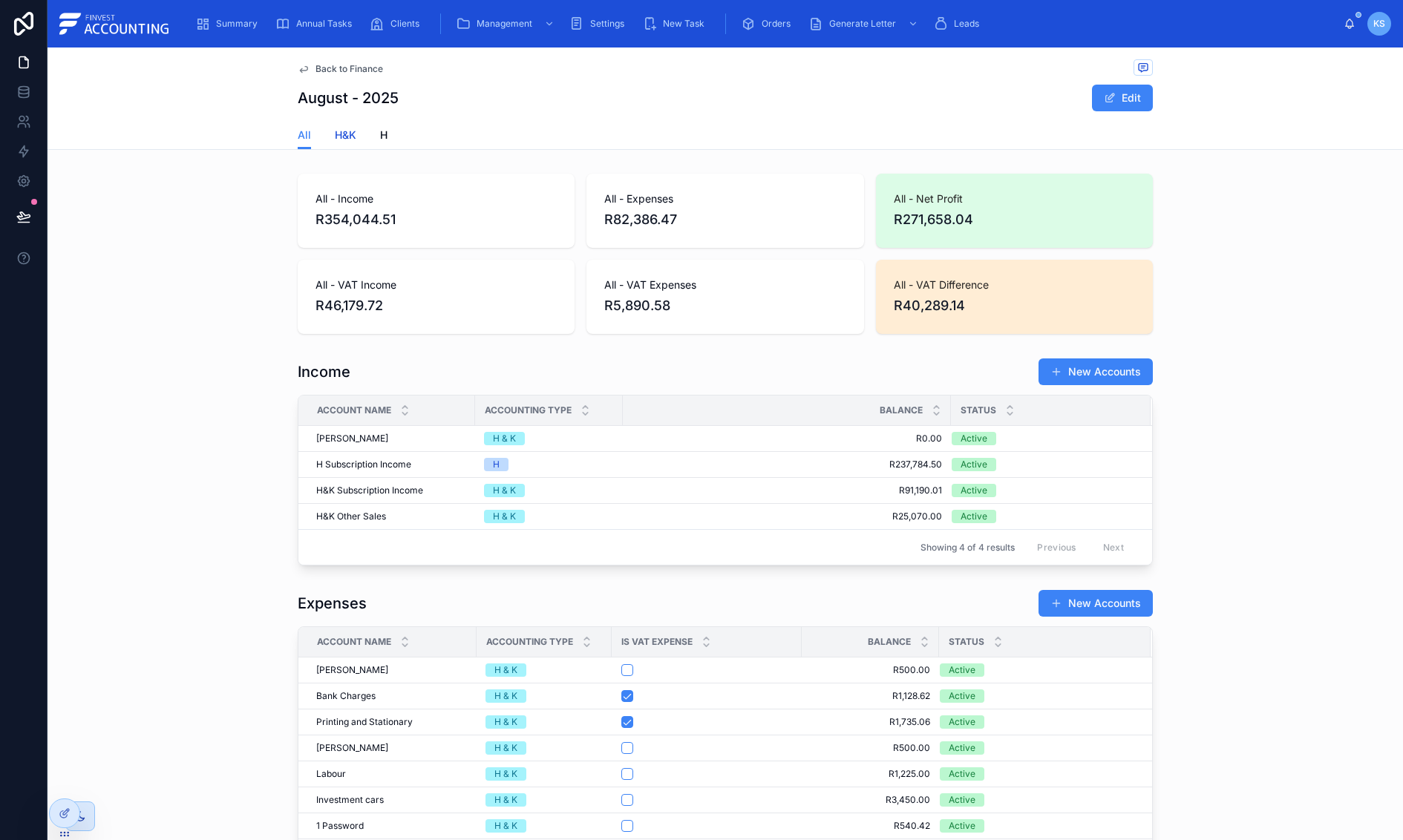
click at [336, 134] on div "All H&K H" at bounding box center [725, 135] width 855 height 29
click at [338, 134] on span "H&K" at bounding box center [346, 135] width 22 height 15
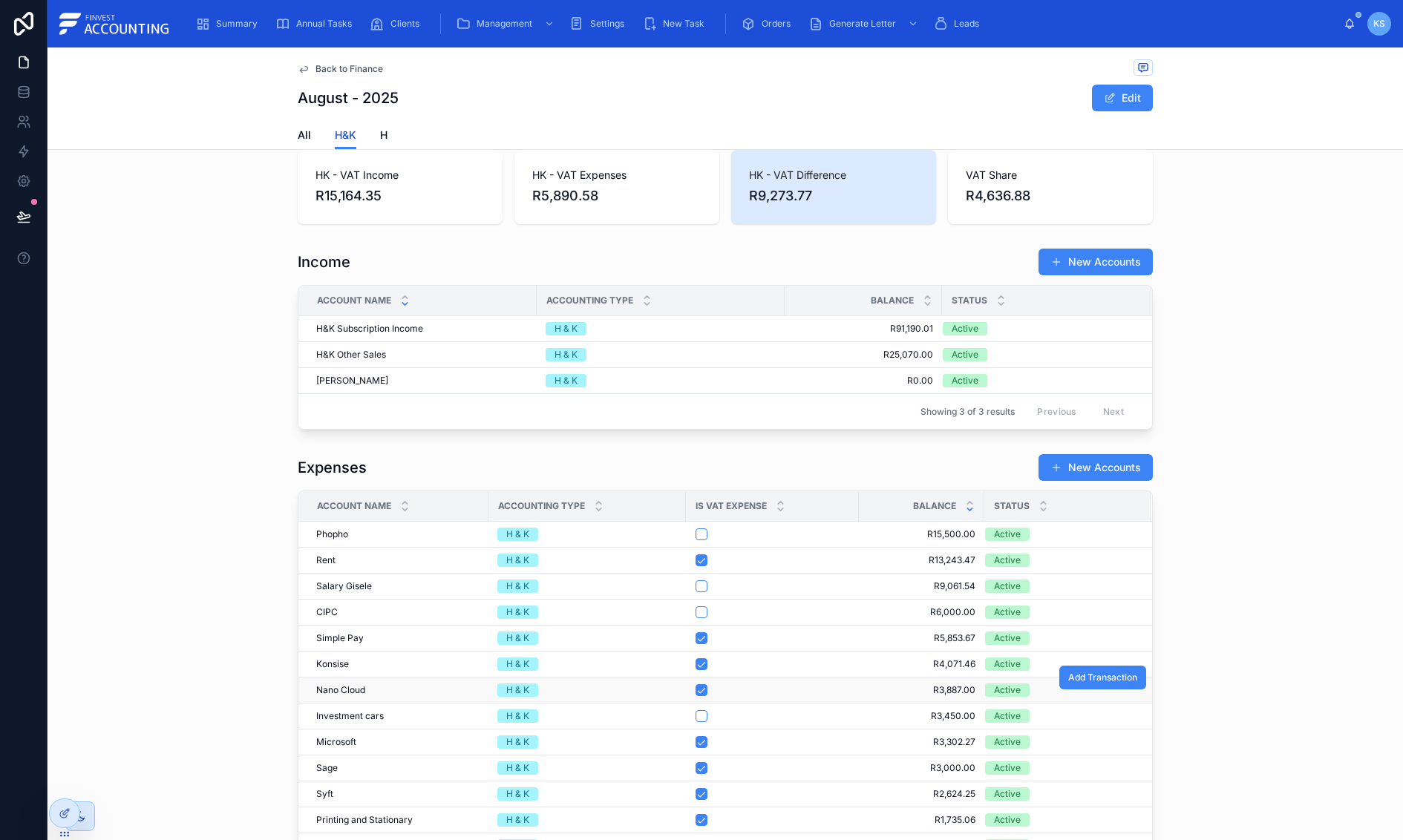
scroll to position [108, 0]
click at [394, 23] on span "Clients" at bounding box center [405, 23] width 29 height 12
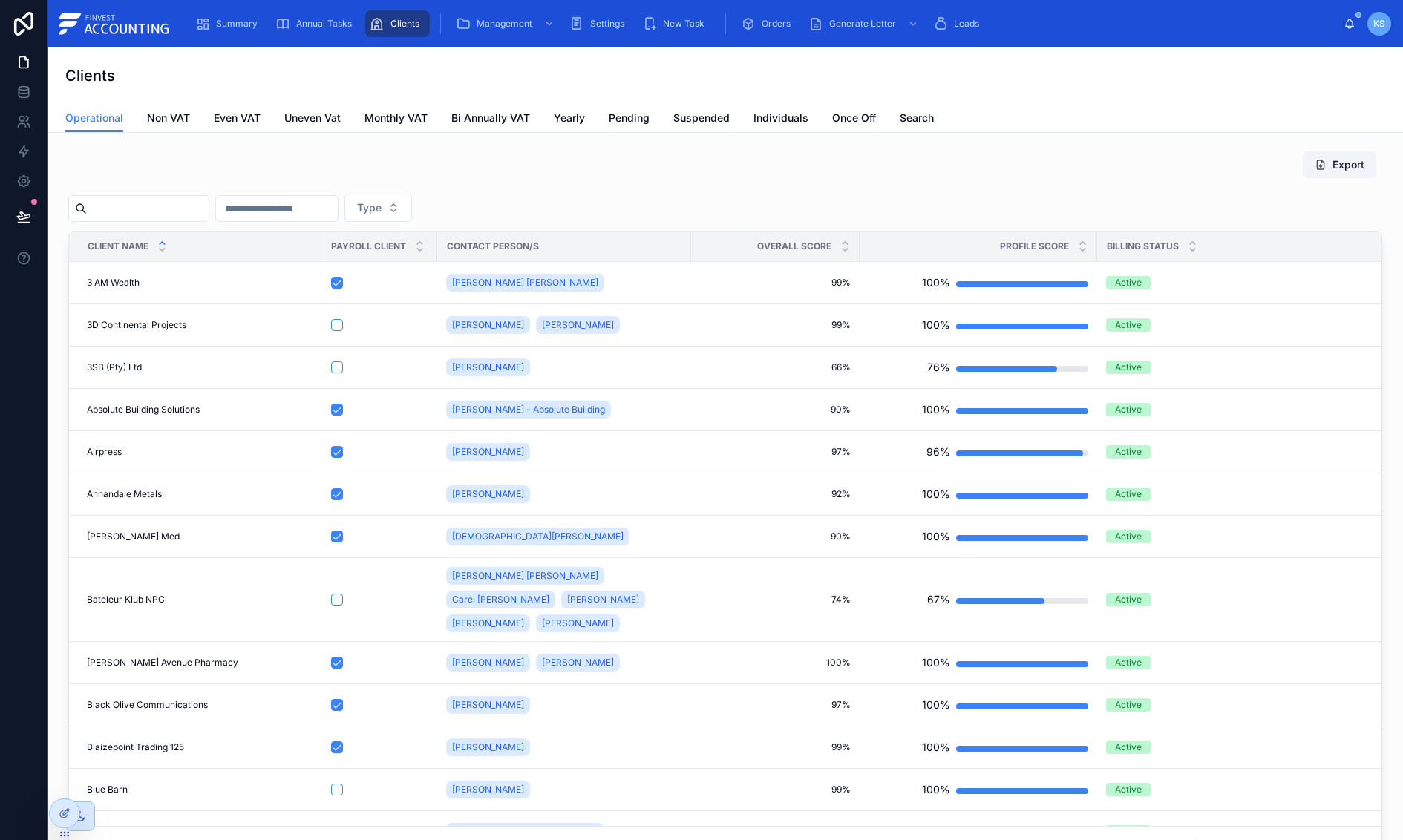
click at [137, 202] on input "text" at bounding box center [147, 208] width 122 height 21
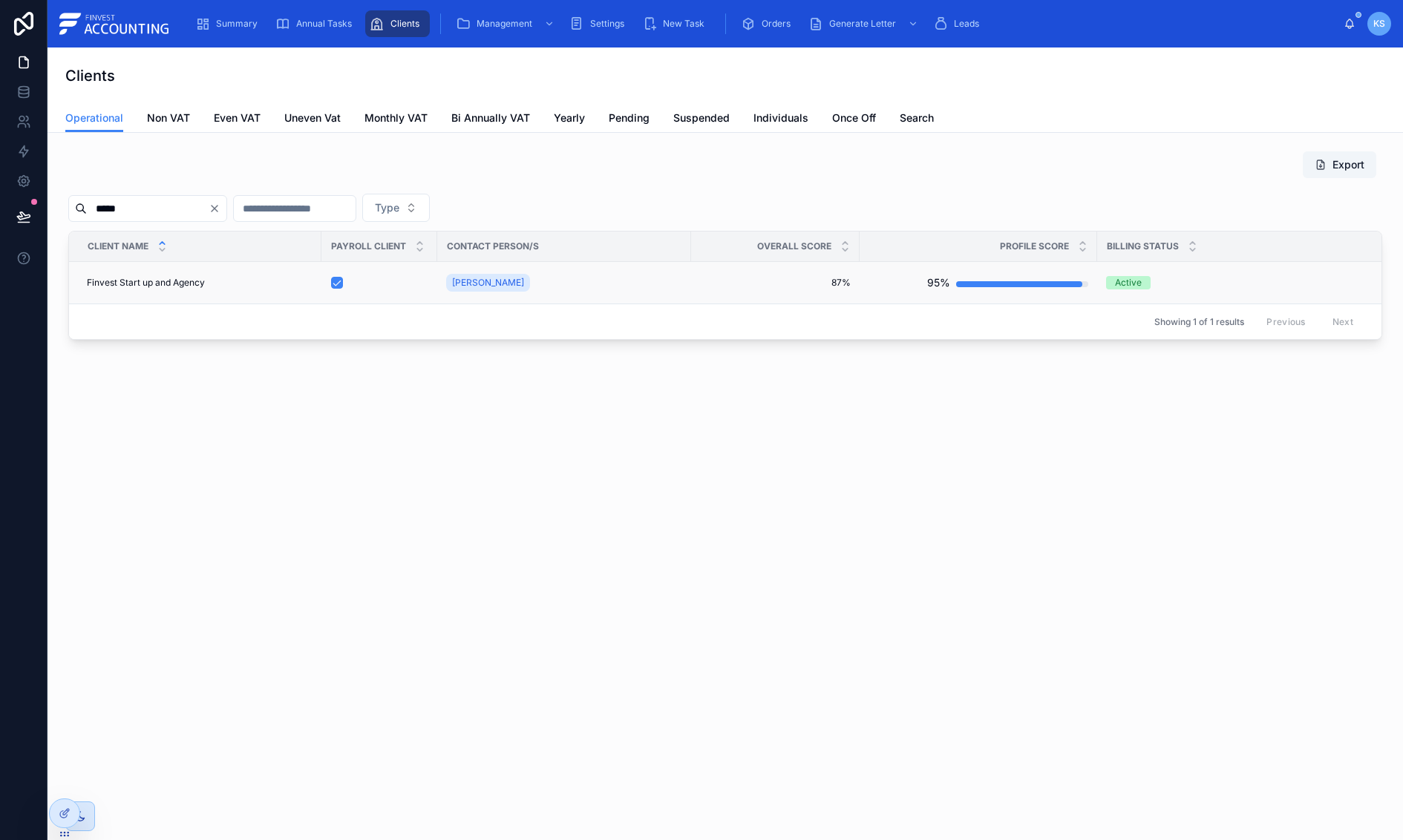
type input "*****"
click at [149, 278] on span "Finvest Start up and Agency" at bounding box center [145, 283] width 118 height 12
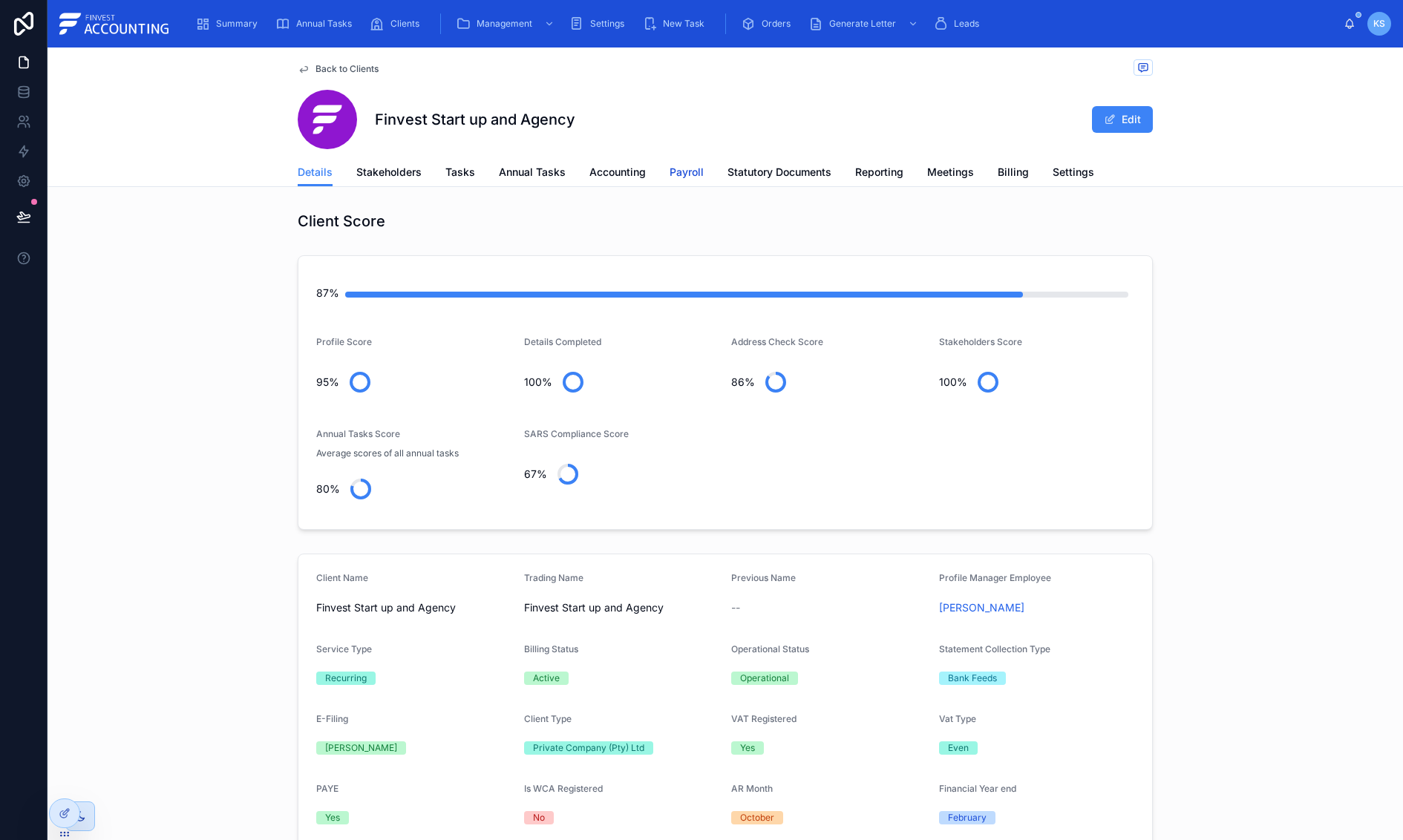
click at [675, 169] on span "Payroll" at bounding box center [686, 172] width 34 height 15
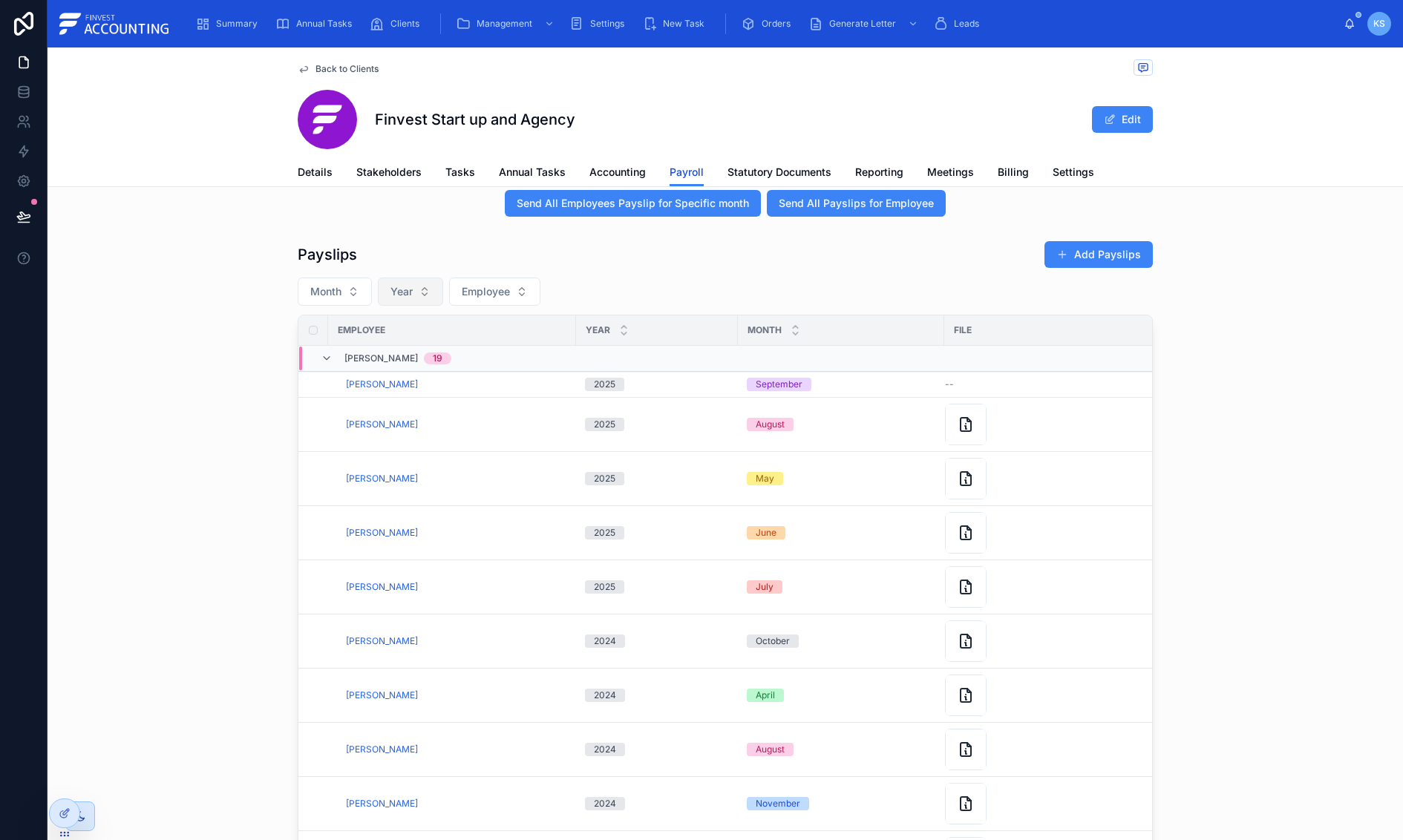
scroll to position [378, 0]
drag, startPoint x: 417, startPoint y: 296, endPoint x: 424, endPoint y: 307, distance: 13.0
click at [417, 296] on button "Year" at bounding box center [411, 290] width 65 height 29
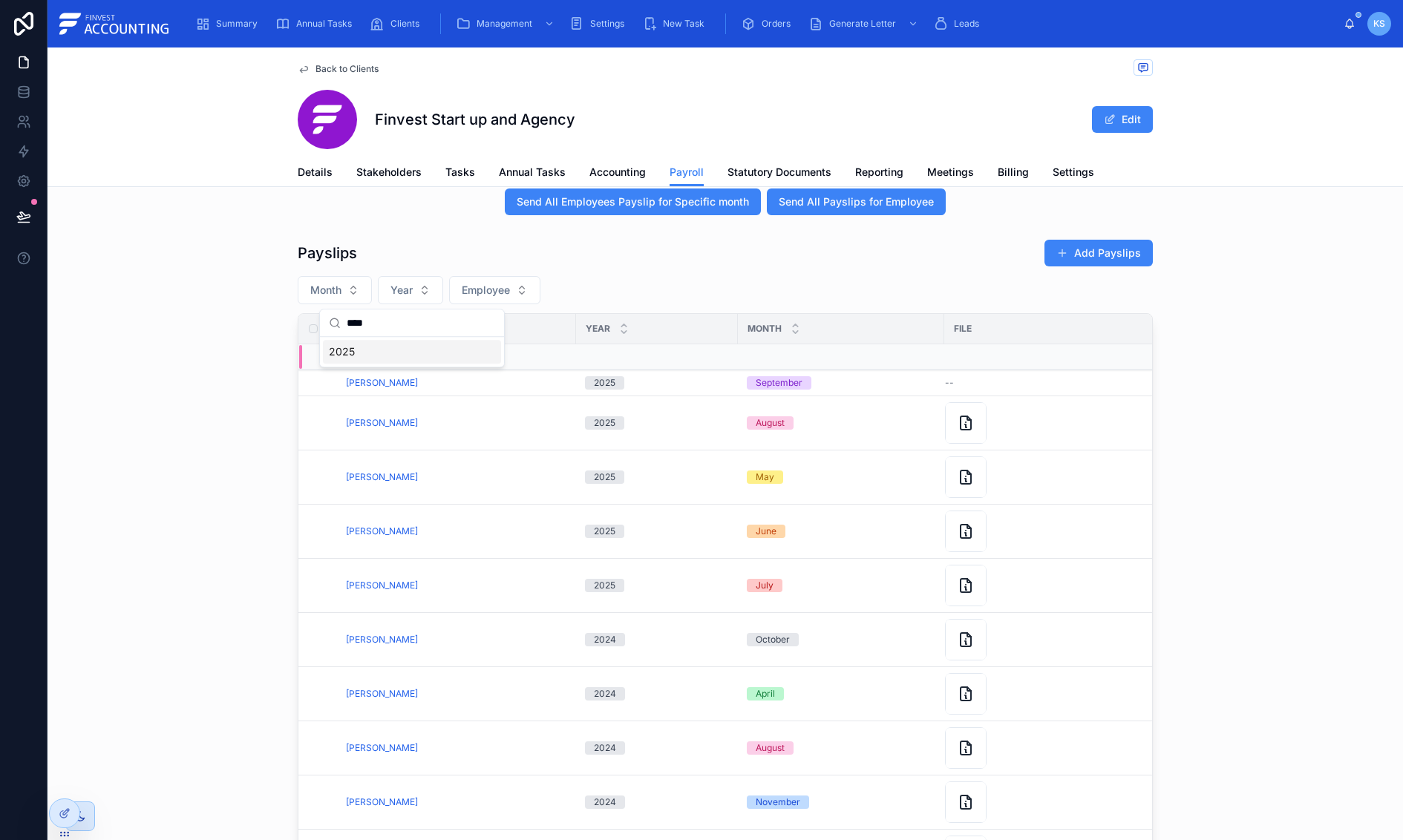
type input "****"
drag, startPoint x: 406, startPoint y: 357, endPoint x: 327, endPoint y: 292, distance: 102.3
click at [405, 357] on div "2025" at bounding box center [412, 352] width 178 height 23
click at [327, 292] on span "Month" at bounding box center [326, 290] width 31 height 15
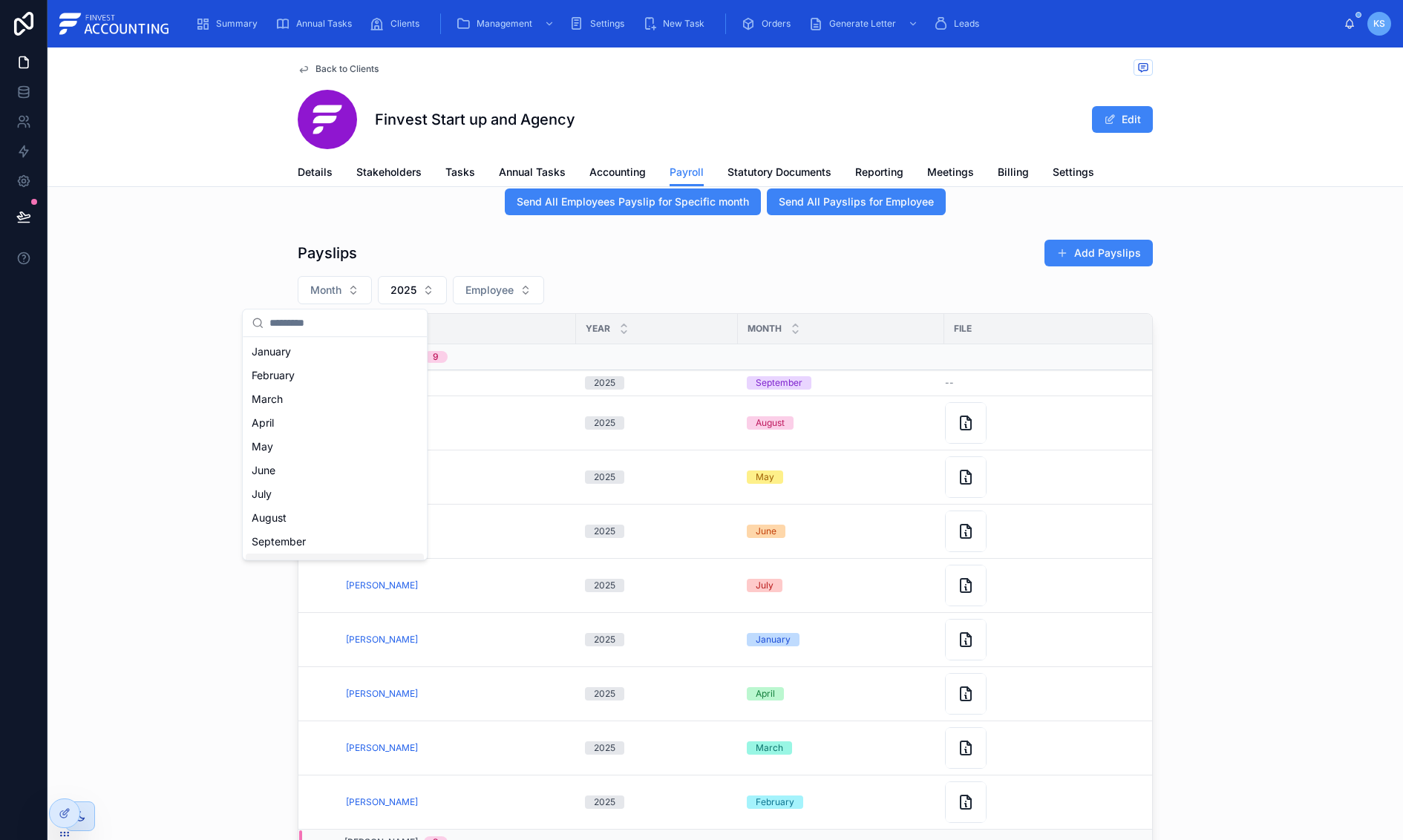
click at [694, 247] on div "Payslips Add Payslips" at bounding box center [725, 253] width 855 height 29
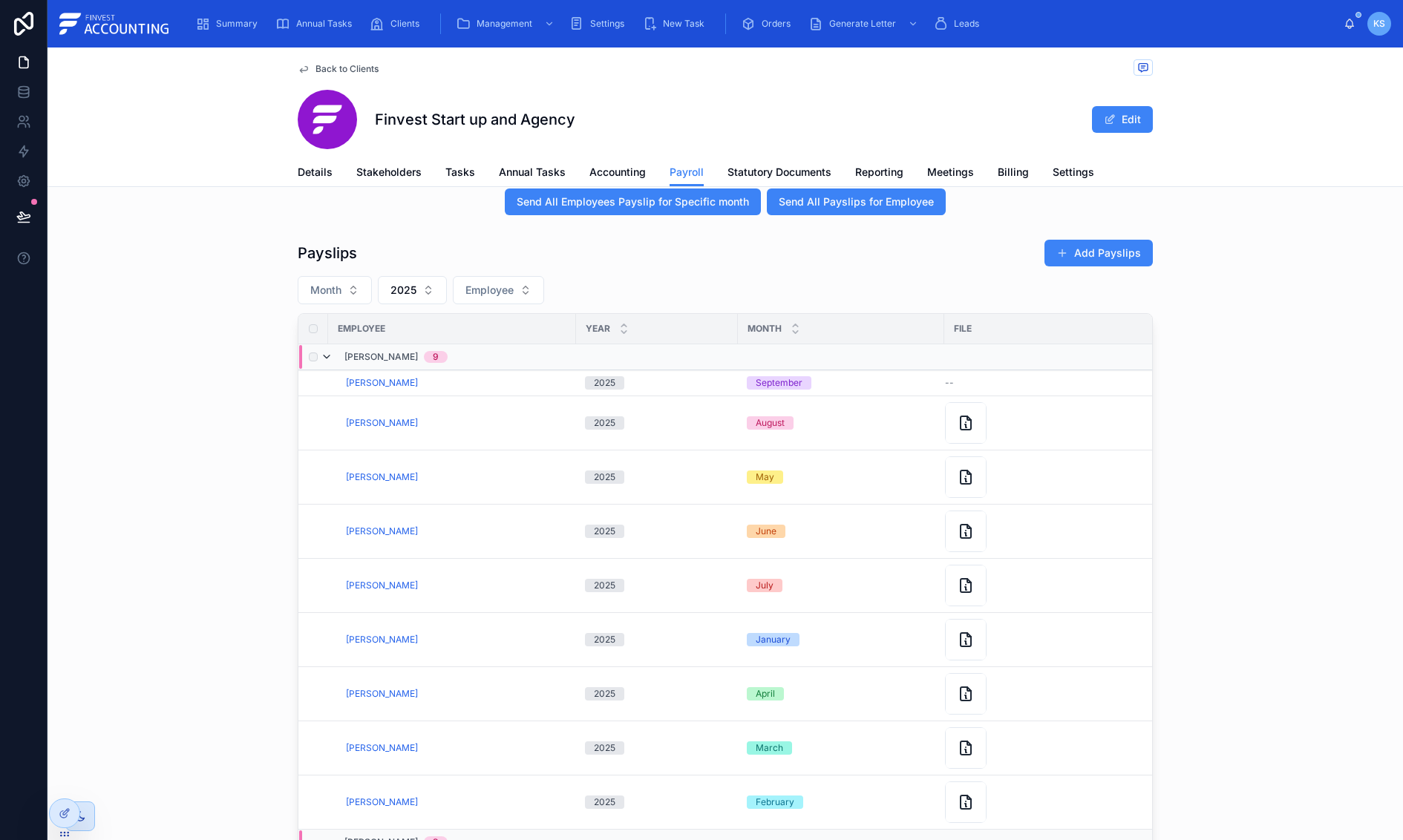
click at [328, 357] on icon at bounding box center [327, 357] width 12 height 12
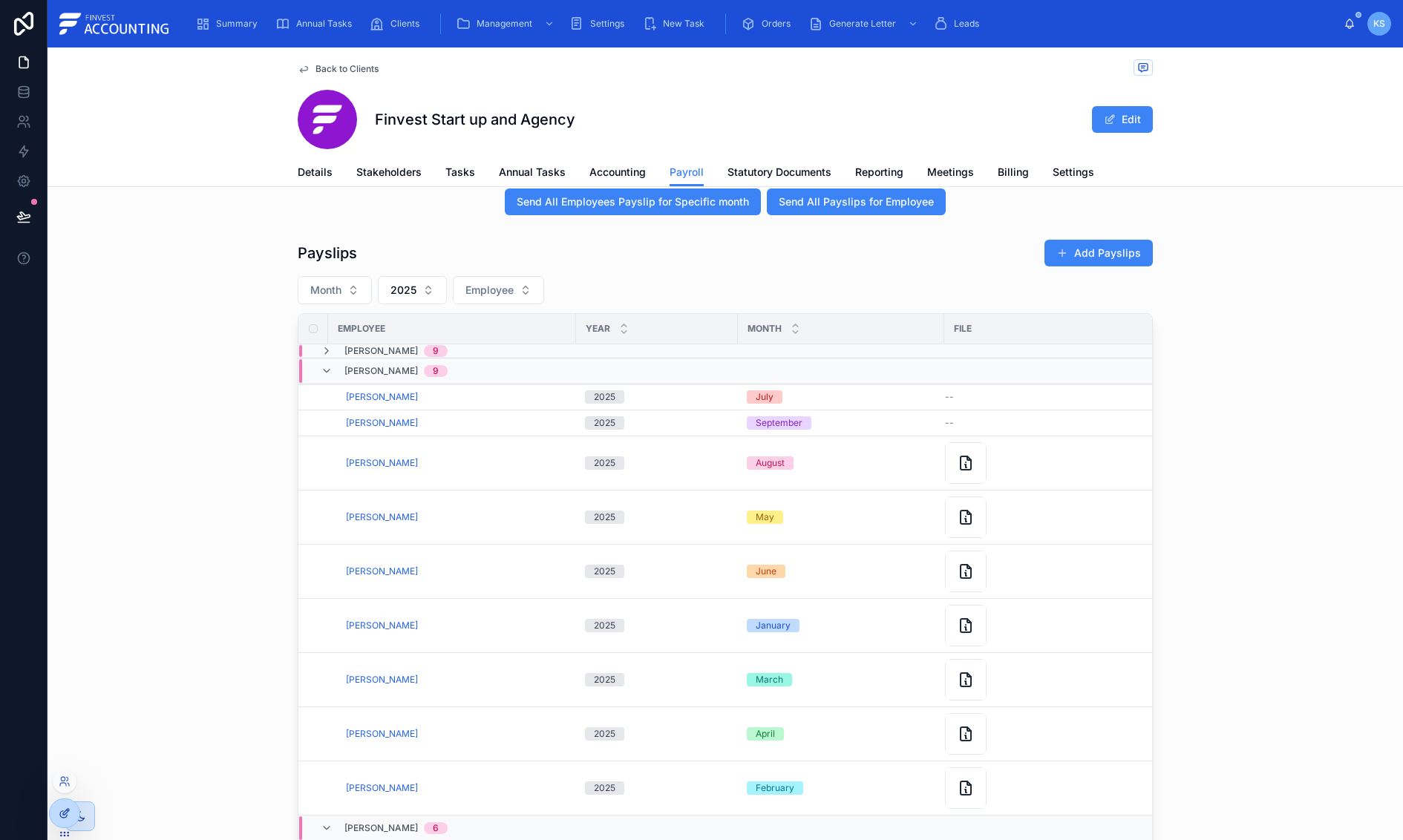
click at [74, 810] on div at bounding box center [64, 813] width 29 height 29
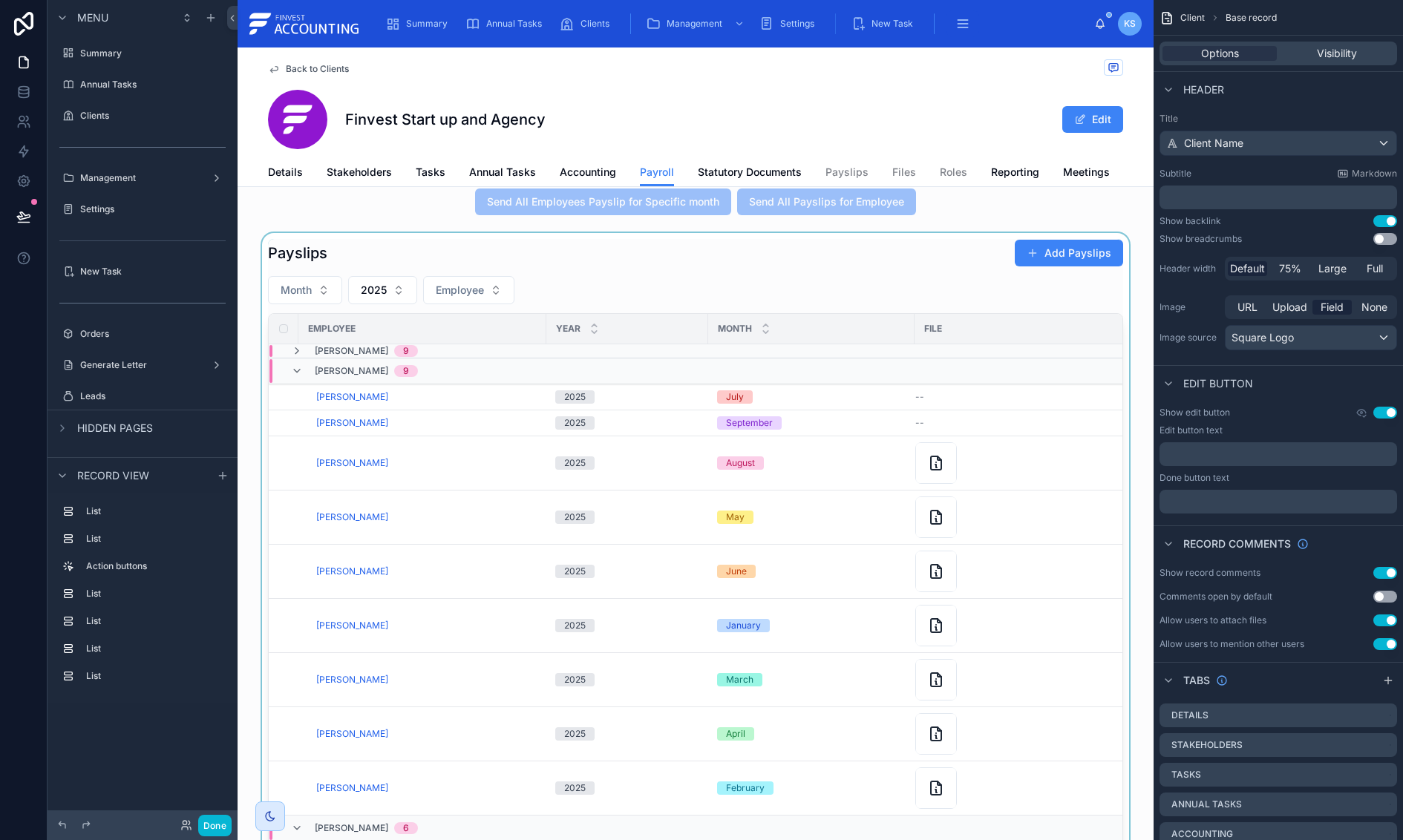
click at [738, 272] on div at bounding box center [695, 592] width 916 height 717
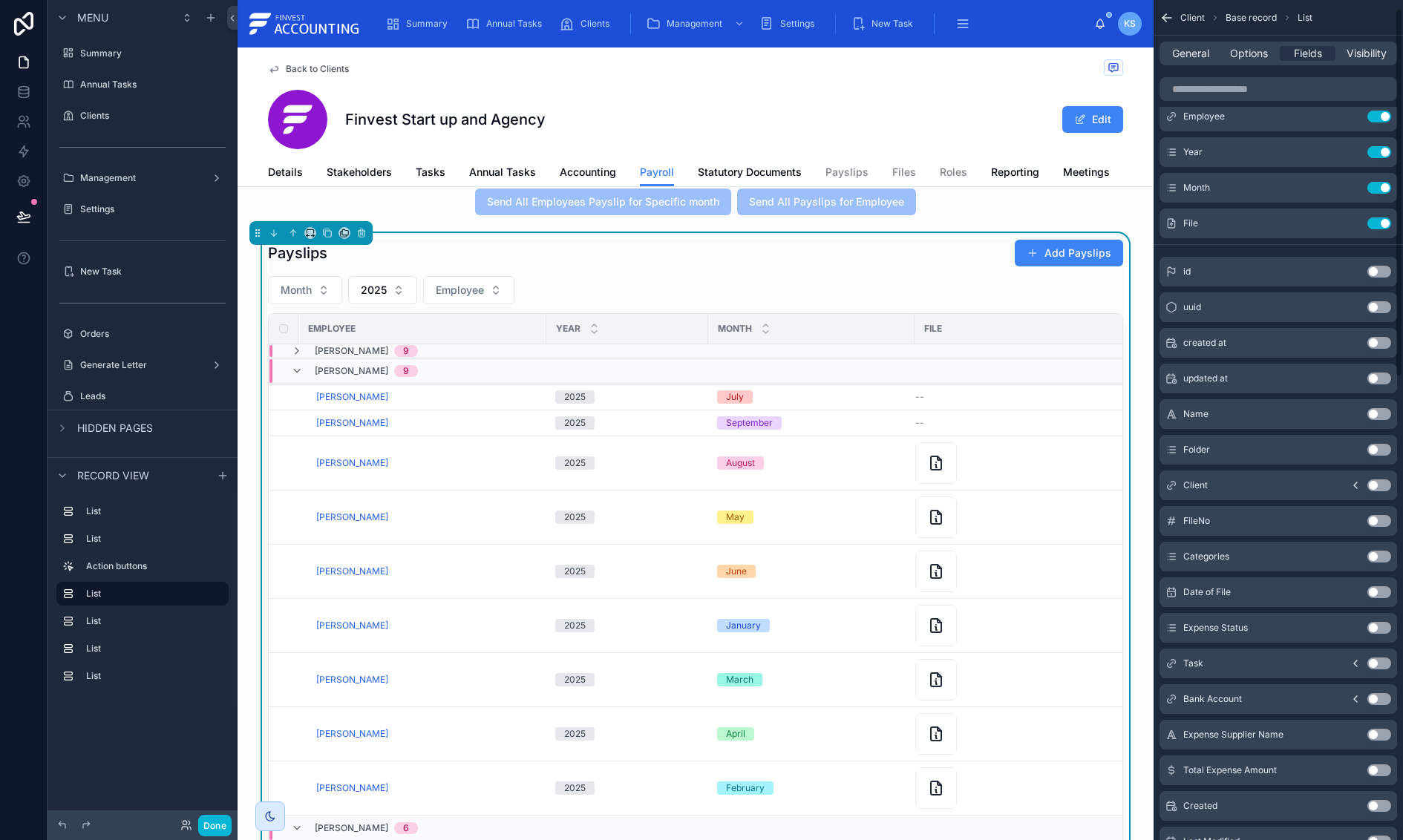
scroll to position [23, 0]
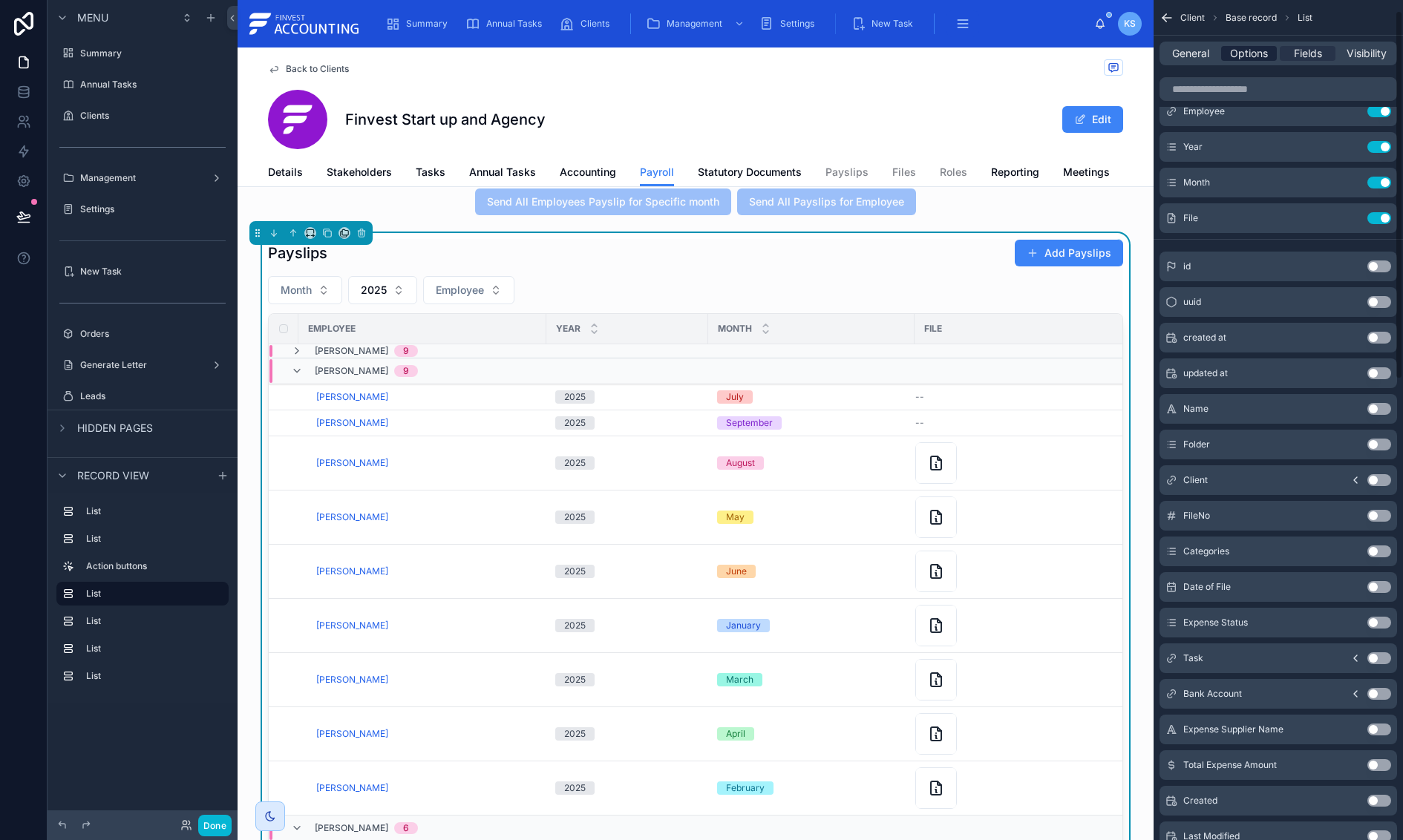
click at [1252, 56] on span "Options" at bounding box center [1249, 54] width 38 height 15
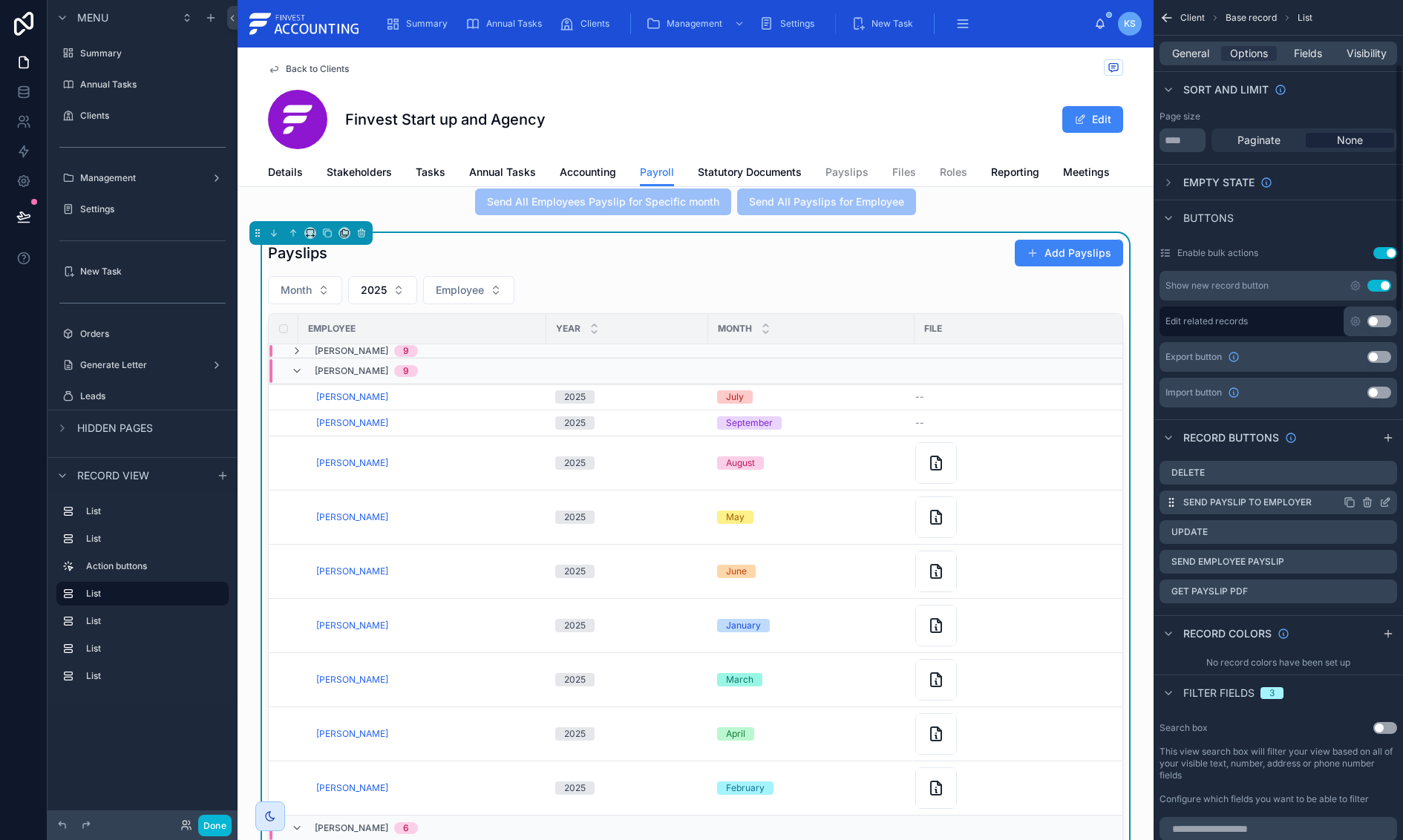
scroll to position [221, 0]
click at [1381, 500] on icon "scrollable content" at bounding box center [1385, 502] width 7 height 7
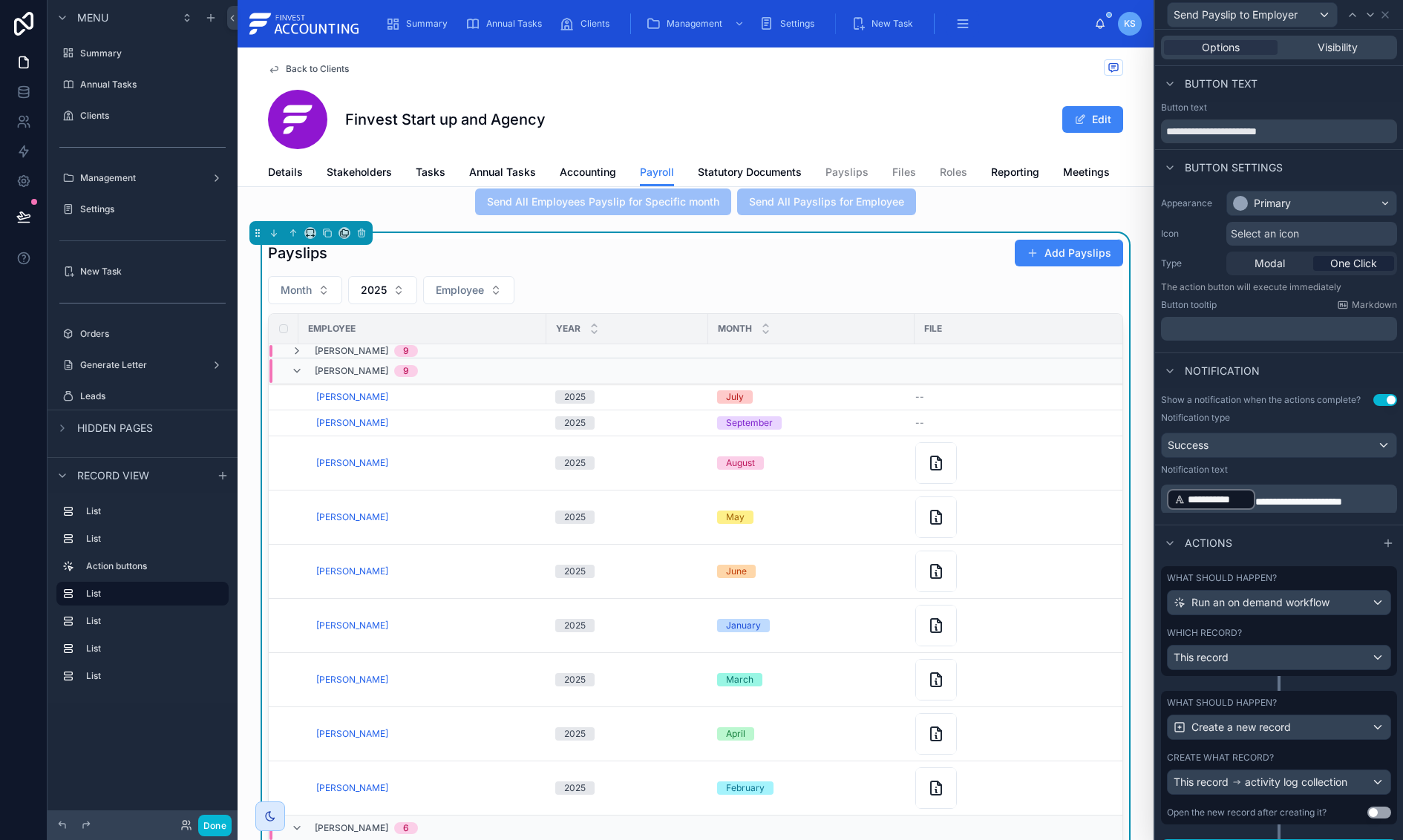
scroll to position [30, 0]
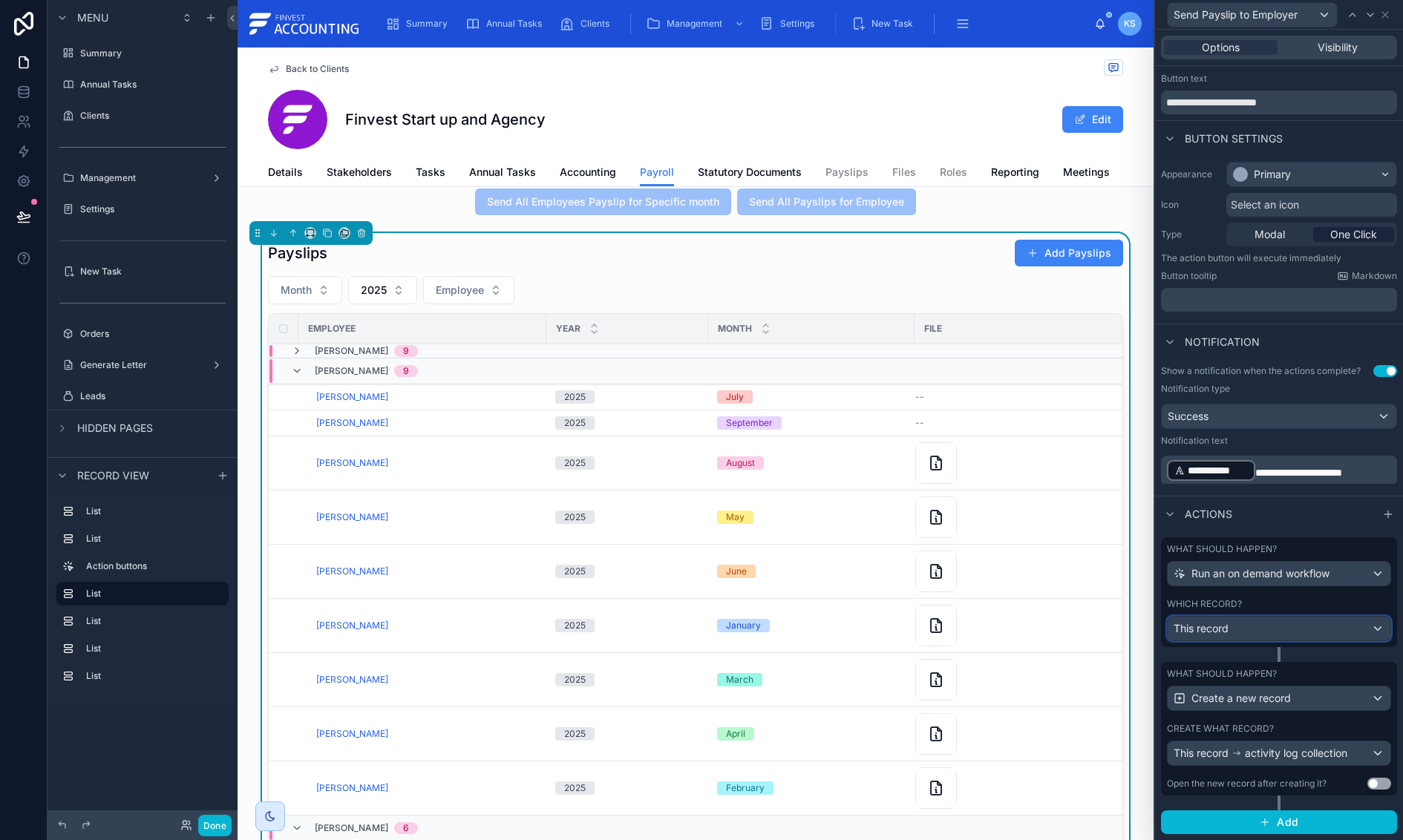
click at [1335, 633] on div "This record" at bounding box center [1279, 629] width 222 height 23
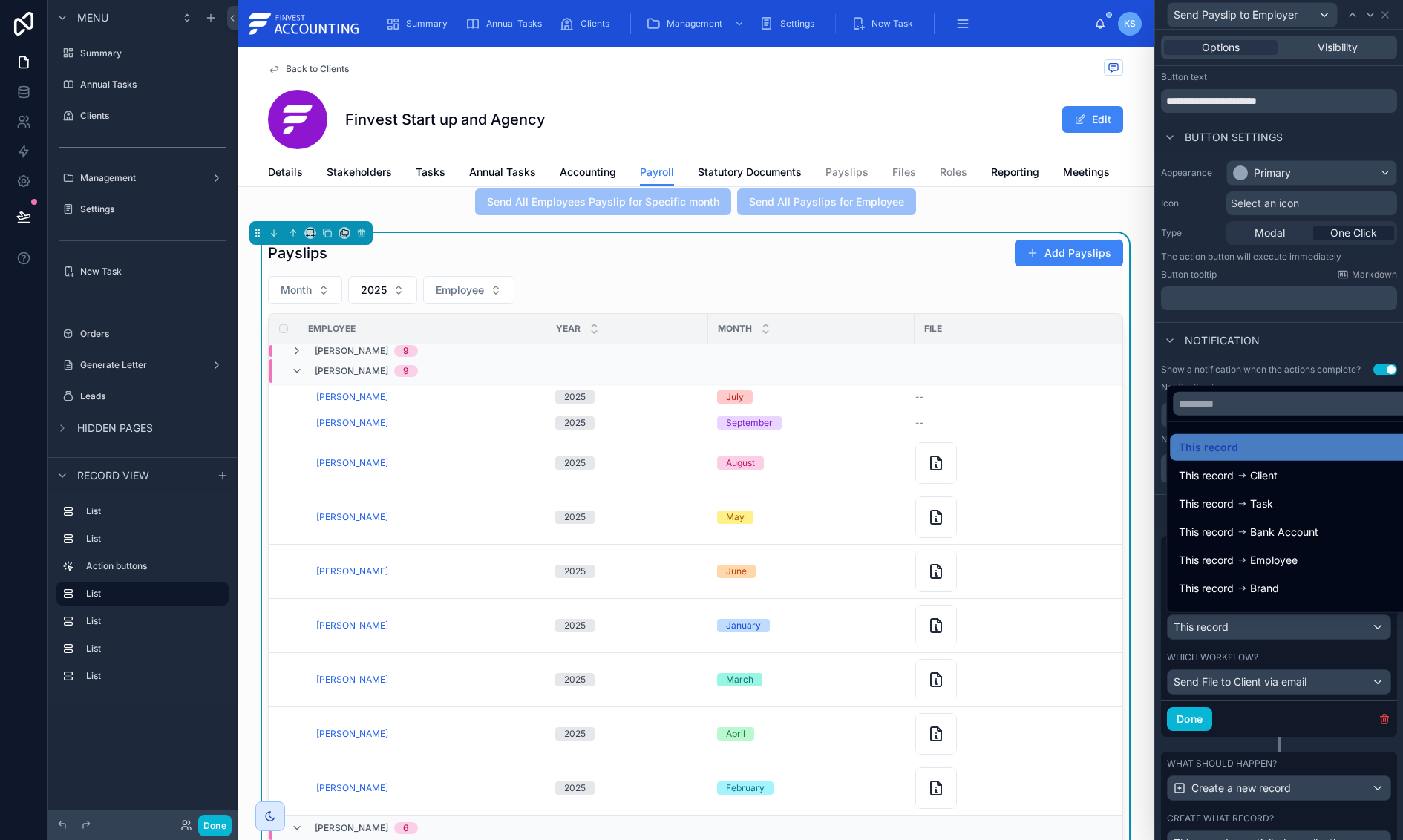
click at [1318, 655] on div at bounding box center [1279, 420] width 248 height 840
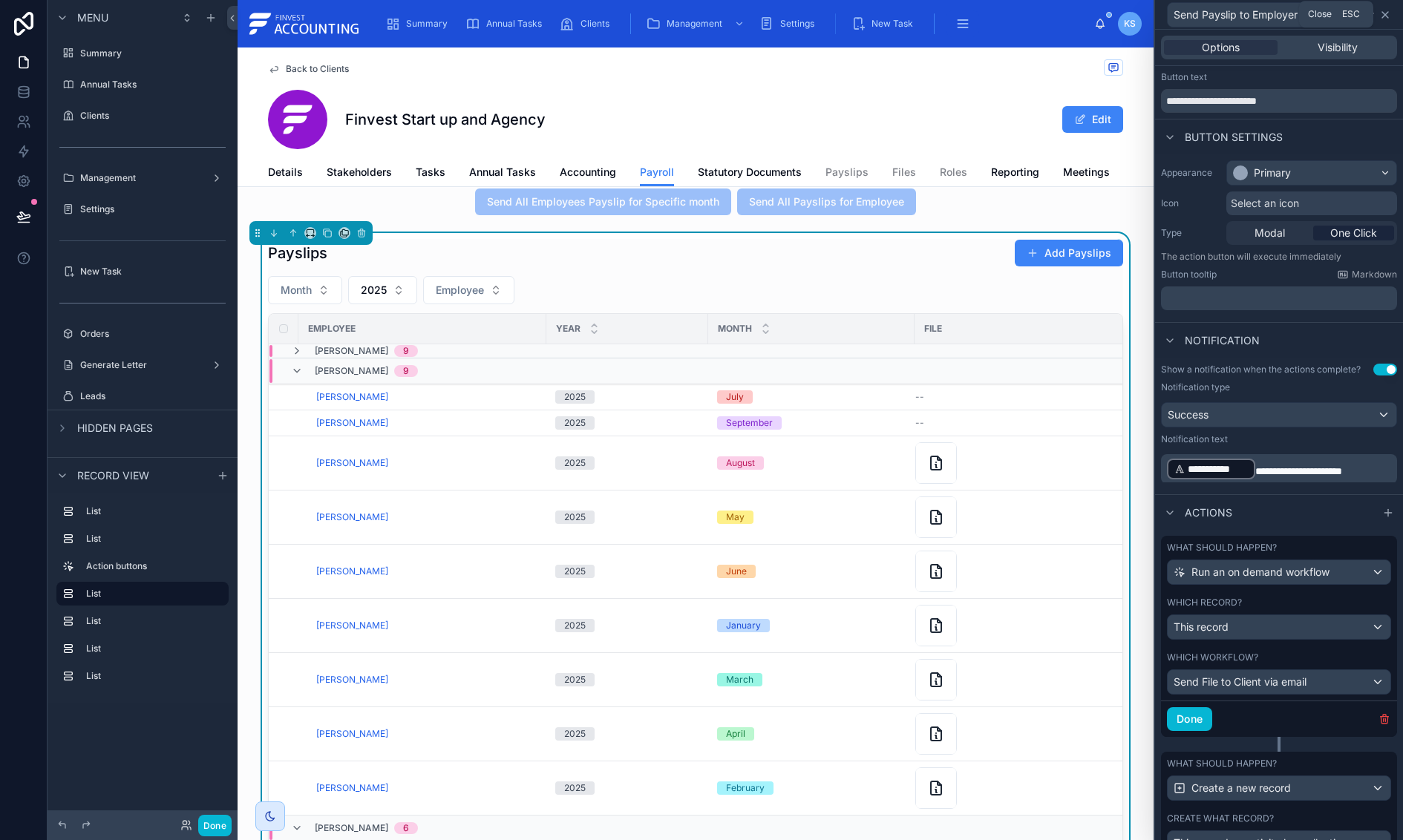
click at [1387, 16] on icon at bounding box center [1385, 15] width 12 height 12
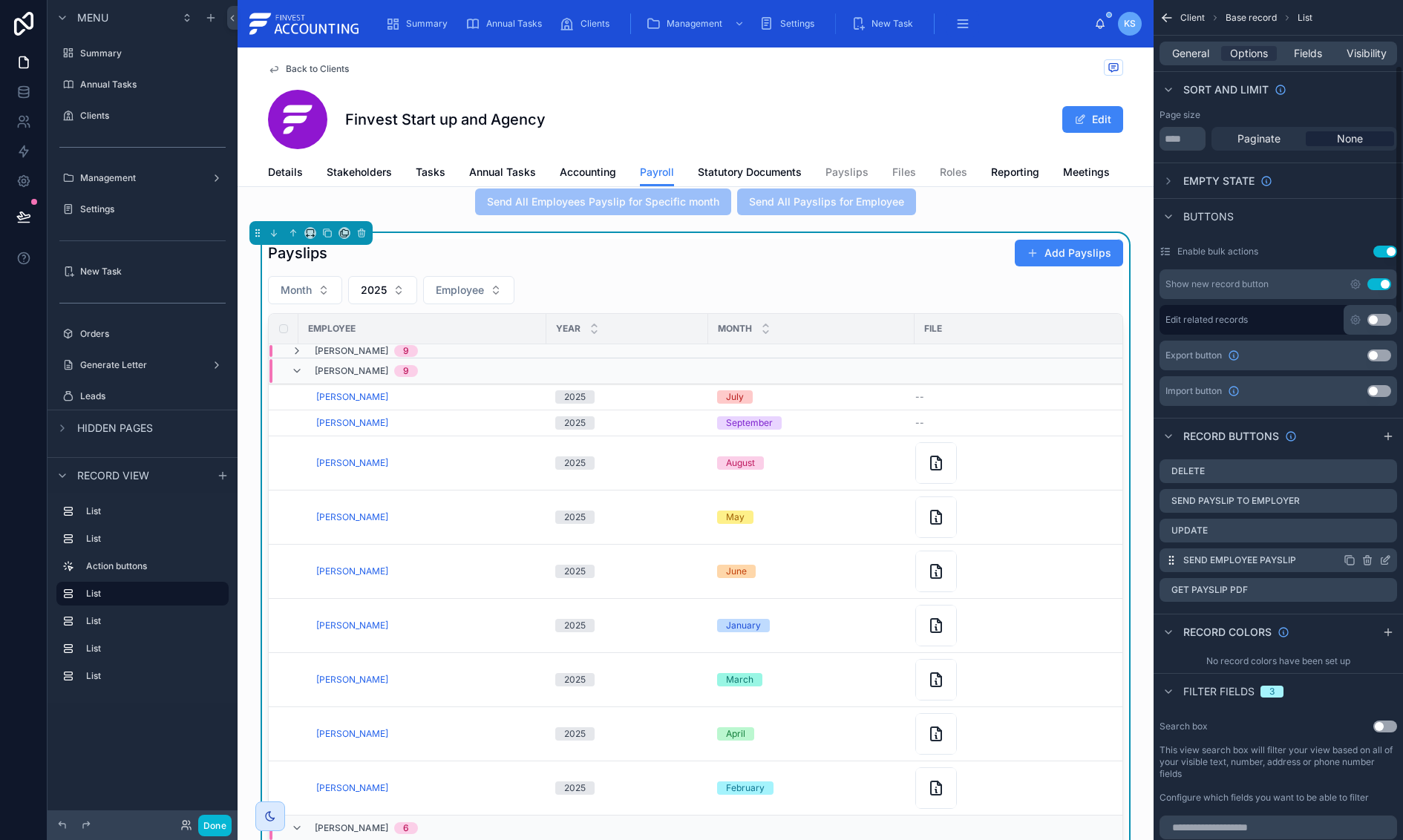
click at [1384, 561] on icon "scrollable content" at bounding box center [1386, 558] width 6 height 6
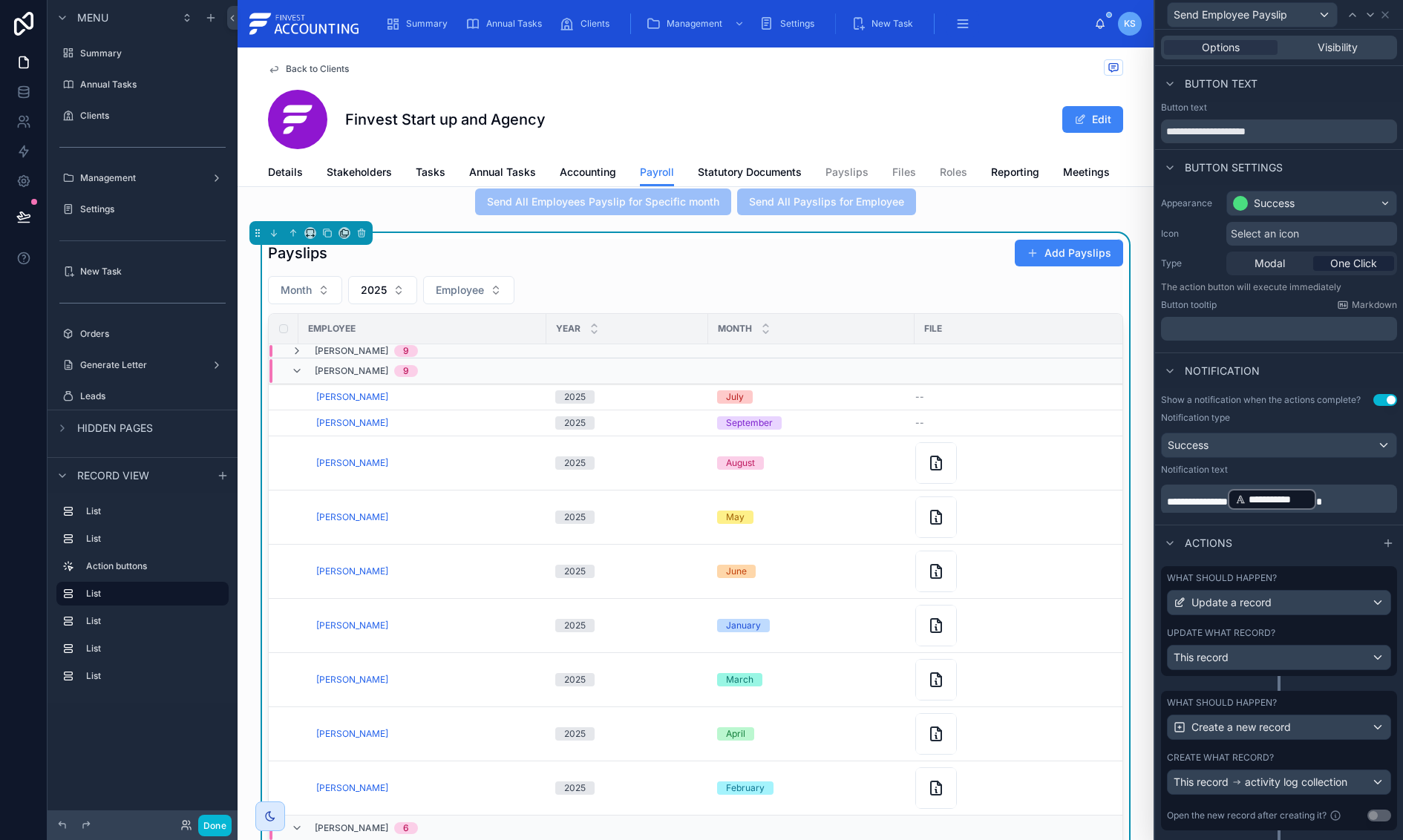
click at [1306, 671] on div "What should happen? Update a record Update what record? This record" at bounding box center [1279, 621] width 236 height 110
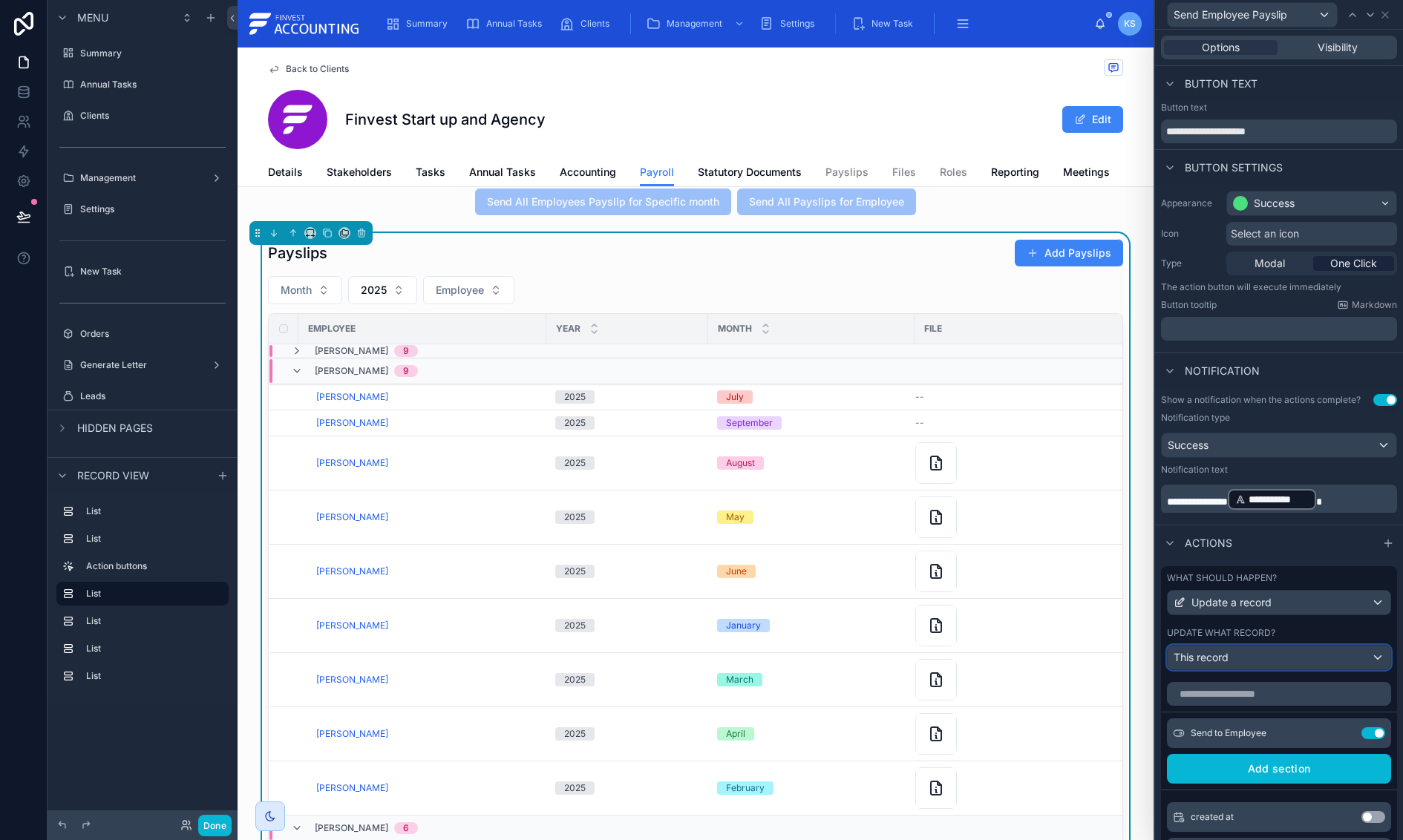
click at [1306, 661] on div "This record" at bounding box center [1279, 657] width 222 height 23
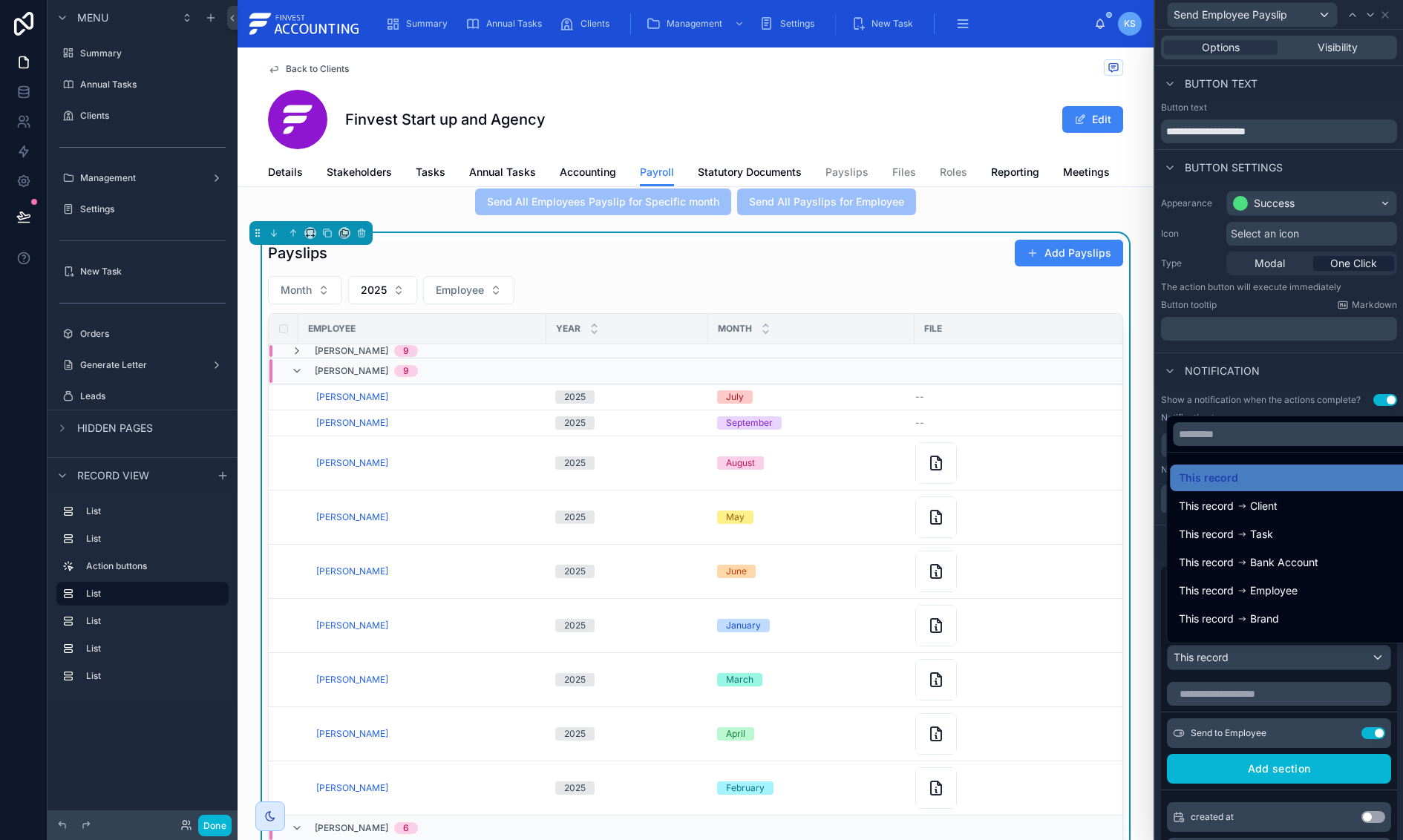
click at [1306, 677] on div at bounding box center [1279, 420] width 248 height 840
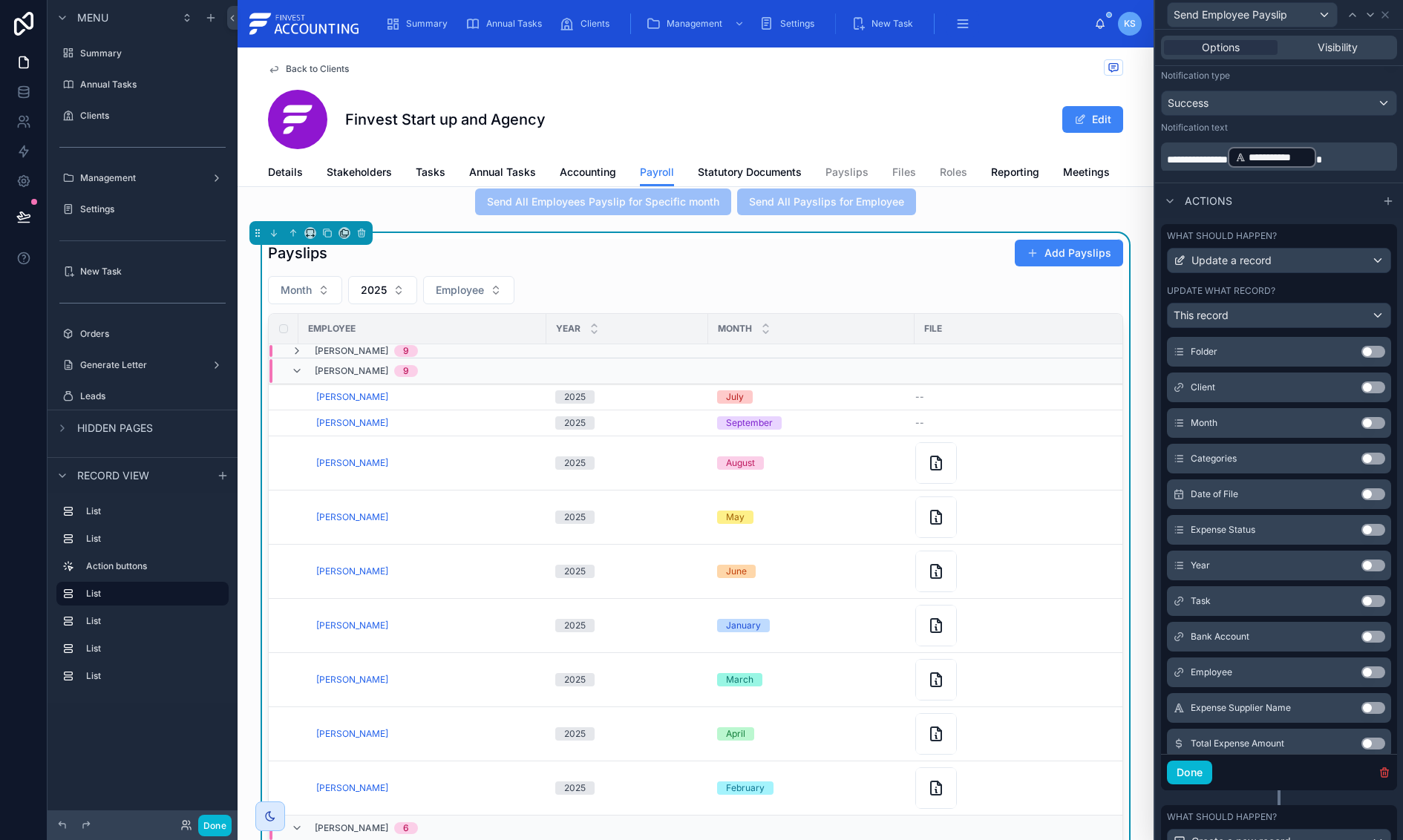
scroll to position [232, 0]
click at [1196, 784] on button "Done" at bounding box center [1190, 772] width 45 height 23
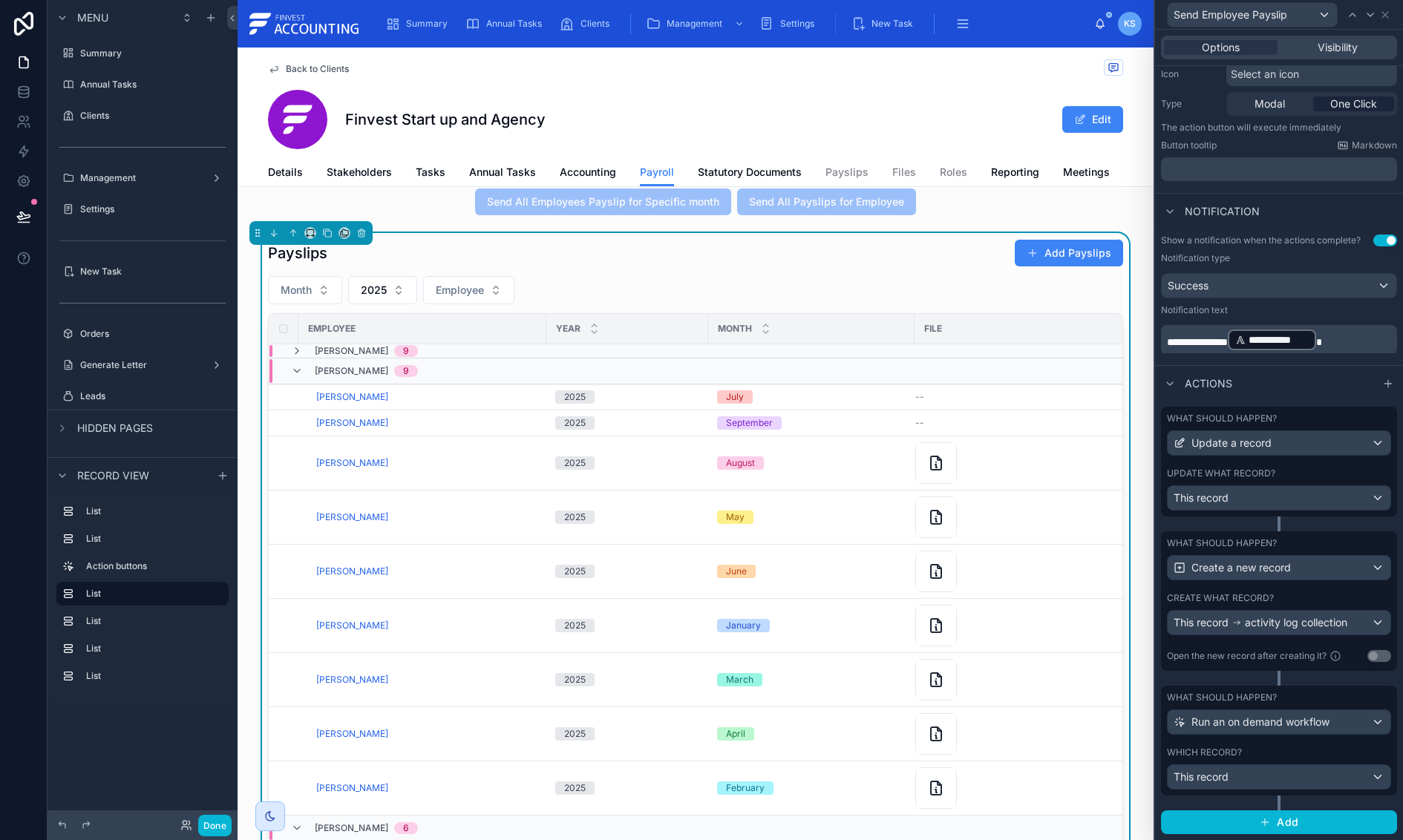
scroll to position [161, 0]
click at [1264, 778] on div "This record" at bounding box center [1279, 776] width 222 height 23
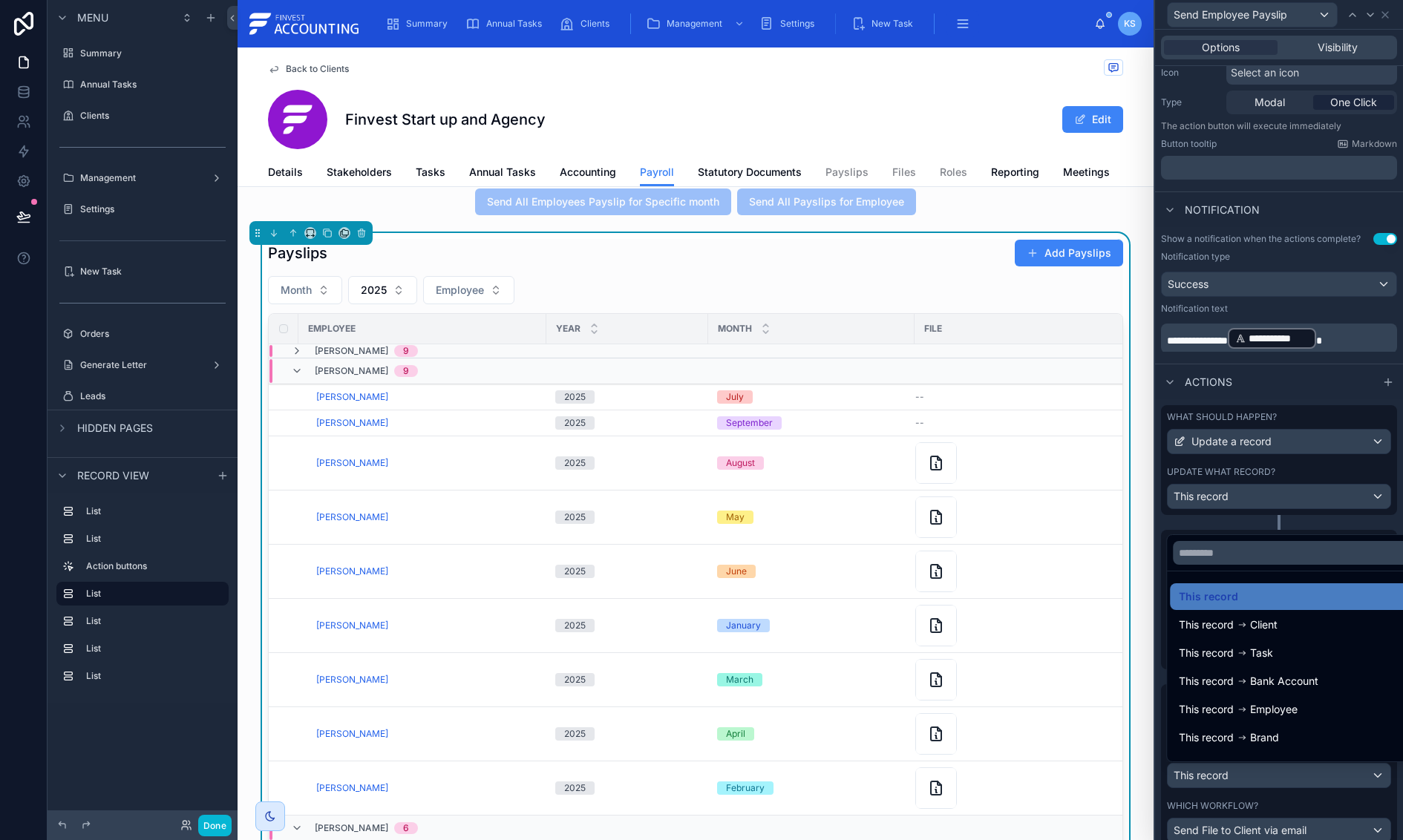
click at [1264, 803] on div at bounding box center [1279, 420] width 248 height 840
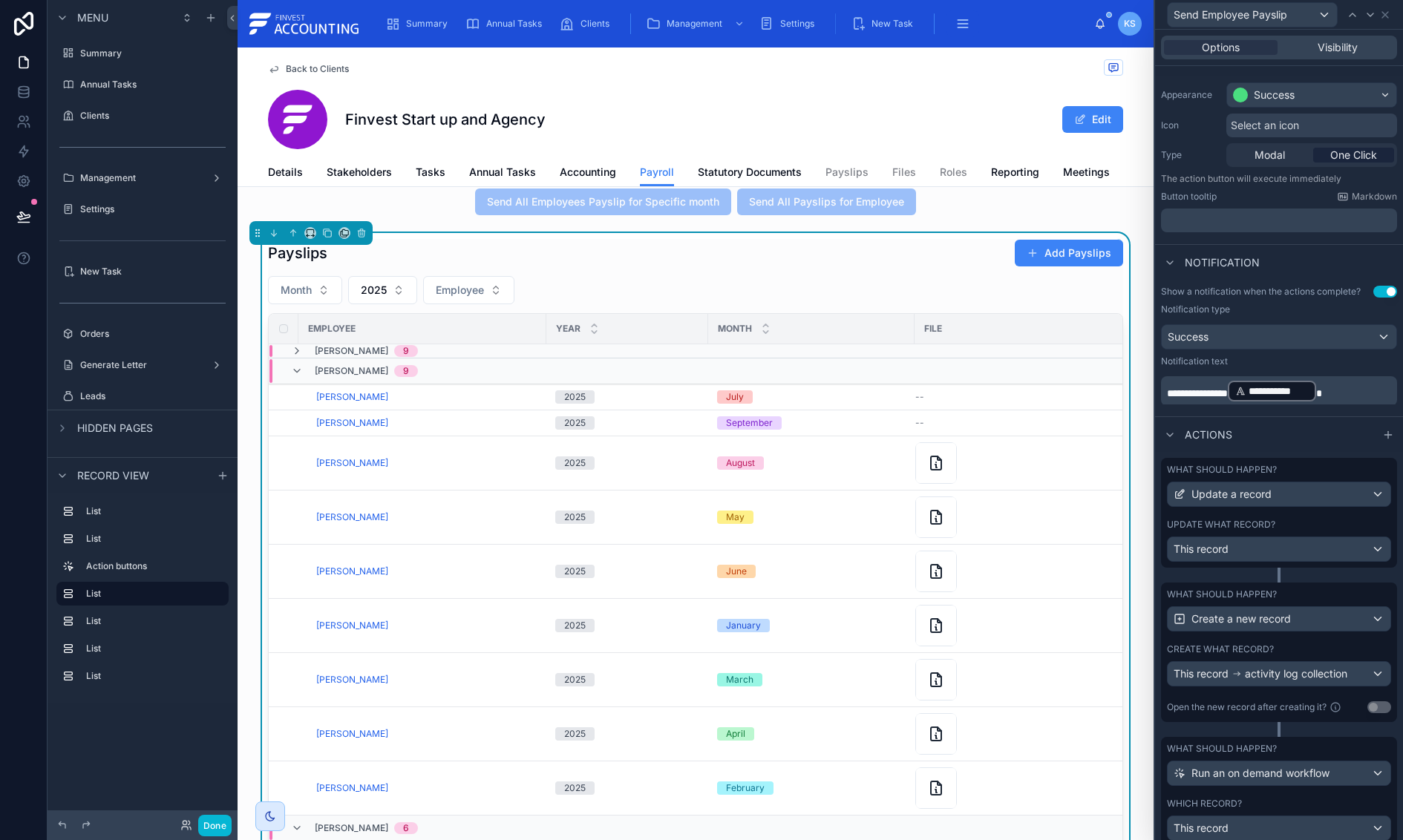
scroll to position [0, 0]
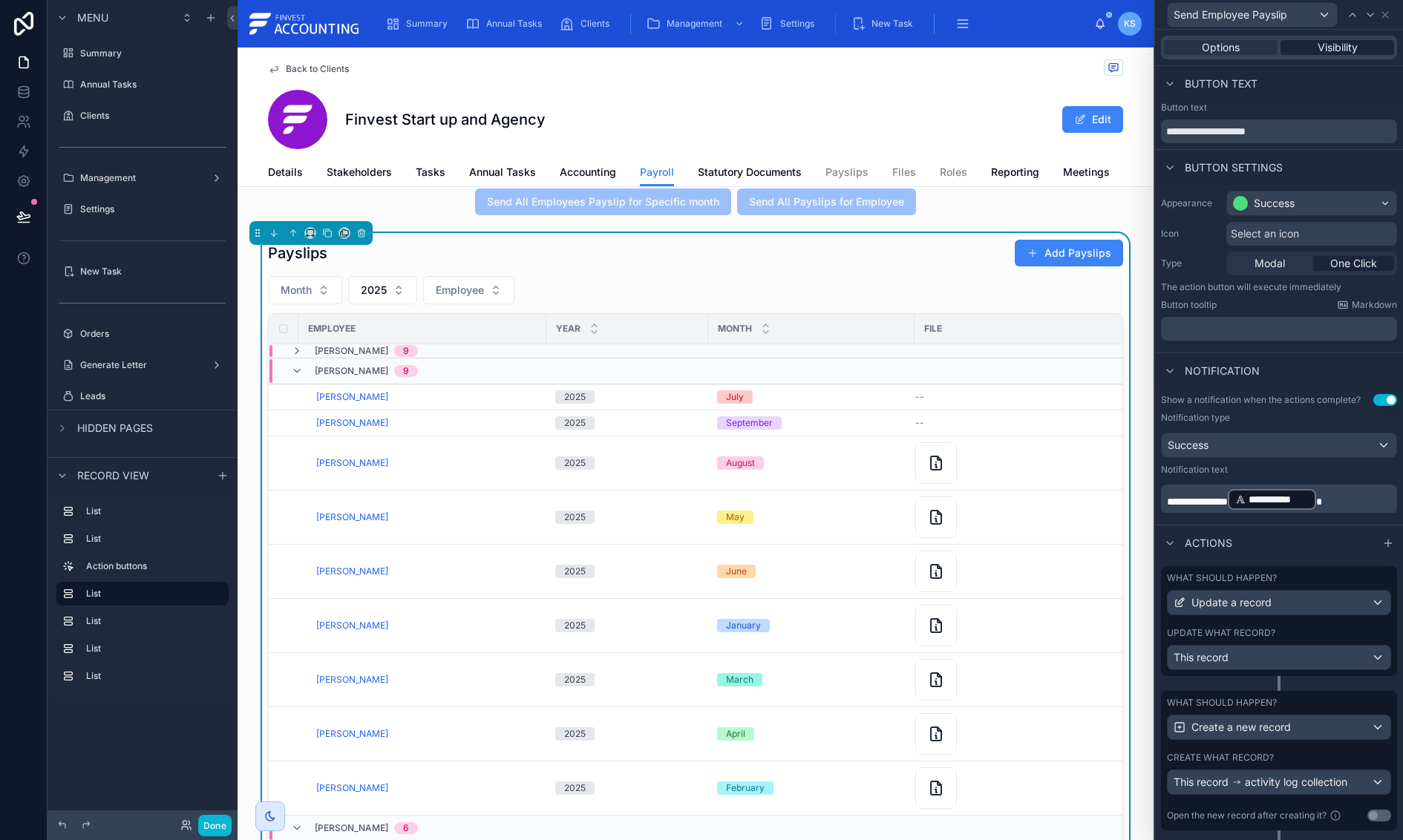
click at [1345, 44] on span "Visibility" at bounding box center [1338, 48] width 40 height 15
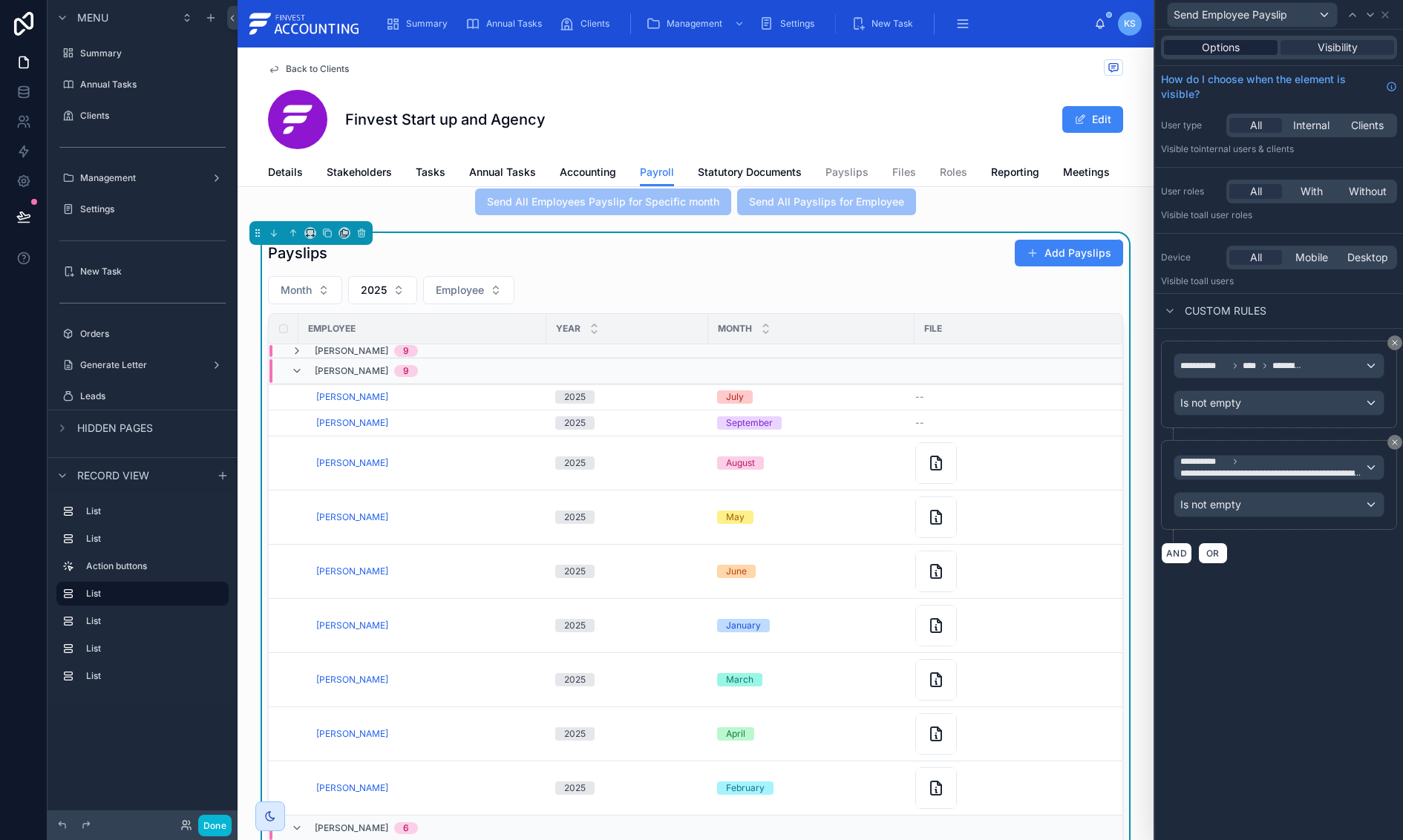
click at [1233, 43] on span "Options" at bounding box center [1220, 48] width 38 height 15
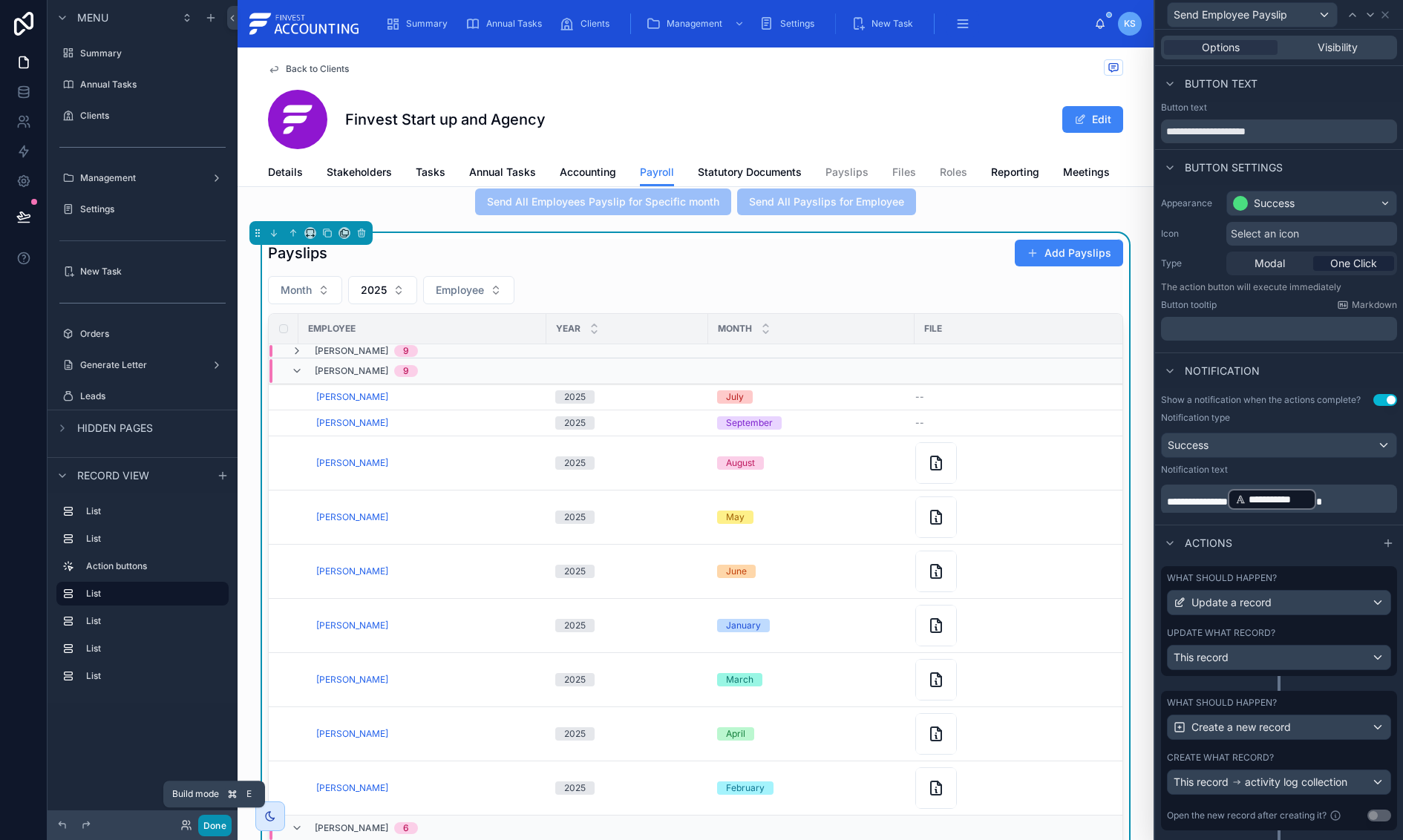
click at [211, 831] on button "Done" at bounding box center [215, 826] width 34 height 22
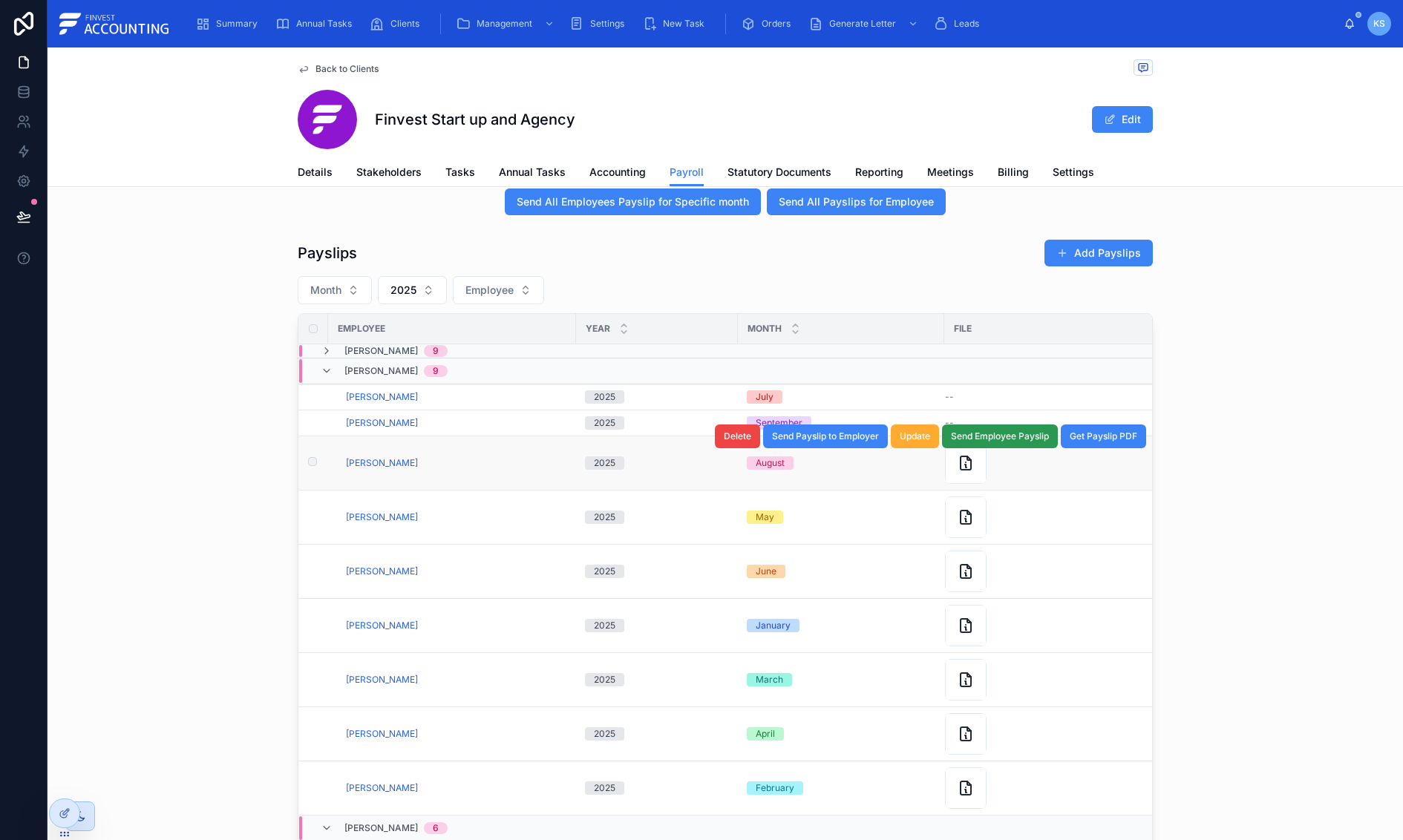
click at [1028, 440] on span "Send Employee Payslip" at bounding box center [1000, 436] width 98 height 12
click at [1023, 439] on span "Send Employee Payslip" at bounding box center [1000, 436] width 98 height 12
click at [323, 372] on icon at bounding box center [327, 371] width 12 height 12
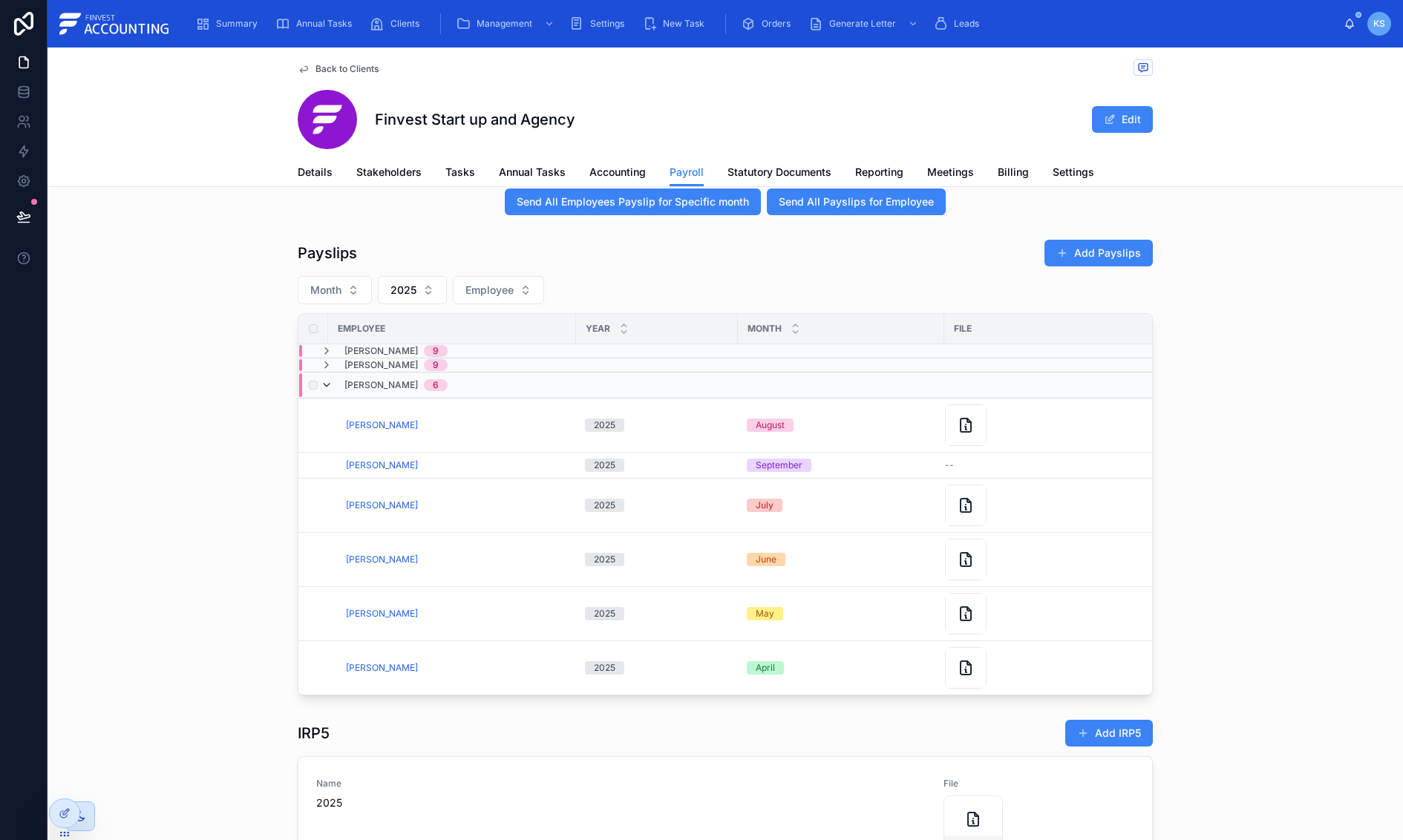
click at [325, 380] on icon at bounding box center [327, 385] width 12 height 12
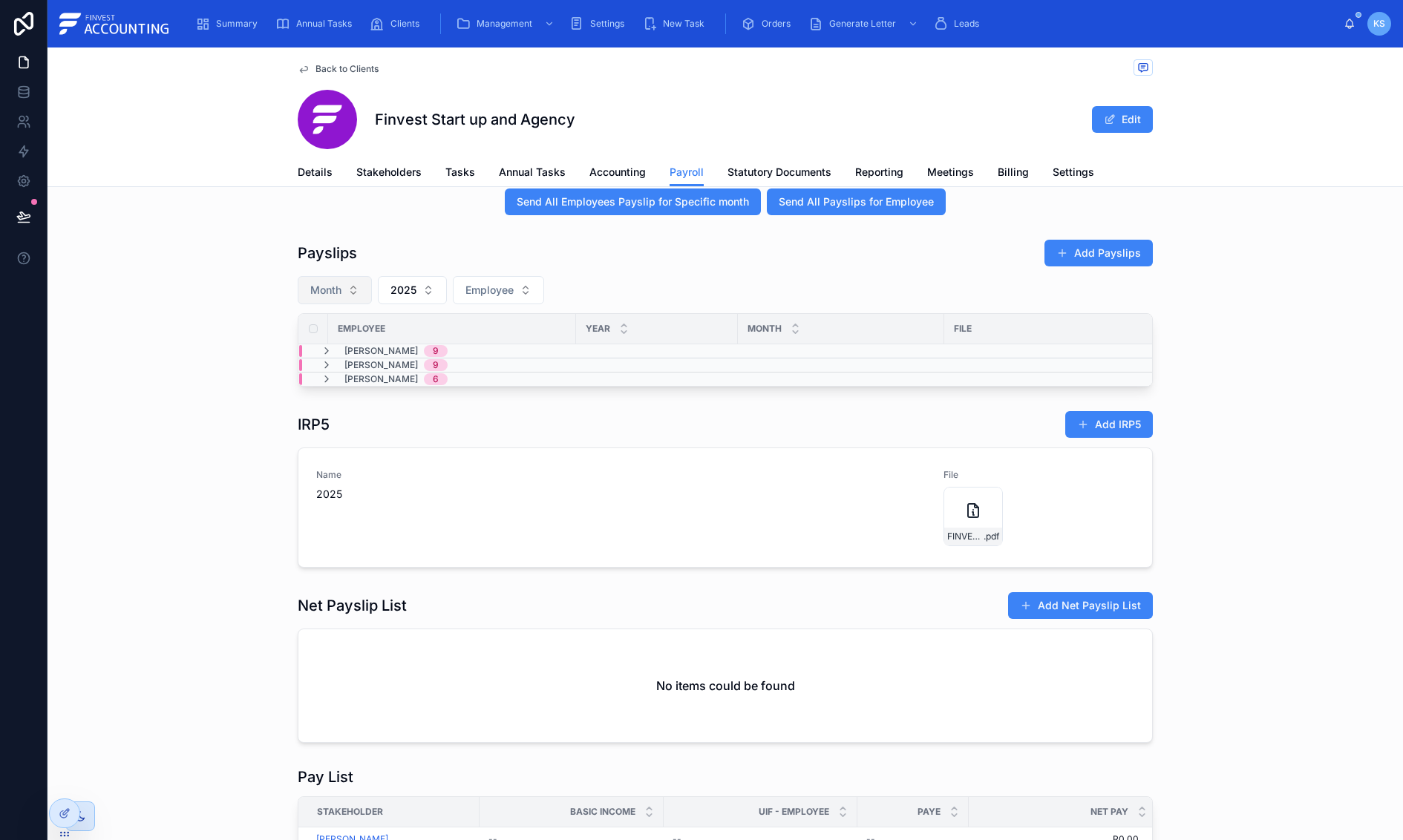
click at [335, 292] on span "Month" at bounding box center [326, 290] width 31 height 15
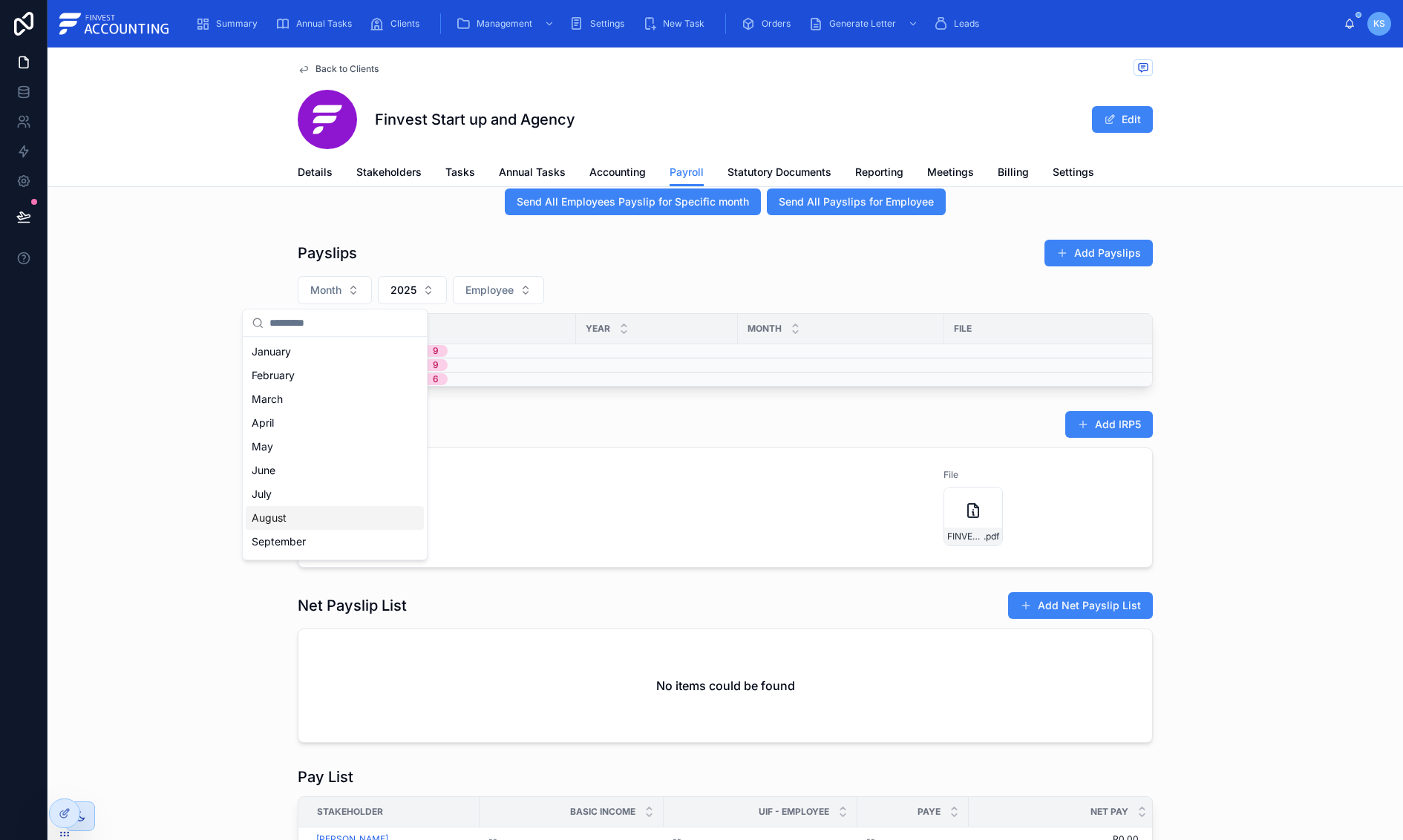
drag, startPoint x: 321, startPoint y: 523, endPoint x: 362, endPoint y: 476, distance: 62.4
click at [321, 522] on div "August" at bounding box center [335, 518] width 178 height 23
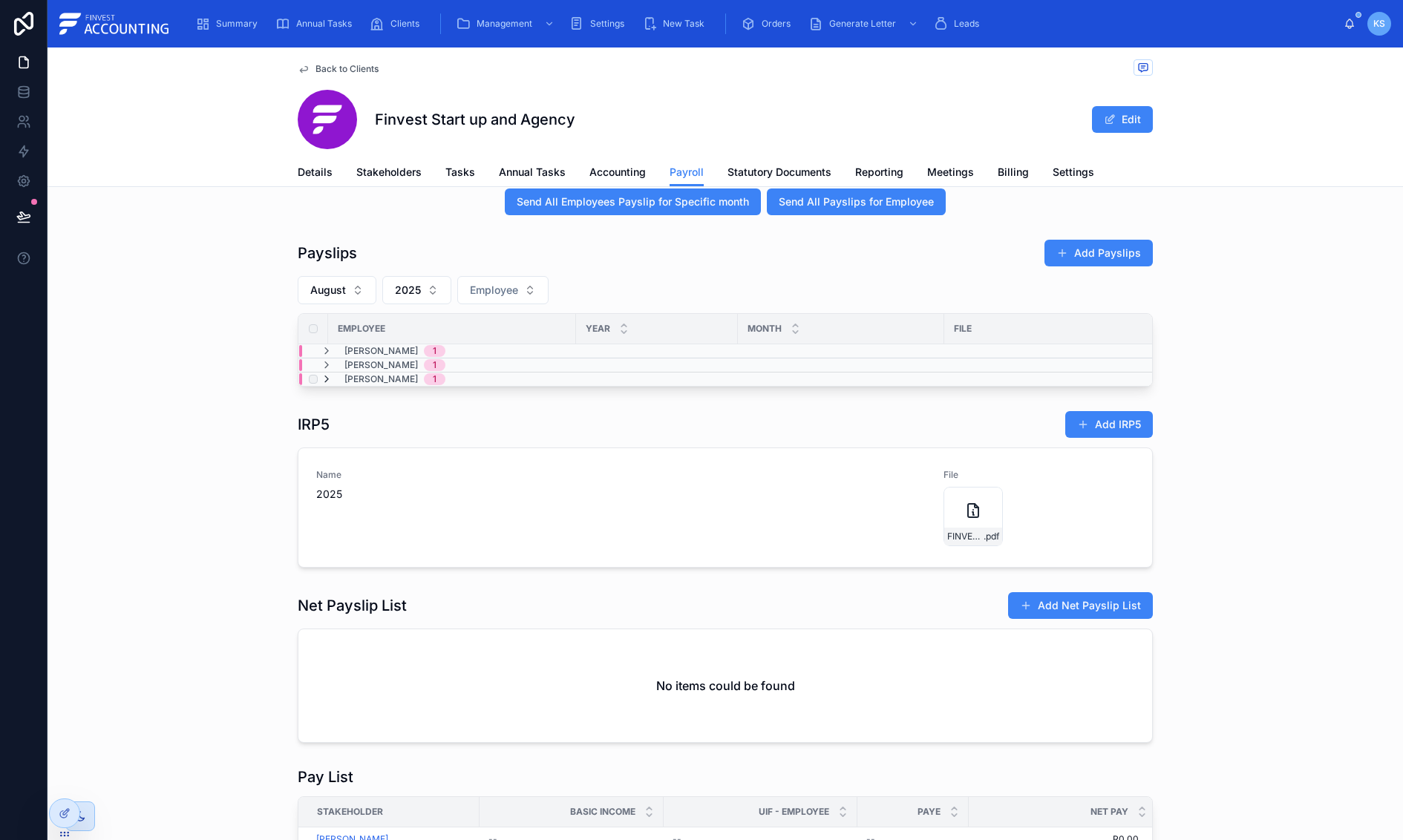
click at [330, 380] on icon at bounding box center [327, 379] width 12 height 12
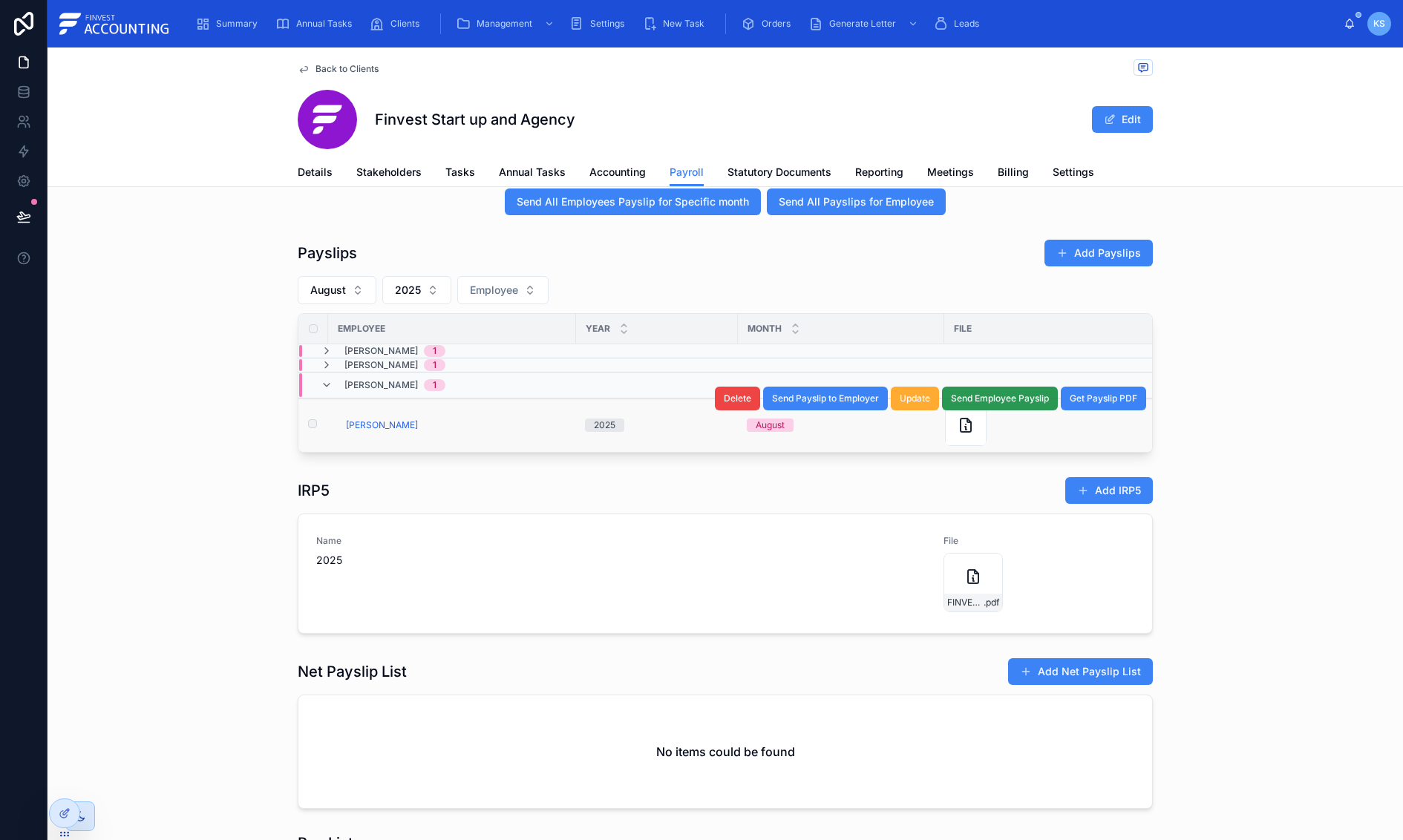
click at [1000, 404] on span "Send Employee Payslip" at bounding box center [1000, 399] width 98 height 12
